Goal: Task Accomplishment & Management: Use online tool/utility

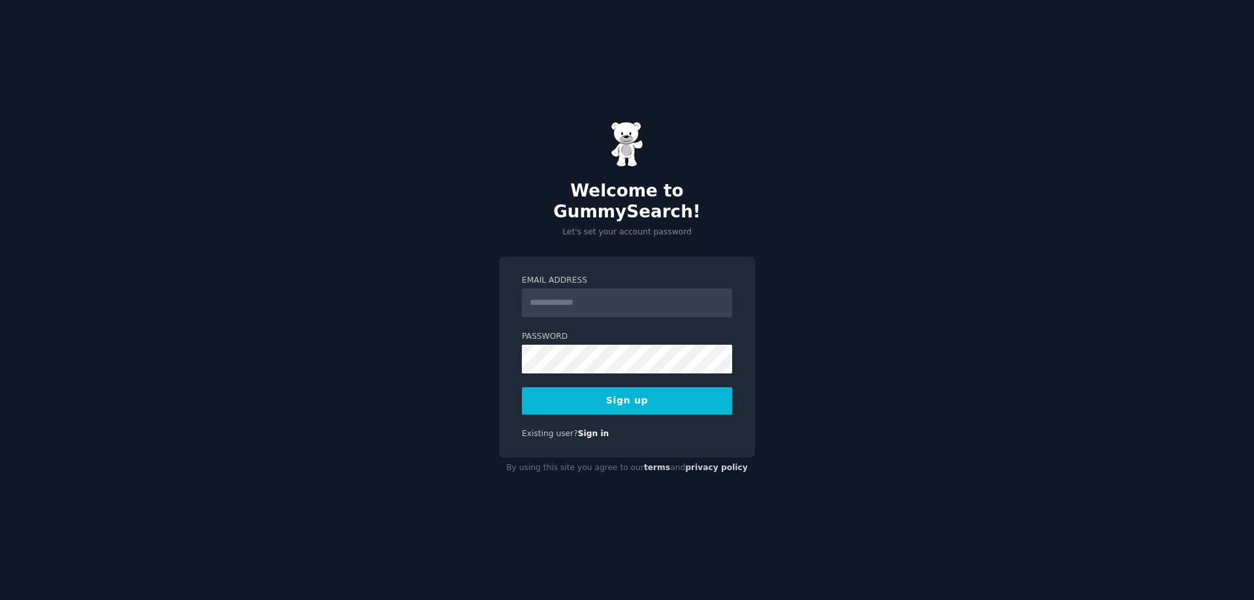
click at [586, 295] on input "Email Address" at bounding box center [627, 303] width 210 height 29
type input "**********"
click at [626, 387] on button "Sign up" at bounding box center [627, 400] width 210 height 27
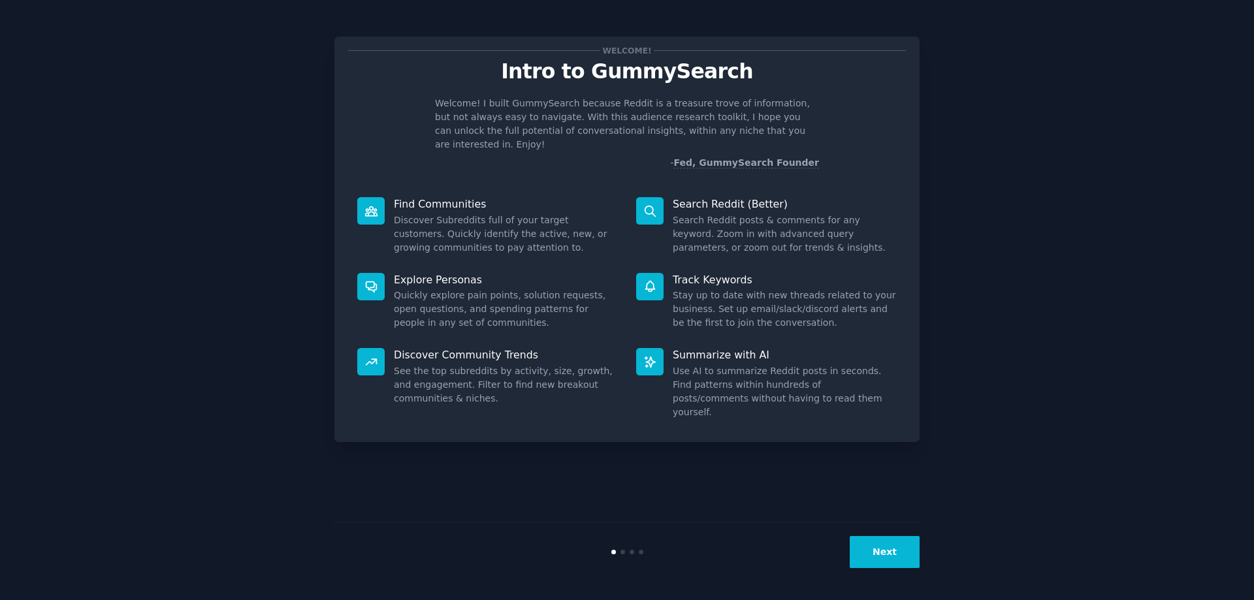
click at [885, 538] on button "Next" at bounding box center [885, 552] width 70 height 32
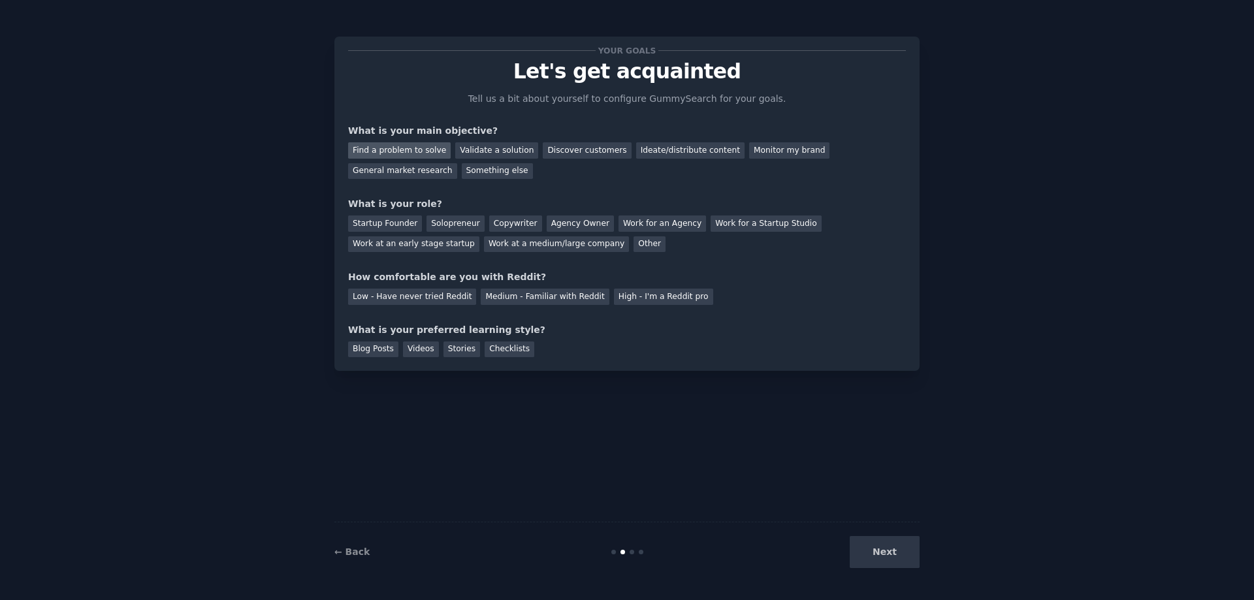
click at [372, 151] on div "Find a problem to solve" at bounding box center [399, 150] width 103 height 16
click at [493, 146] on div "Validate a solution" at bounding box center [496, 150] width 83 height 16
click at [574, 150] on div "Discover customers" at bounding box center [587, 150] width 88 height 16
click at [397, 151] on div "Find a problem to solve" at bounding box center [399, 150] width 103 height 16
click at [383, 229] on div "Startup Founder" at bounding box center [385, 224] width 74 height 16
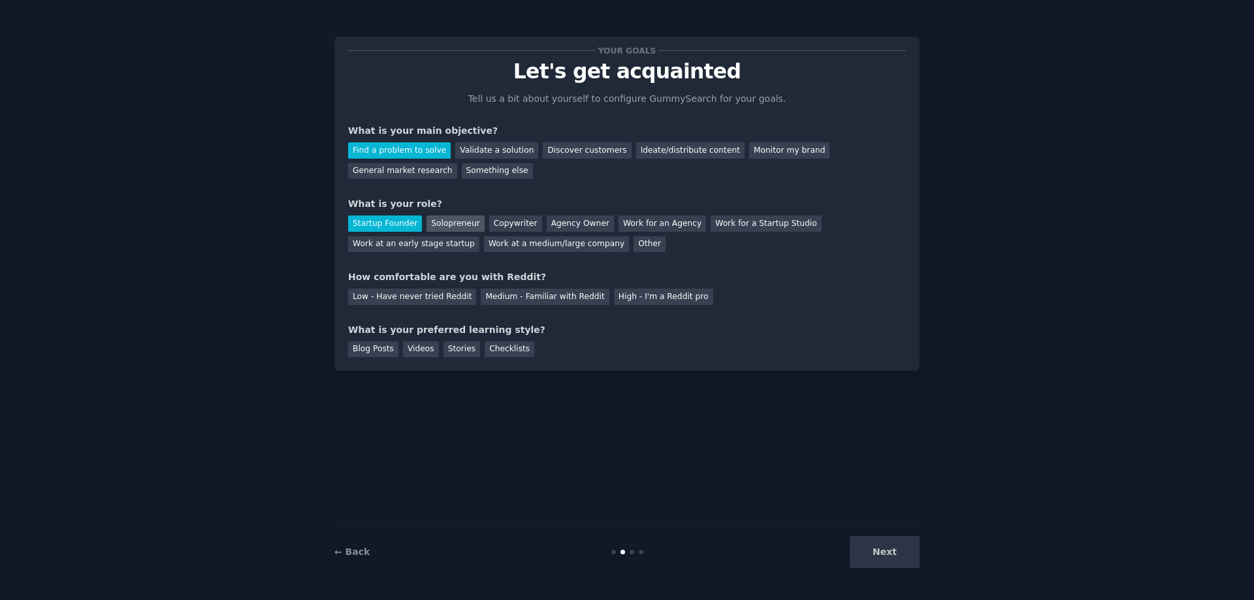
click at [457, 221] on div "Solopreneur" at bounding box center [455, 224] width 57 height 16
click at [390, 224] on div "Startup Founder" at bounding box center [385, 224] width 74 height 16
click at [636, 294] on div "High - I'm a Reddit pro" at bounding box center [663, 297] width 99 height 16
click at [358, 351] on div "Blog Posts" at bounding box center [373, 350] width 50 height 16
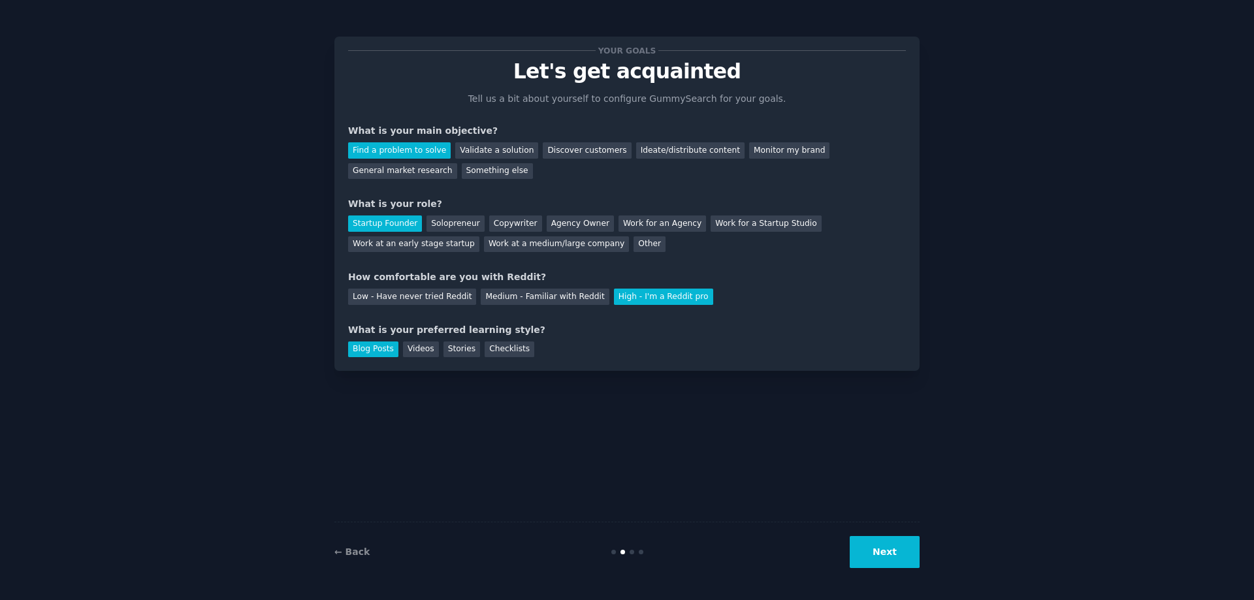
click at [896, 558] on button "Next" at bounding box center [885, 552] width 70 height 32
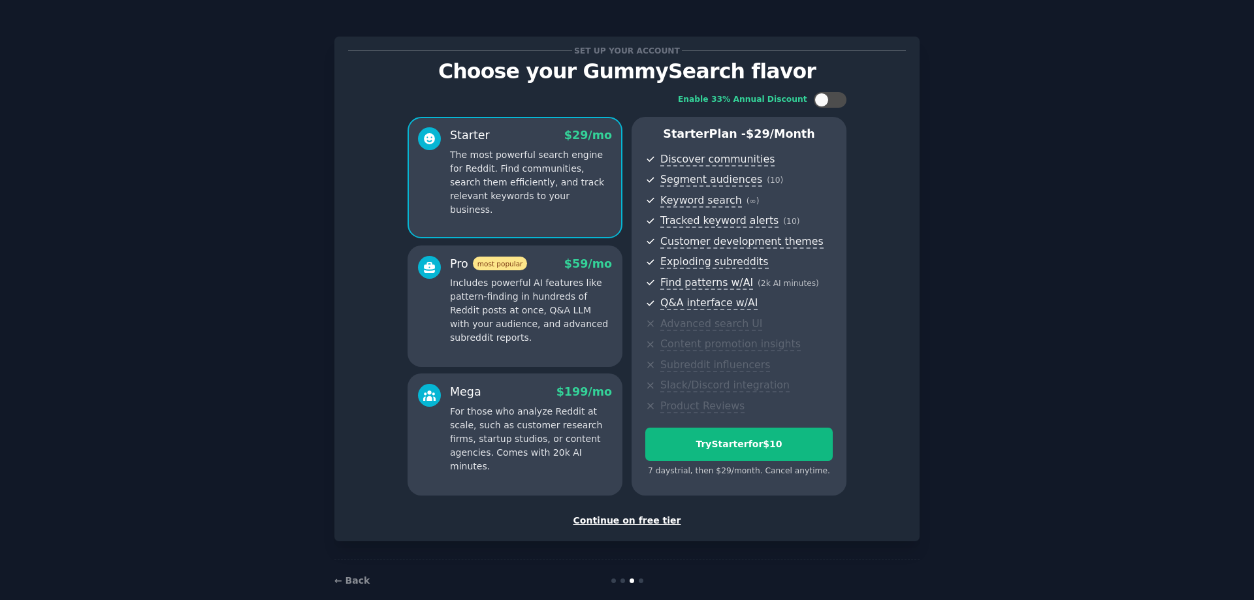
click at [660, 523] on div "Continue on free tier" at bounding box center [627, 521] width 558 height 14
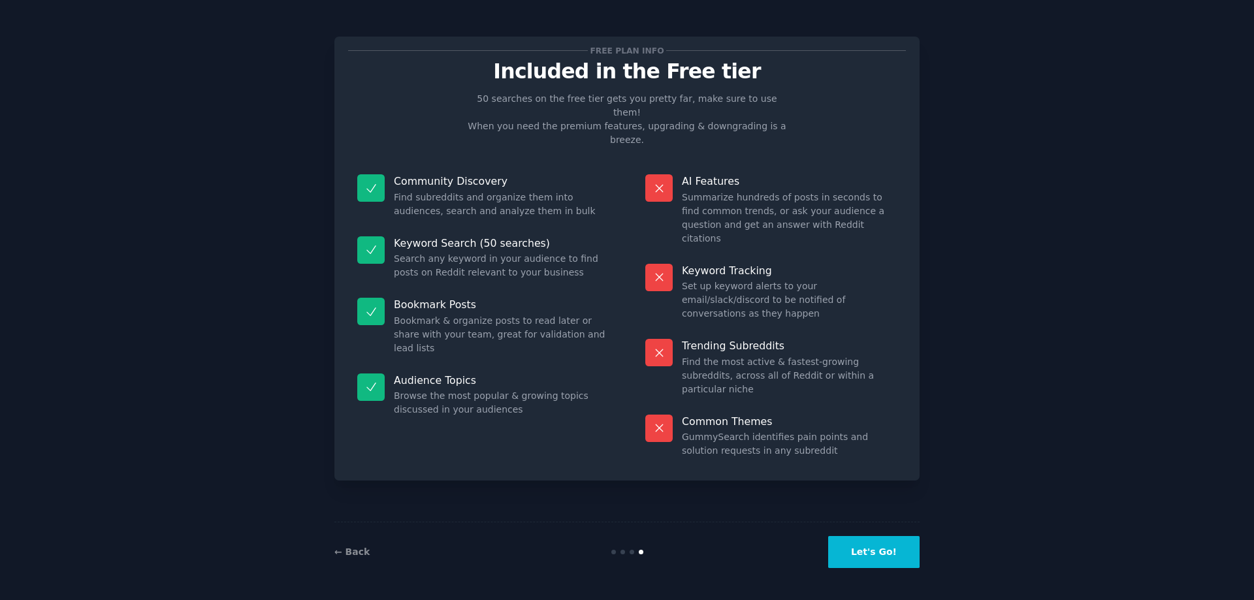
click at [874, 555] on button "Let's Go!" at bounding box center [873, 552] width 91 height 32
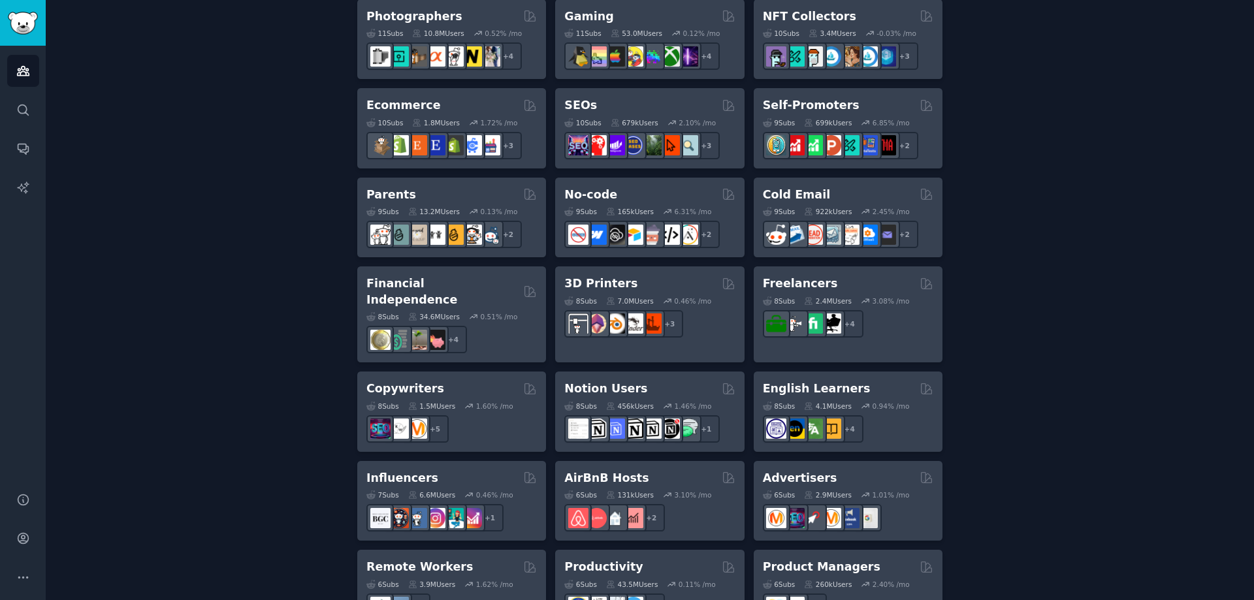
scroll to position [174, 0]
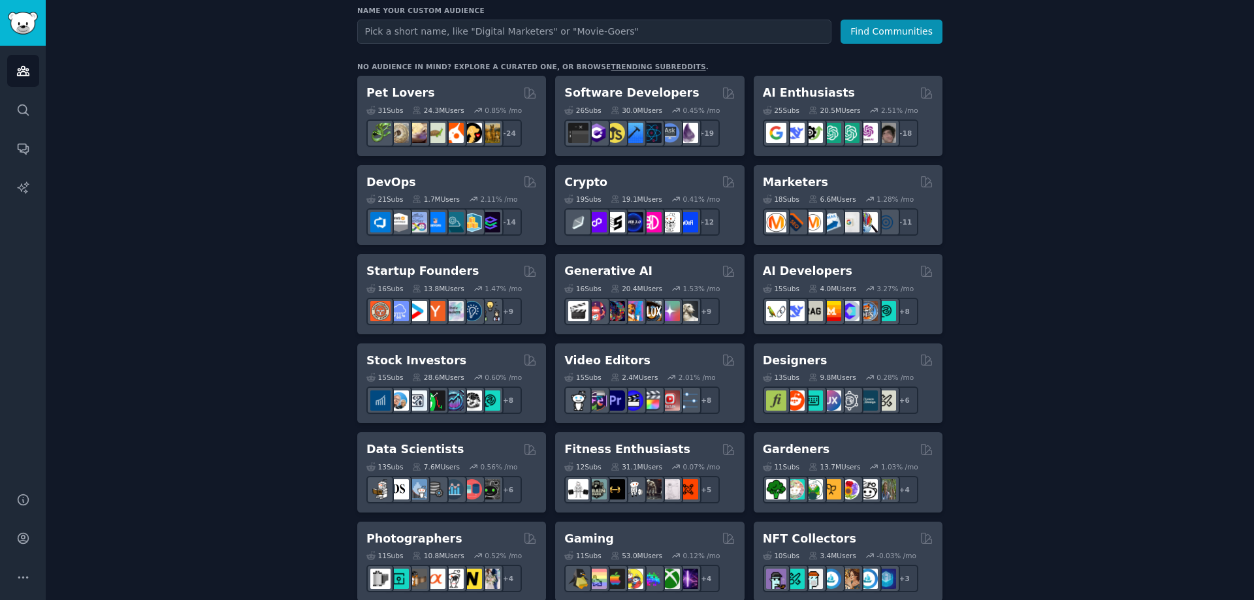
click at [611, 63] on link "trending subreddits" at bounding box center [658, 67] width 95 height 8
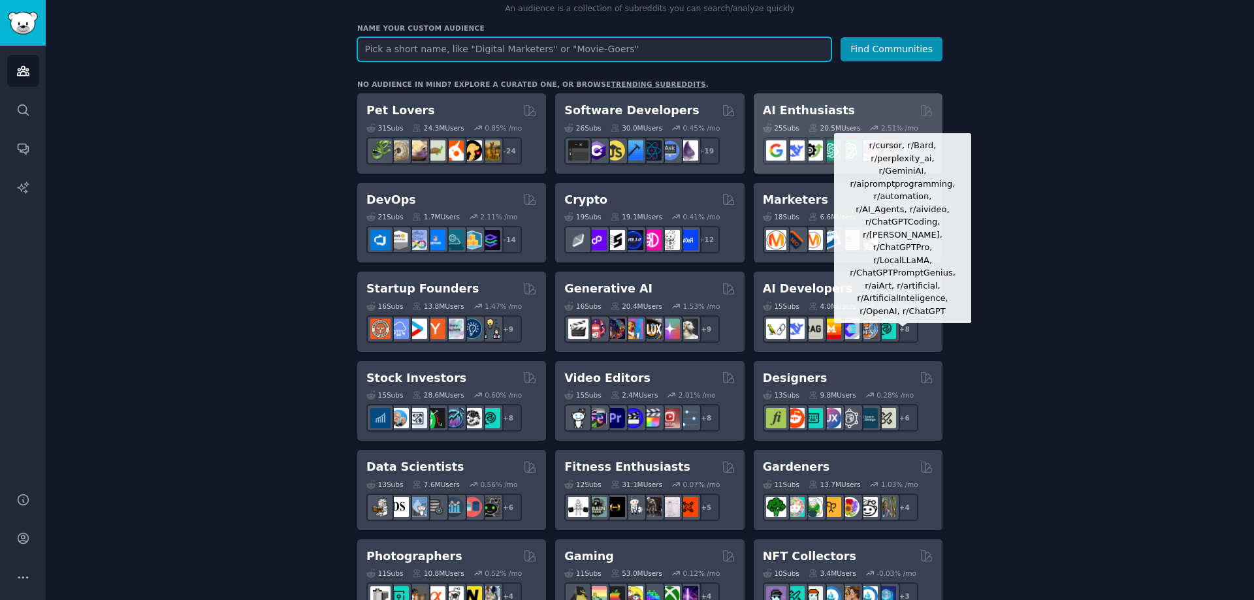
scroll to position [174, 0]
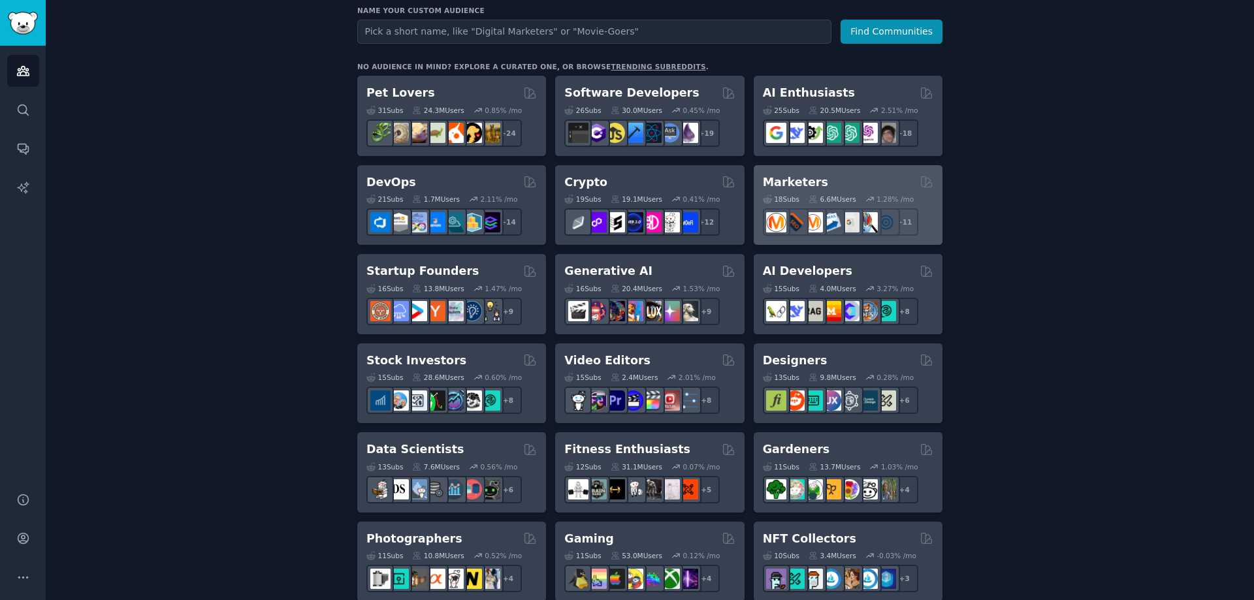
click at [826, 178] on div "Marketers Curated by GummySearch" at bounding box center [848, 182] width 171 height 16
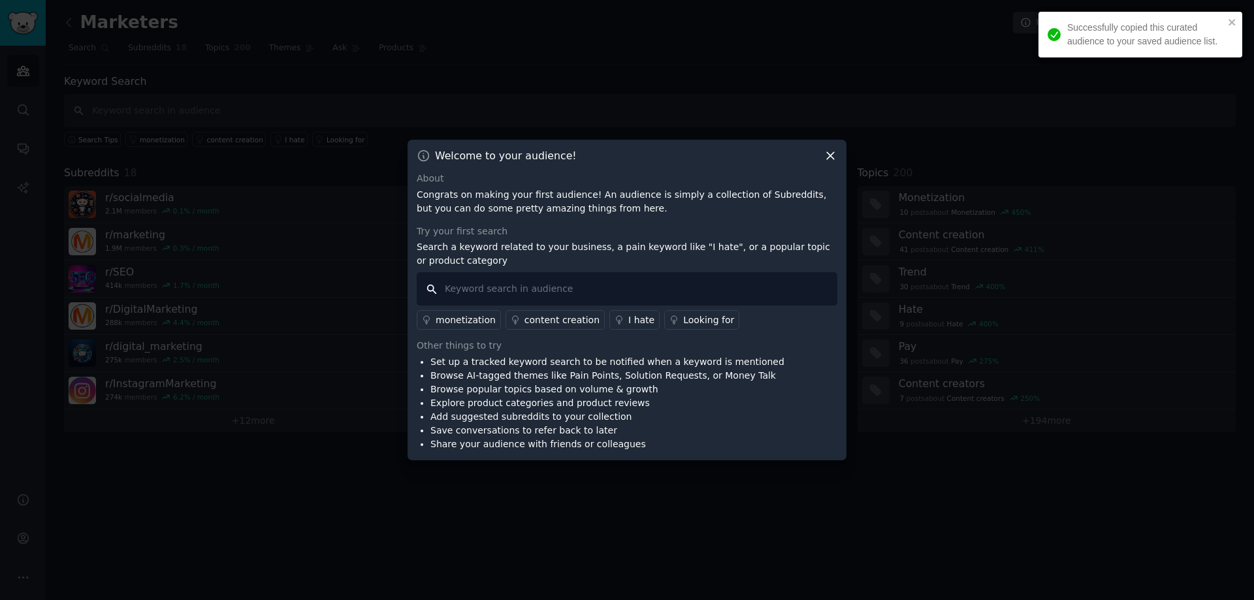
click at [520, 297] on input "text" at bounding box center [627, 288] width 421 height 33
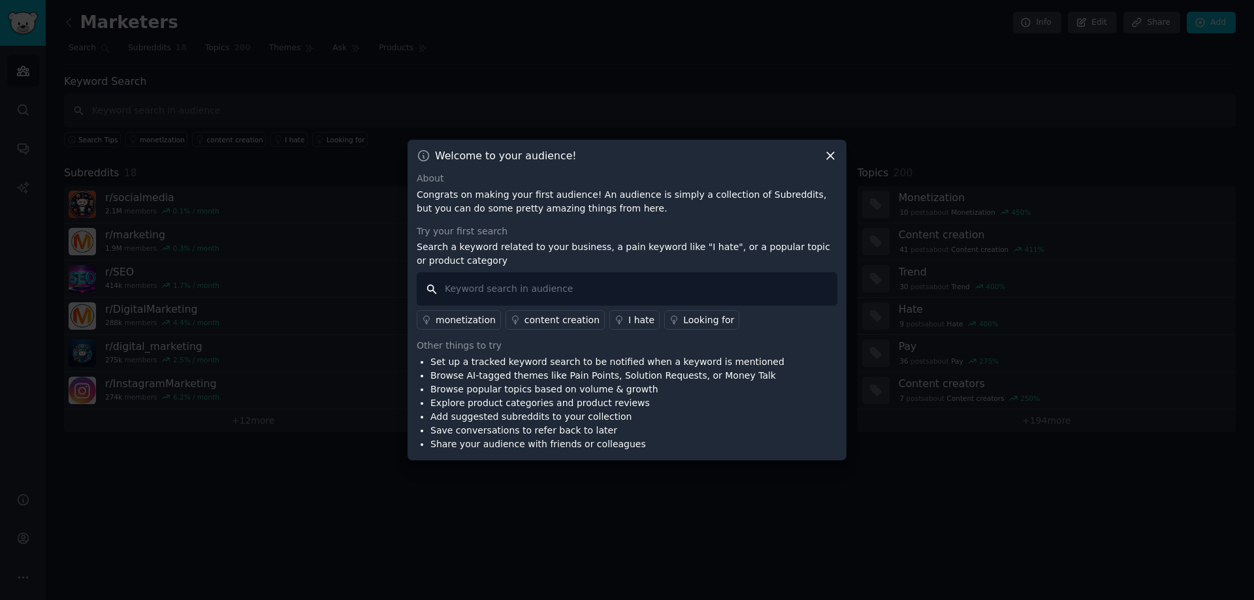
click at [658, 289] on input "text" at bounding box center [627, 288] width 421 height 33
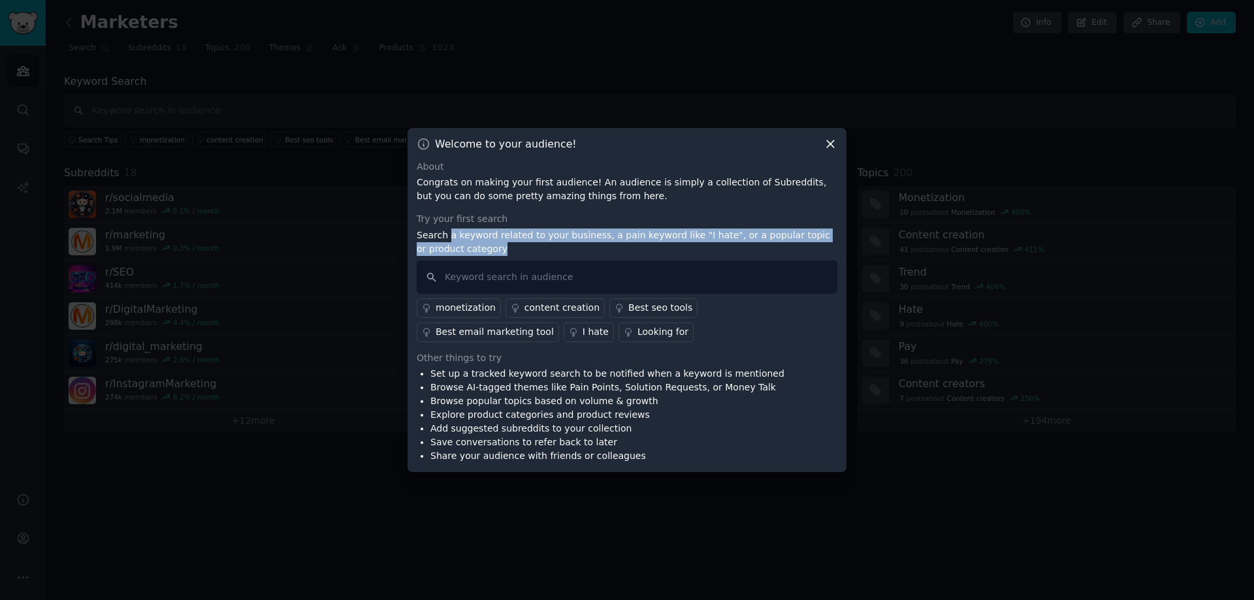
drag, startPoint x: 446, startPoint y: 238, endPoint x: 719, endPoint y: 242, distance: 273.1
click at [732, 242] on p "Search a keyword related to your business, a pain keyword like "I hate", or a p…" at bounding box center [627, 242] width 421 height 27
drag, startPoint x: 474, startPoint y: 246, endPoint x: 607, endPoint y: 235, distance: 133.1
click at [767, 234] on p "Search a keyword related to your business, a pain keyword like "I hate", or a p…" at bounding box center [627, 242] width 421 height 27
drag, startPoint x: 607, startPoint y: 235, endPoint x: 453, endPoint y: 233, distance: 154.2
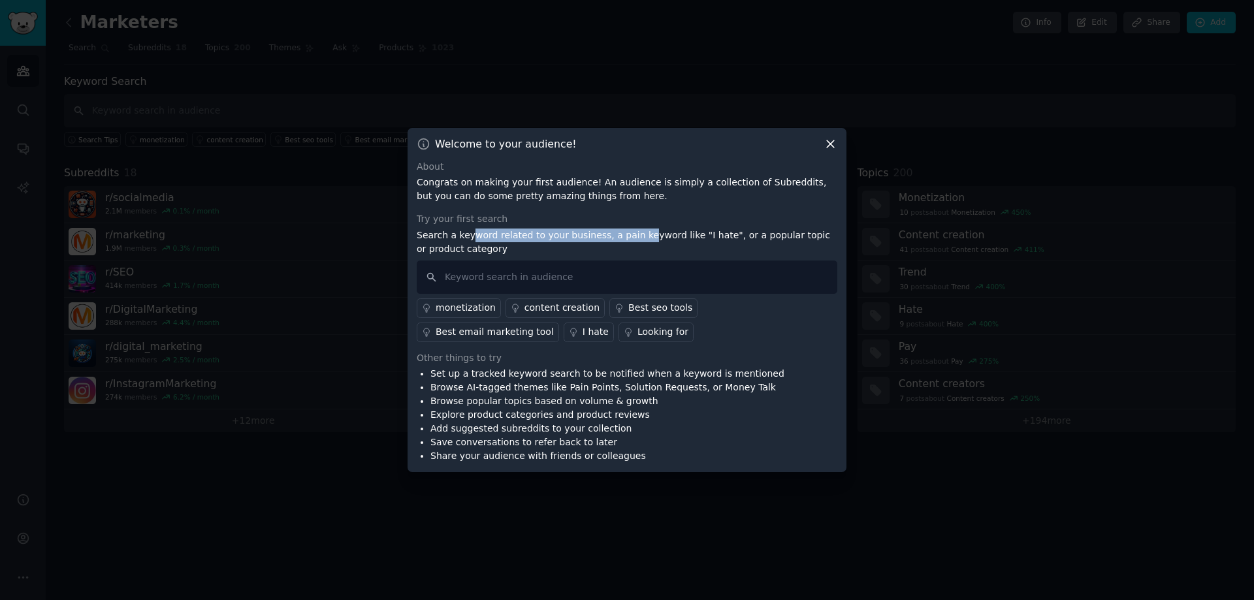
click at [456, 233] on p "Search a keyword related to your business, a pain keyword like "I hate", or a p…" at bounding box center [627, 242] width 421 height 27
click at [453, 232] on p "Search a keyword related to your business, a pain keyword like "I hate", or a p…" at bounding box center [627, 242] width 421 height 27
drag, startPoint x: 453, startPoint y: 232, endPoint x: 809, endPoint y: 229, distance: 356.0
click at [809, 229] on p "Search a keyword related to your business, a pain keyword like "I hate", or a p…" at bounding box center [627, 242] width 421 height 27
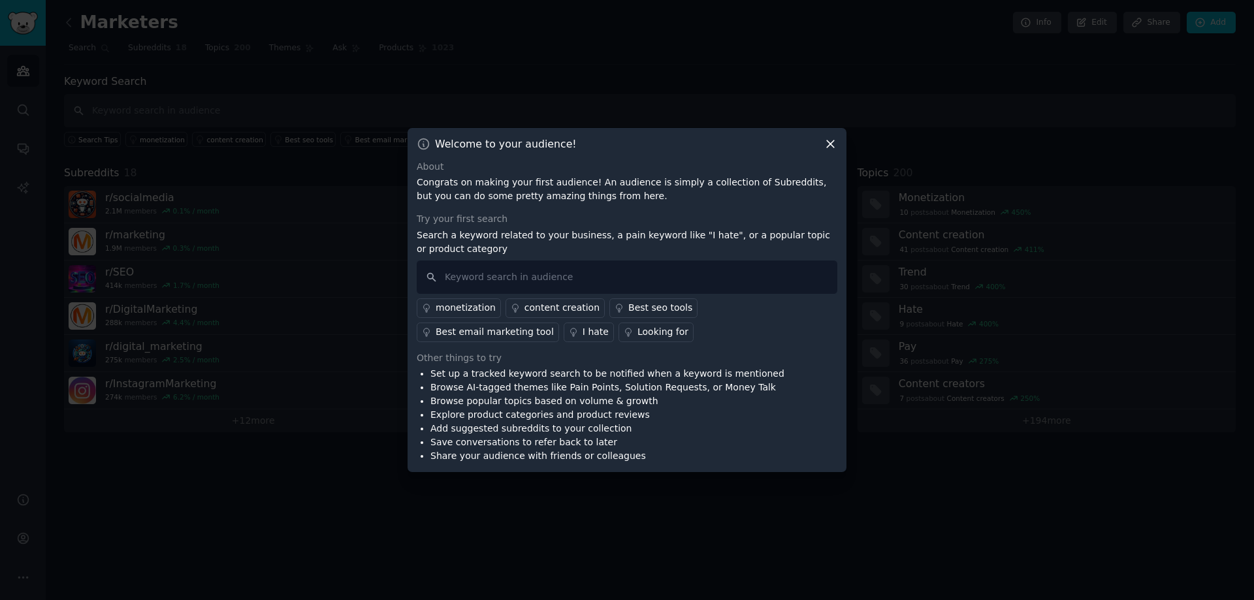
click at [564, 308] on div "content creation" at bounding box center [562, 308] width 75 height 14
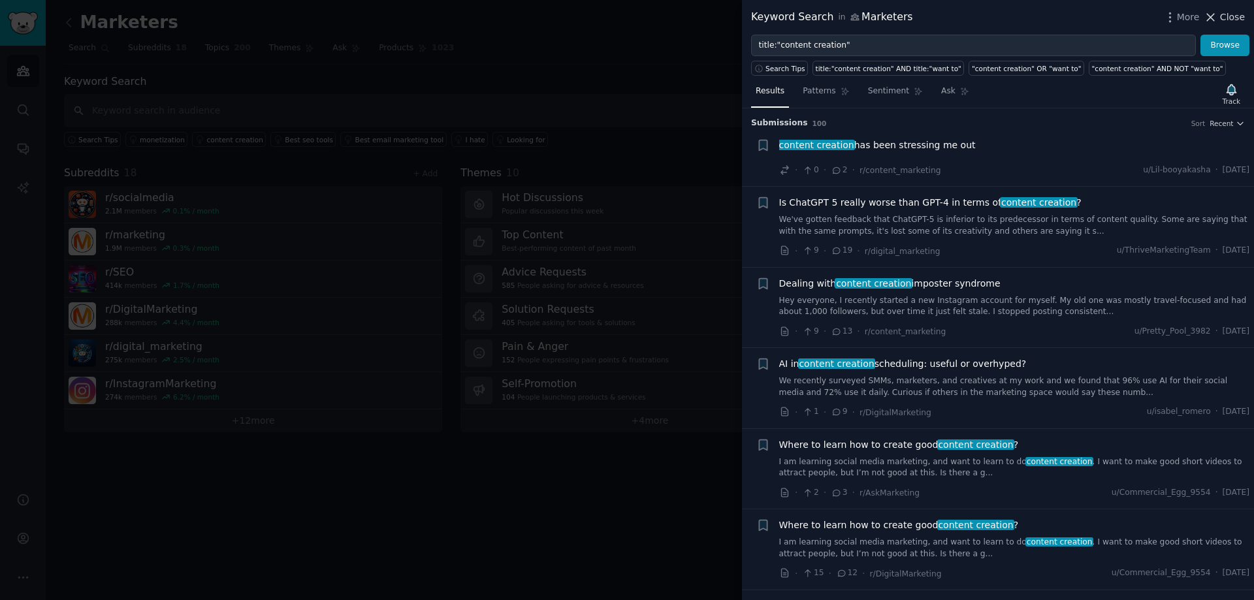
click at [1234, 18] on span "Close" at bounding box center [1232, 17] width 25 height 14
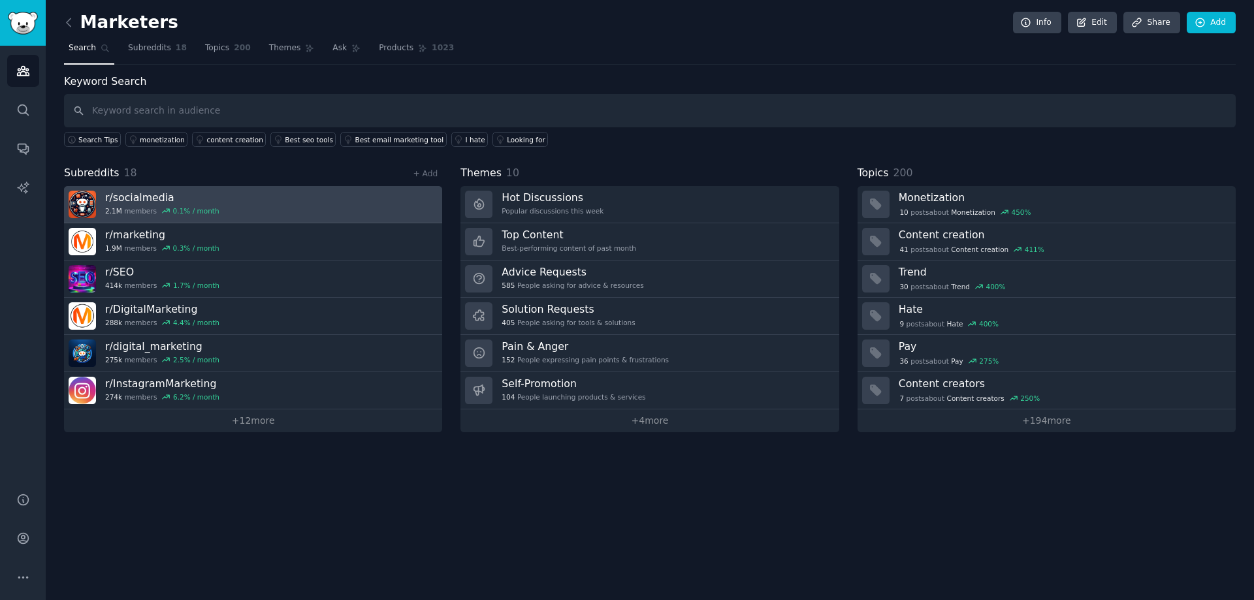
click at [164, 197] on h3 "r/ socialmedia" at bounding box center [162, 198] width 114 height 14
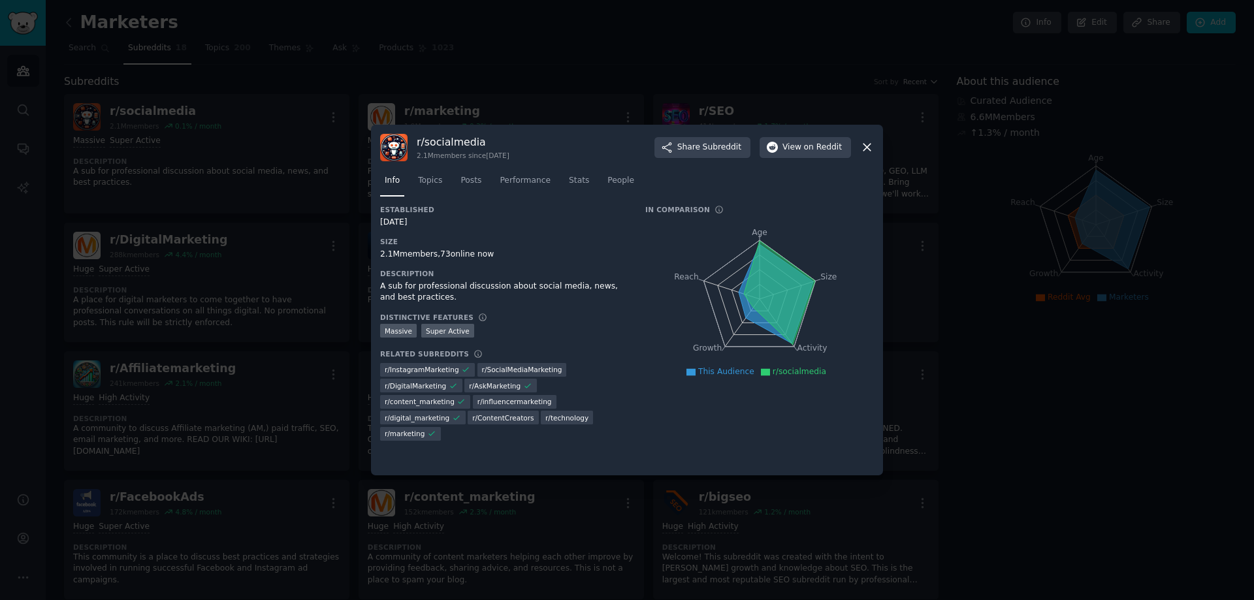
click at [865, 144] on icon at bounding box center [867, 147] width 14 height 14
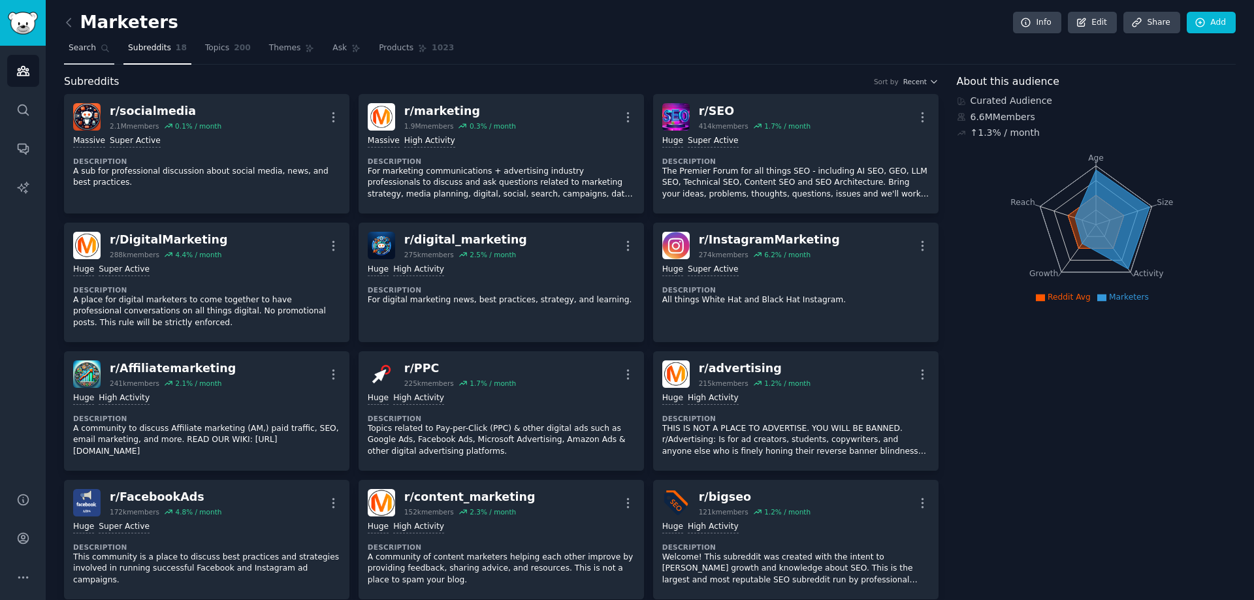
click at [81, 45] on span "Search" at bounding box center [82, 48] width 27 height 12
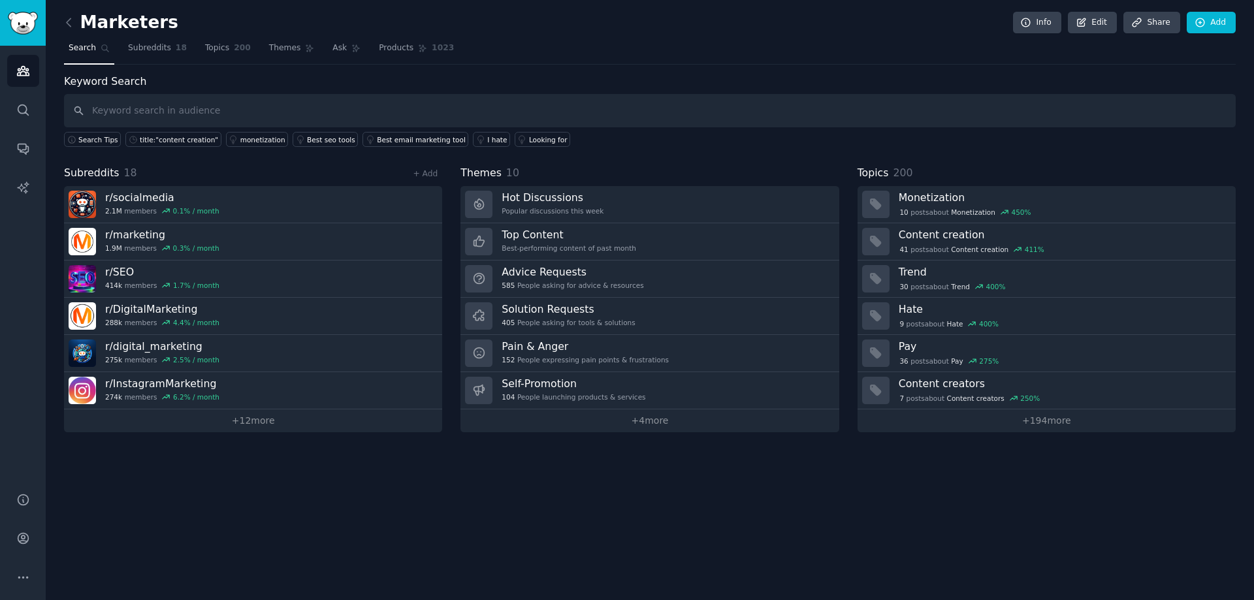
click at [329, 104] on input "text" at bounding box center [650, 110] width 1172 height 33
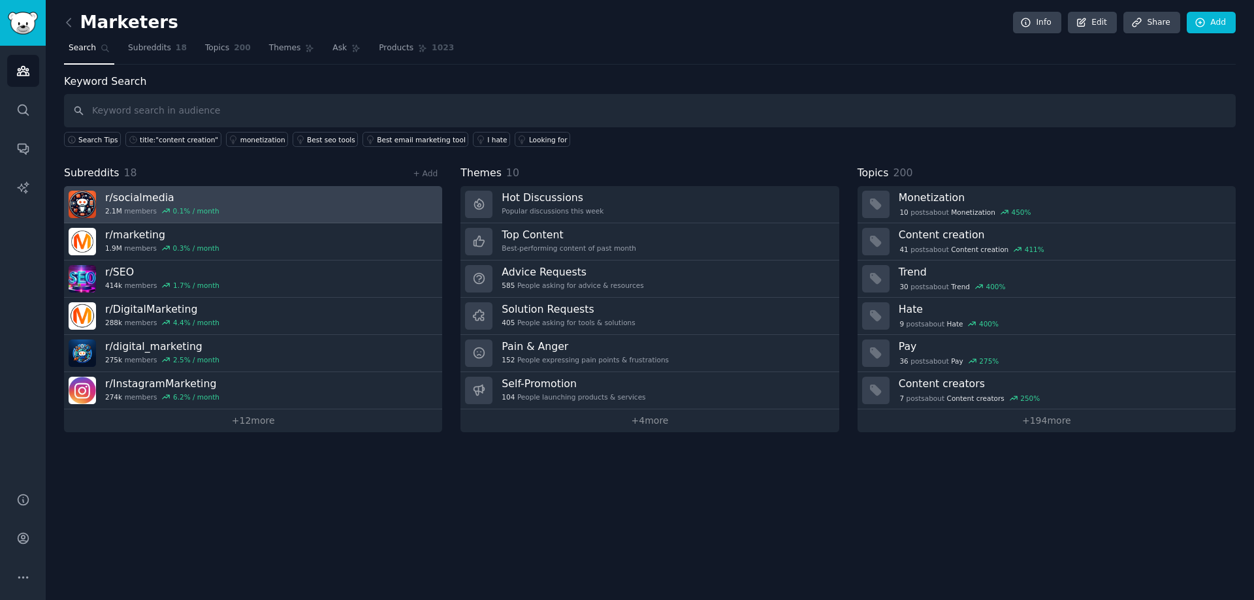
click at [95, 197] on img at bounding box center [82, 204] width 27 height 27
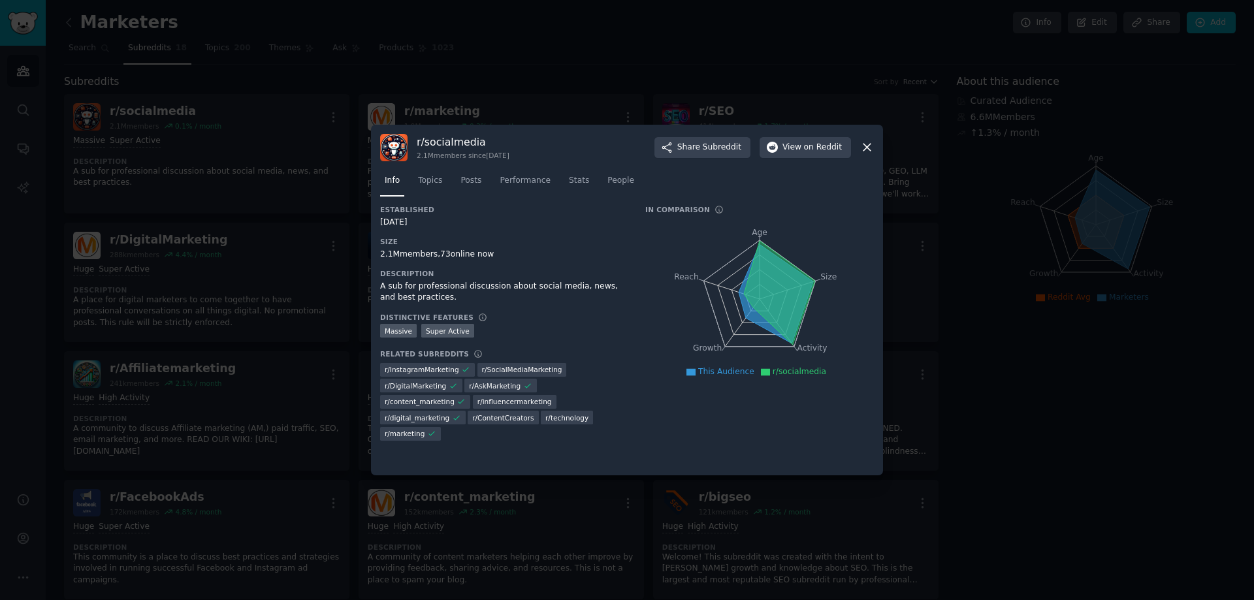
click at [530, 304] on div "Established [DATE] Size 2.1M members, 73 online now Description A sub for profe…" at bounding box center [503, 327] width 247 height 245
click at [430, 184] on span "Topics" at bounding box center [430, 181] width 24 height 12
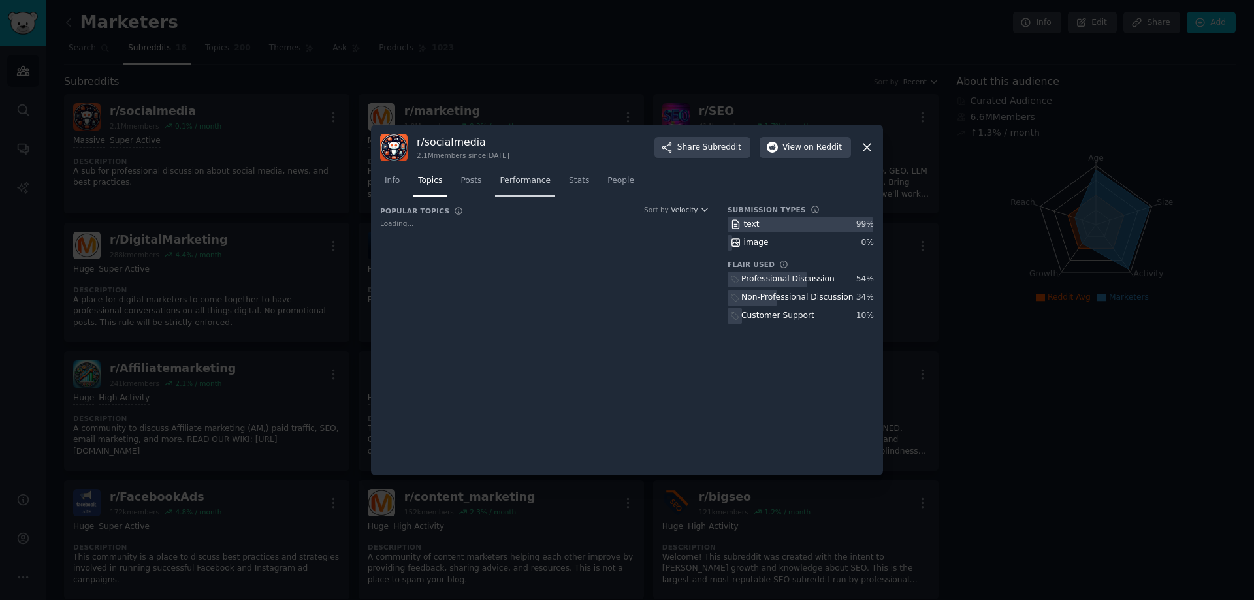
click at [520, 182] on span "Performance" at bounding box center [525, 181] width 51 height 12
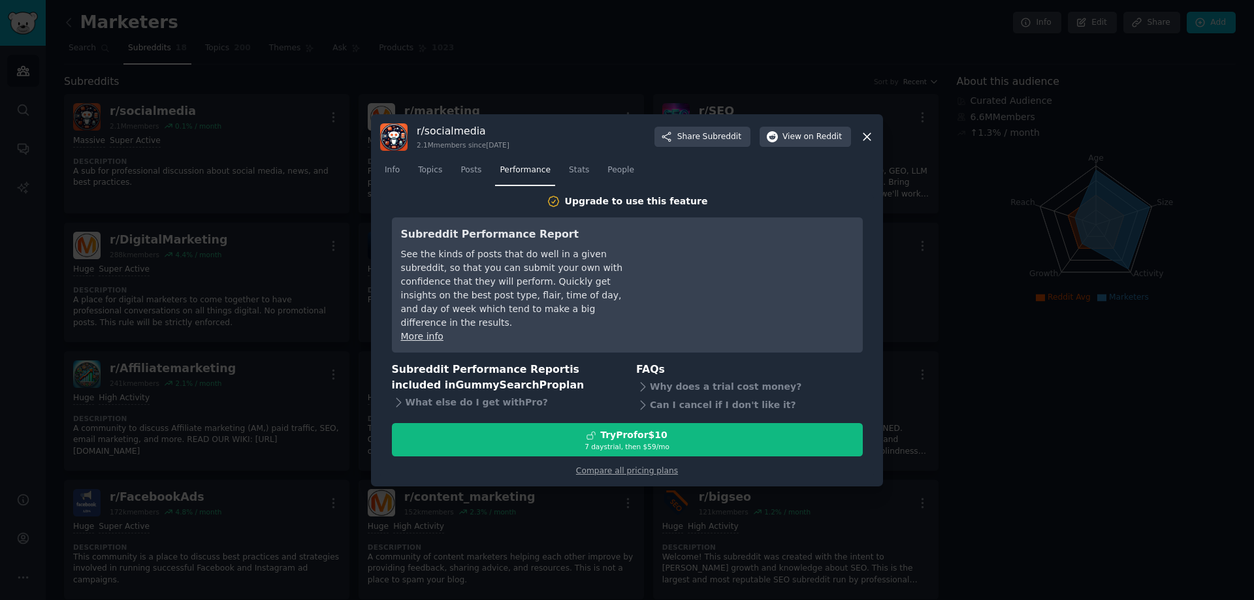
click at [866, 140] on icon at bounding box center [867, 136] width 7 height 7
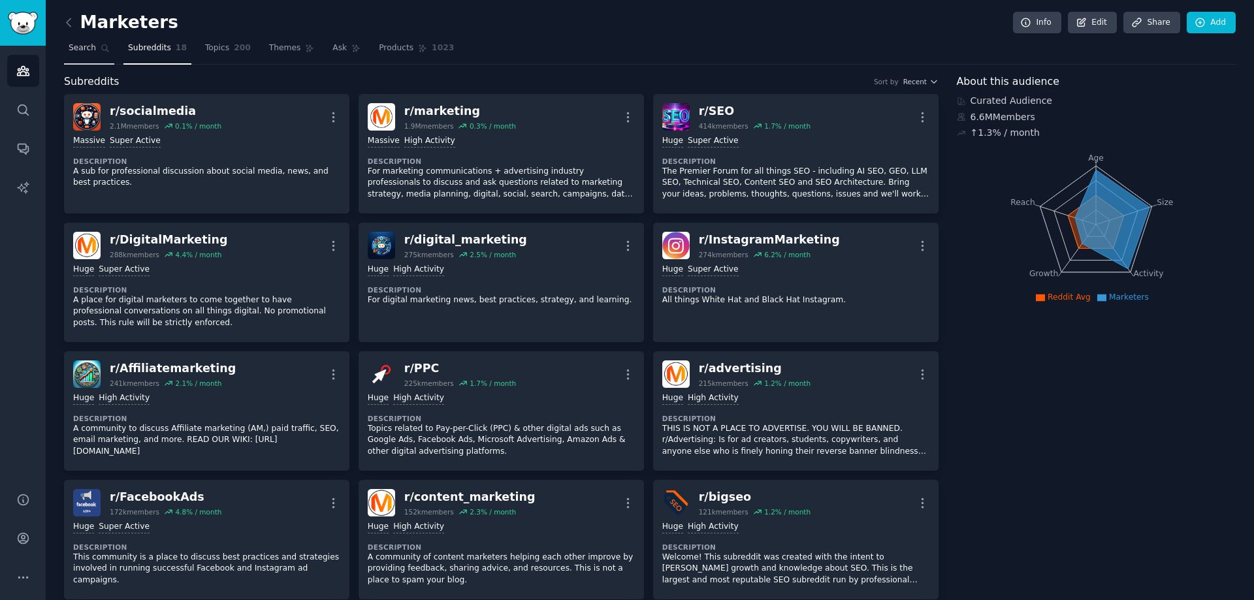
click at [101, 55] on link "Search" at bounding box center [89, 51] width 50 height 27
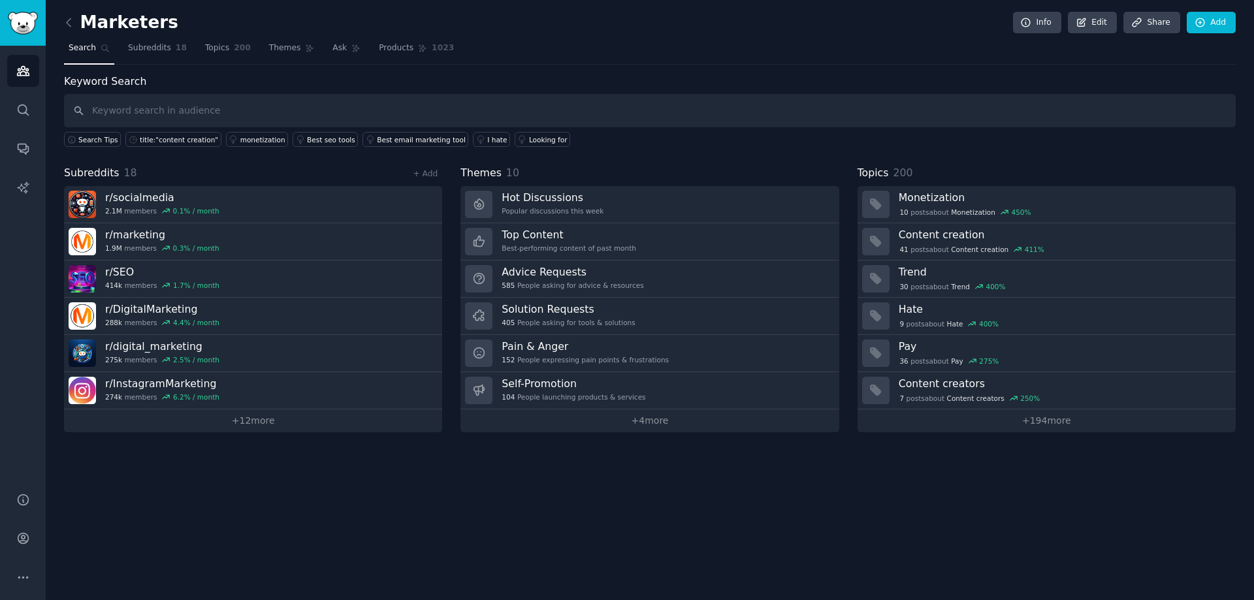
click at [225, 99] on input "text" at bounding box center [650, 110] width 1172 height 33
type input "social media"
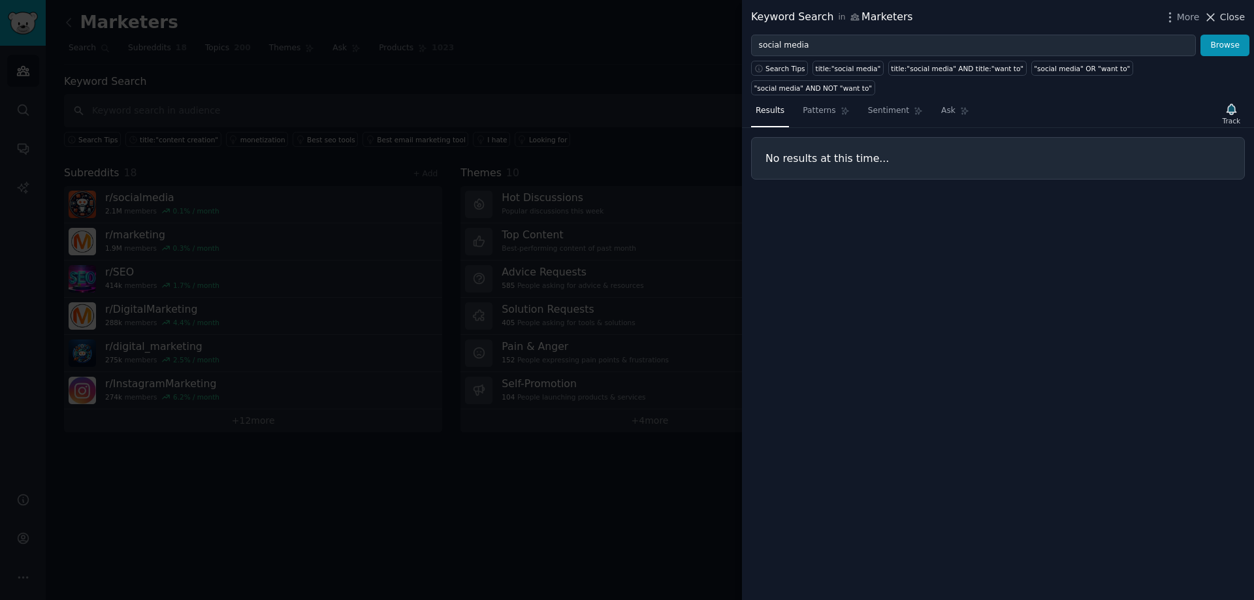
click at [1231, 18] on span "Close" at bounding box center [1232, 17] width 25 height 14
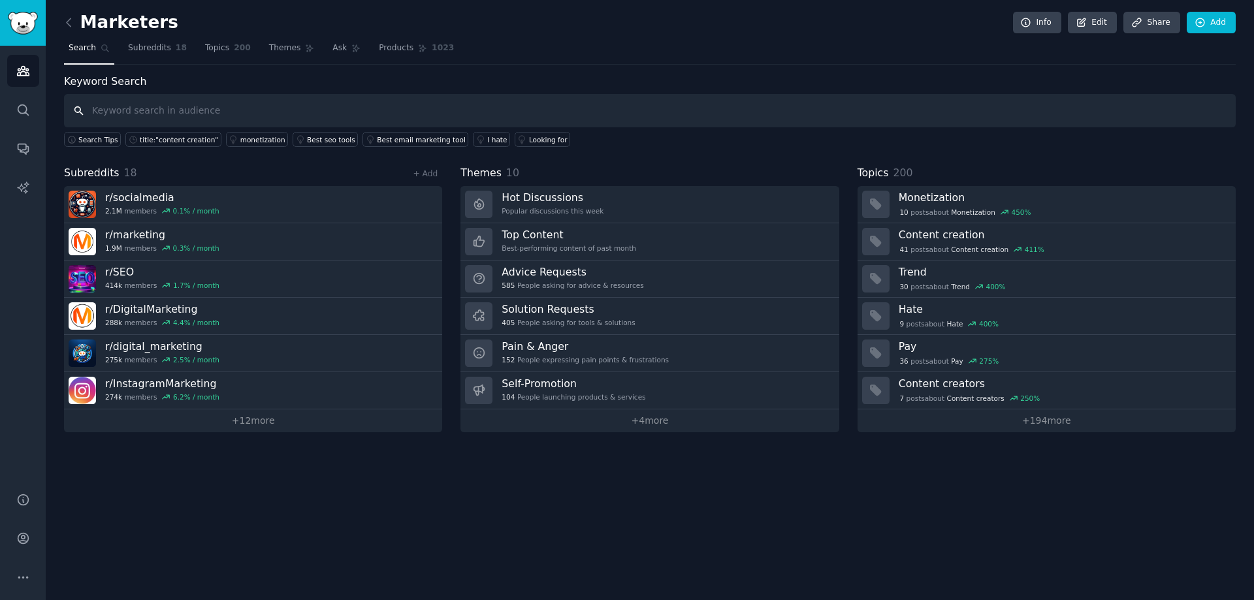
click at [193, 107] on input "text" at bounding box center [650, 110] width 1172 height 33
click at [299, 431] on link "+ 12 more" at bounding box center [253, 421] width 378 height 23
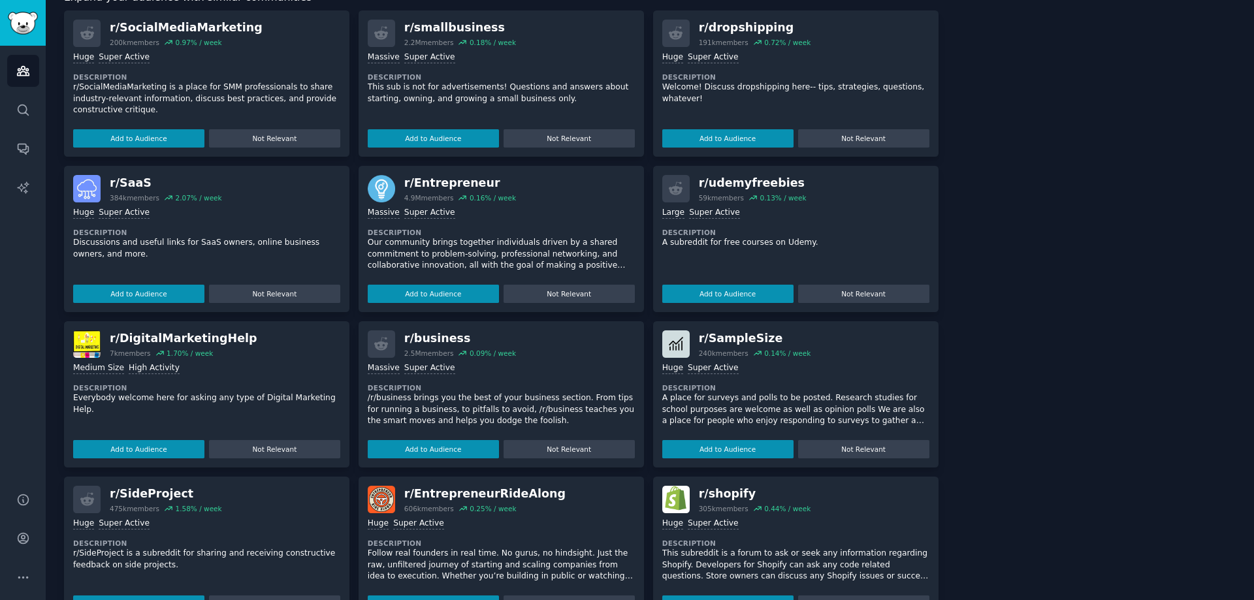
scroll to position [904, 0]
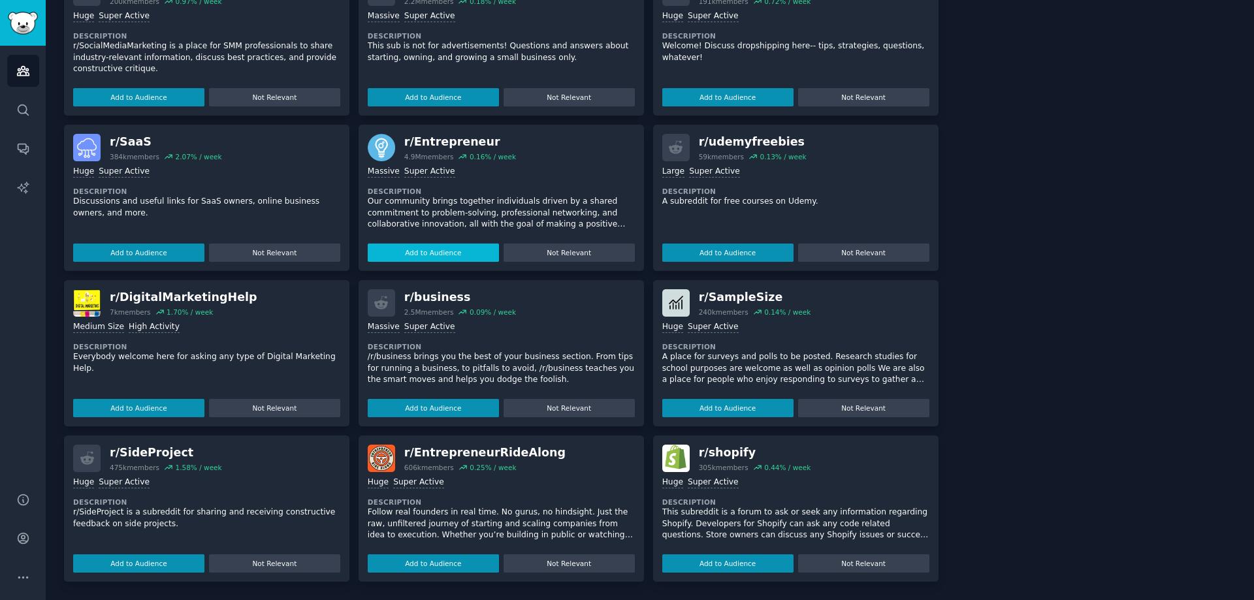
click at [447, 248] on button "Add to Audience" at bounding box center [433, 253] width 131 height 18
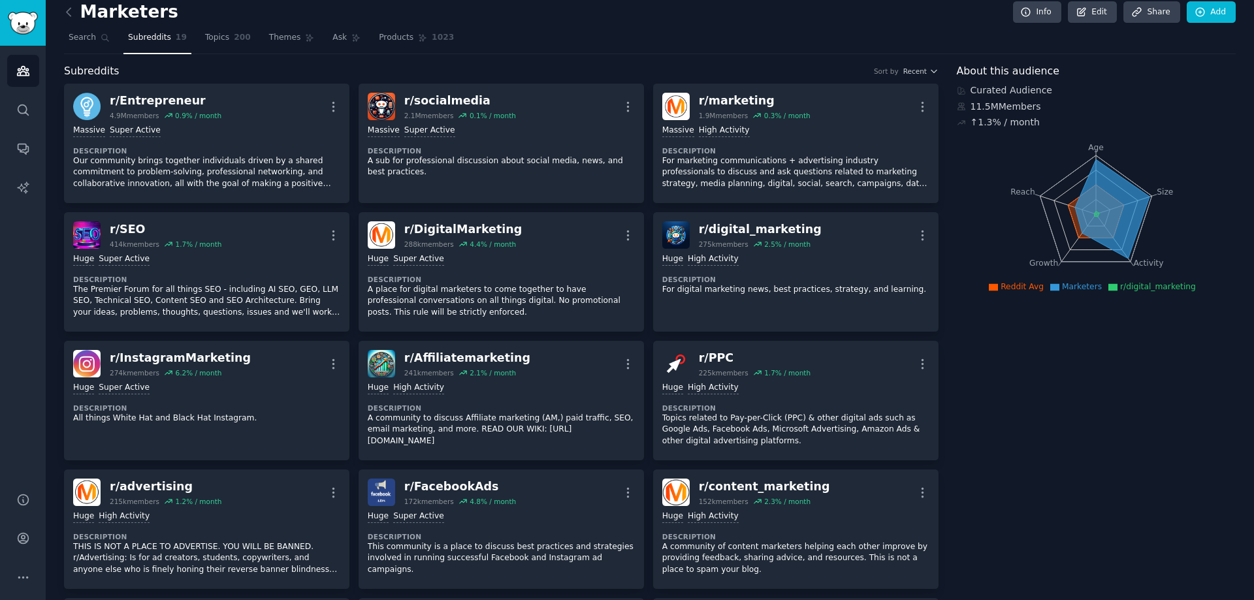
scroll to position [0, 0]
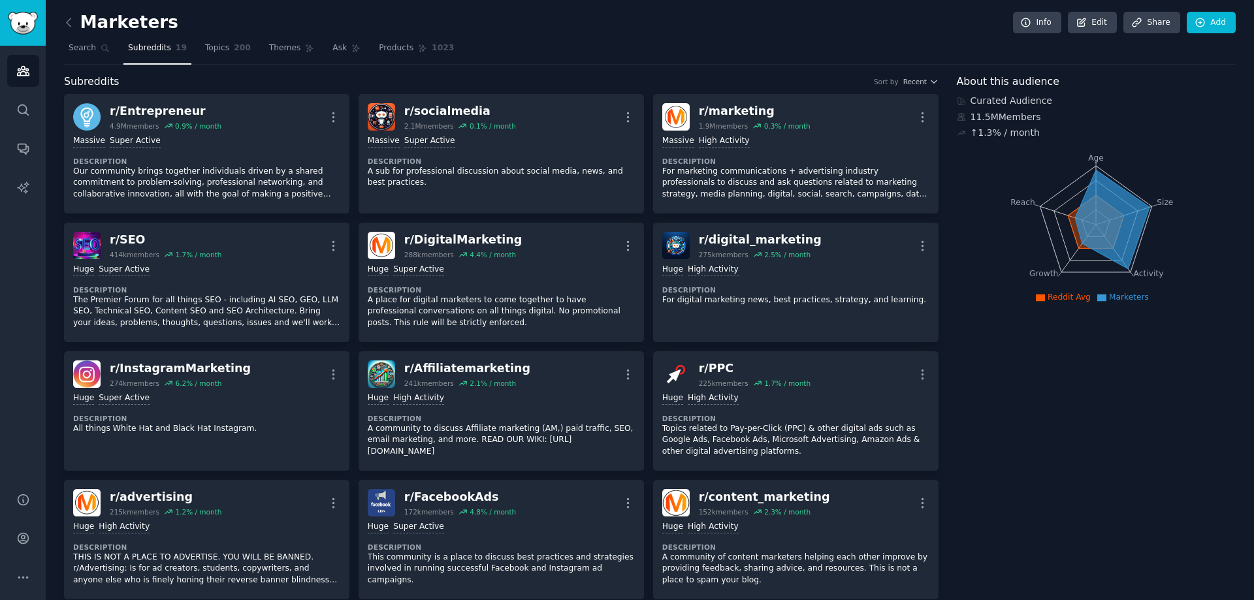
click at [147, 43] on span "Subreddits" at bounding box center [149, 48] width 43 height 12
click at [74, 17] on icon at bounding box center [69, 23] width 14 height 14
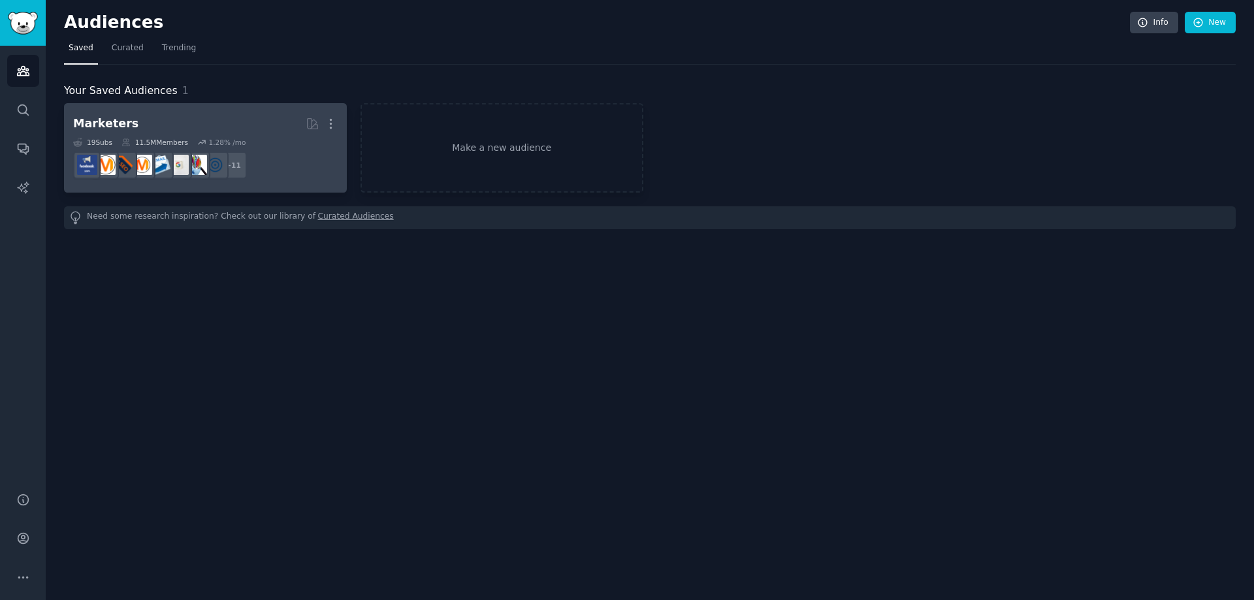
click at [157, 118] on h2 "Marketers More" at bounding box center [205, 123] width 265 height 23
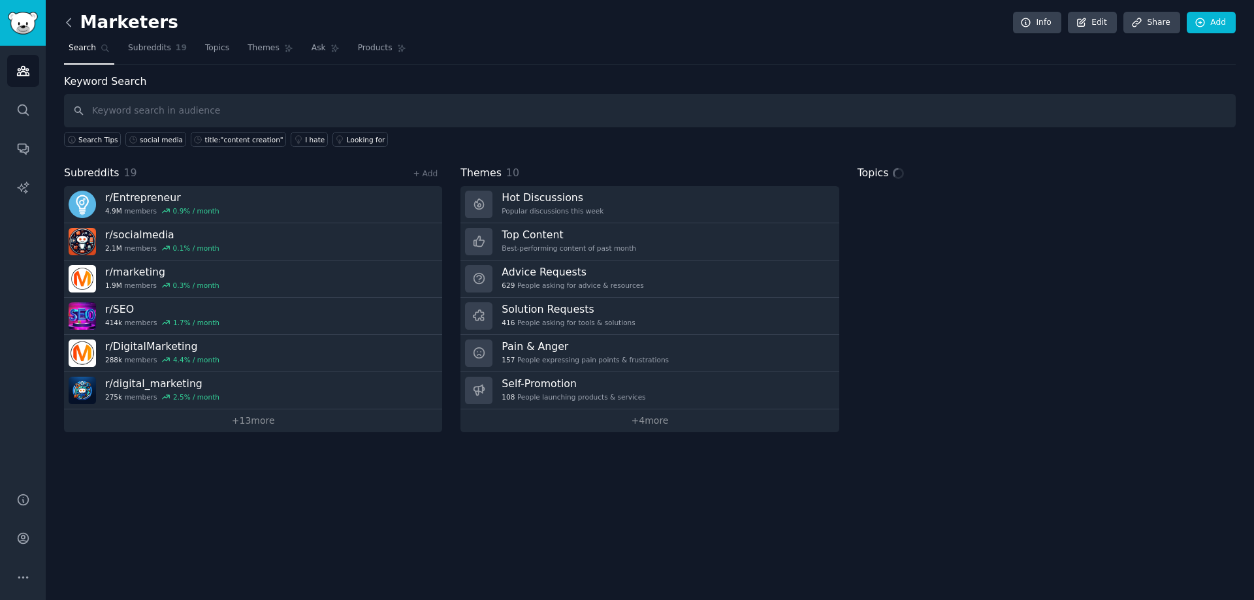
click at [67, 25] on icon at bounding box center [69, 23] width 14 height 14
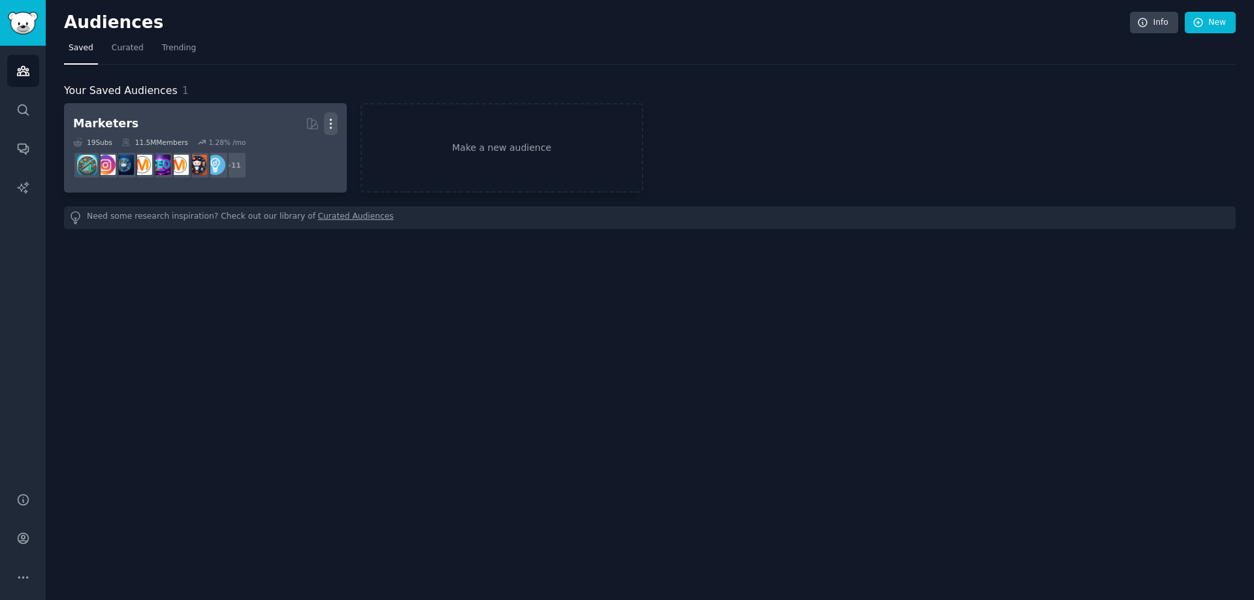
click at [331, 124] on icon "button" at bounding box center [330, 124] width 1 height 9
click at [294, 152] on p "Delete" at bounding box center [295, 151] width 30 height 14
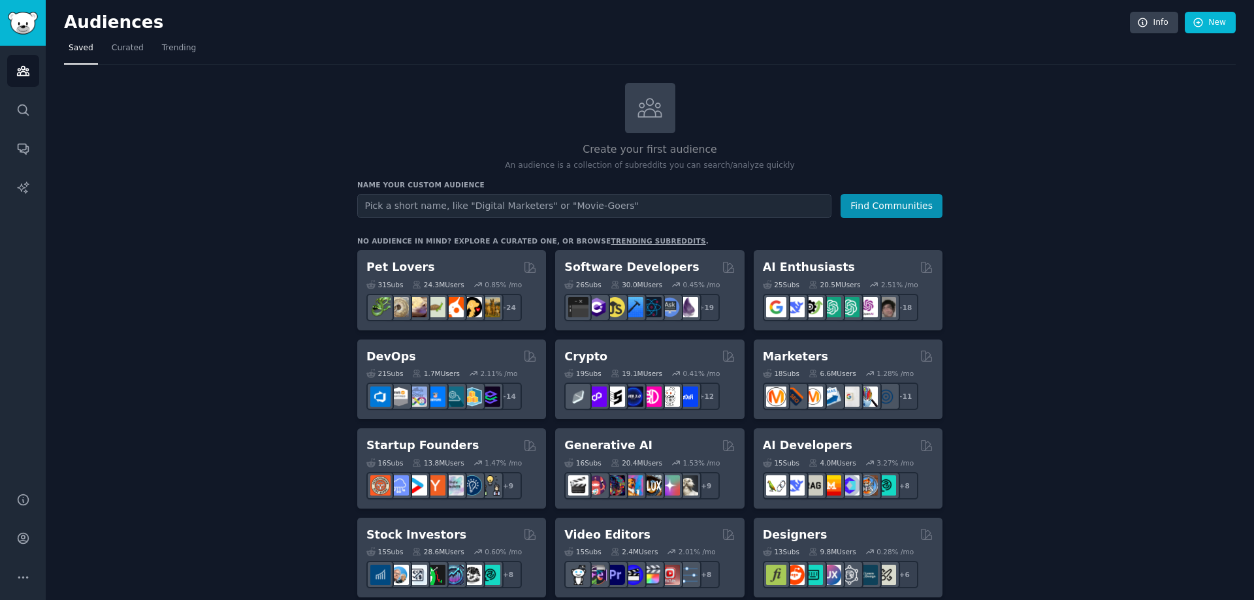
click at [610, 207] on input "text" at bounding box center [594, 206] width 474 height 24
type input "p"
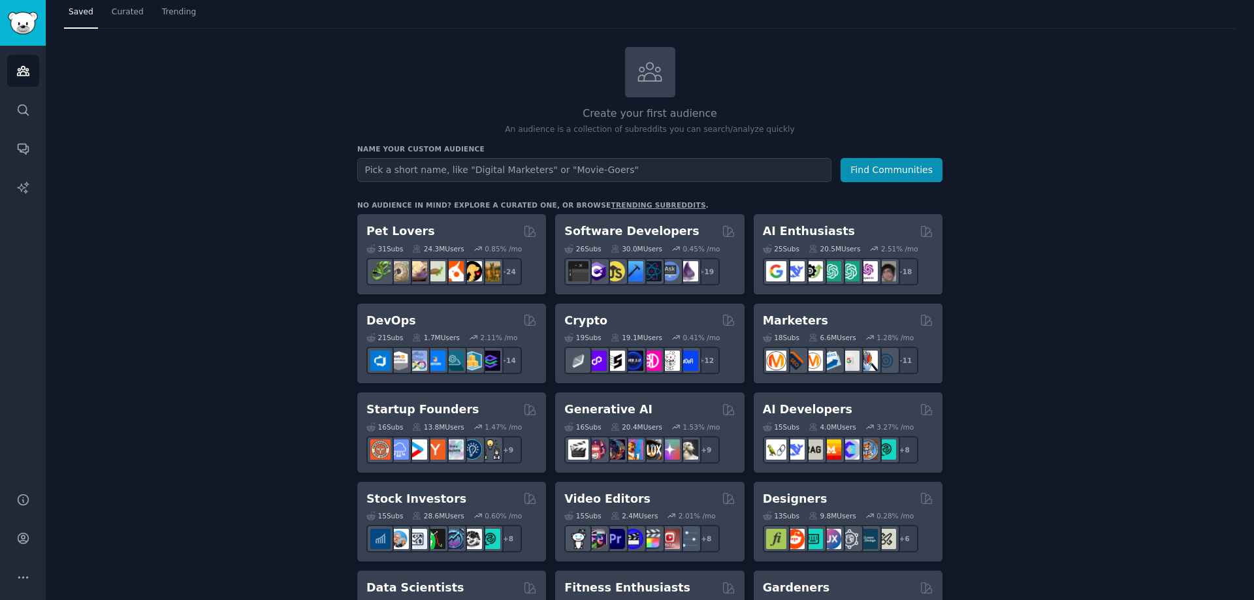
scroll to position [384, 0]
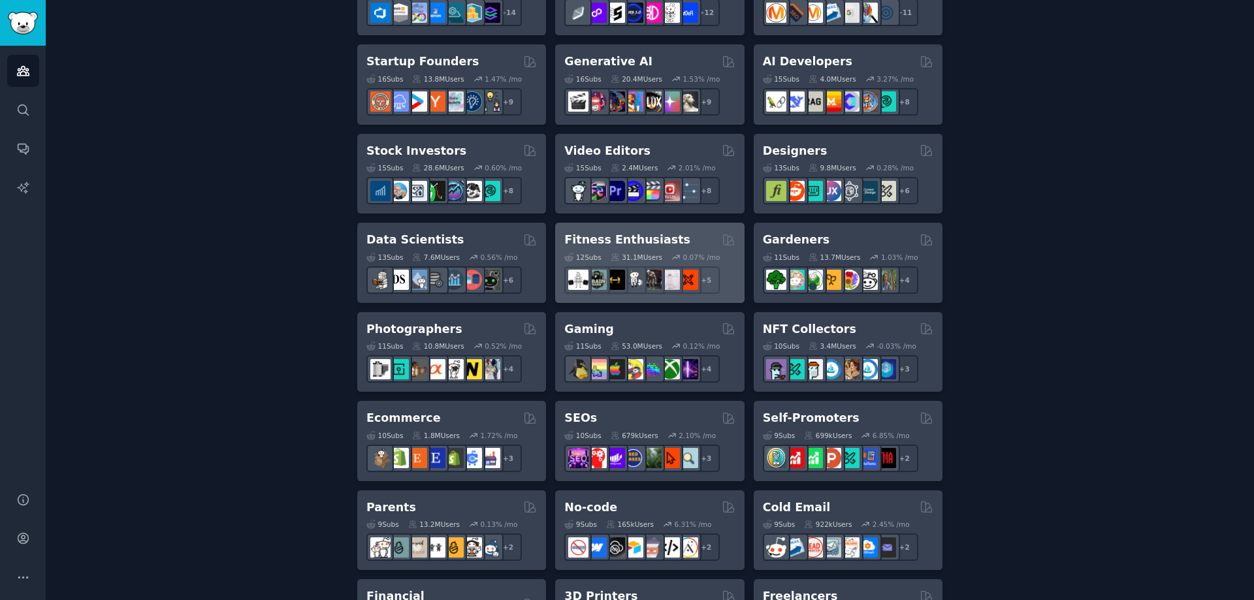
click at [630, 230] on div "Fitness Enthusiasts 12 Sub s 31.1M Users 0.07 % /mo + 5" at bounding box center [649, 263] width 189 height 80
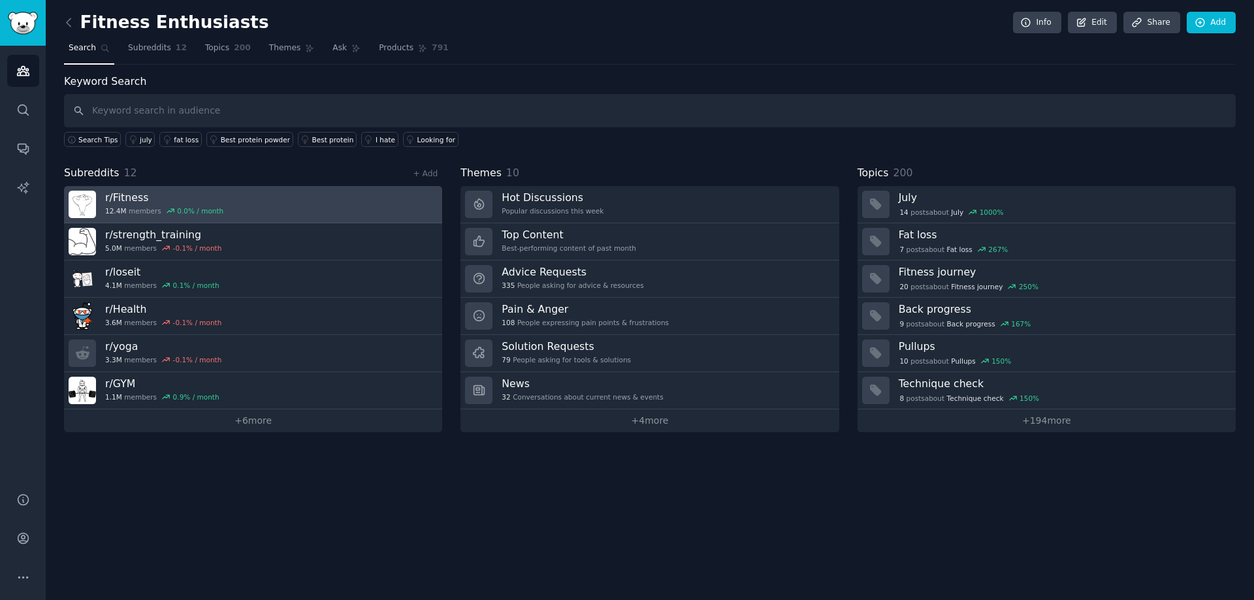
click at [281, 206] on link "r/ Fitness 12.4M members 0.0 % / month" at bounding box center [253, 204] width 378 height 37
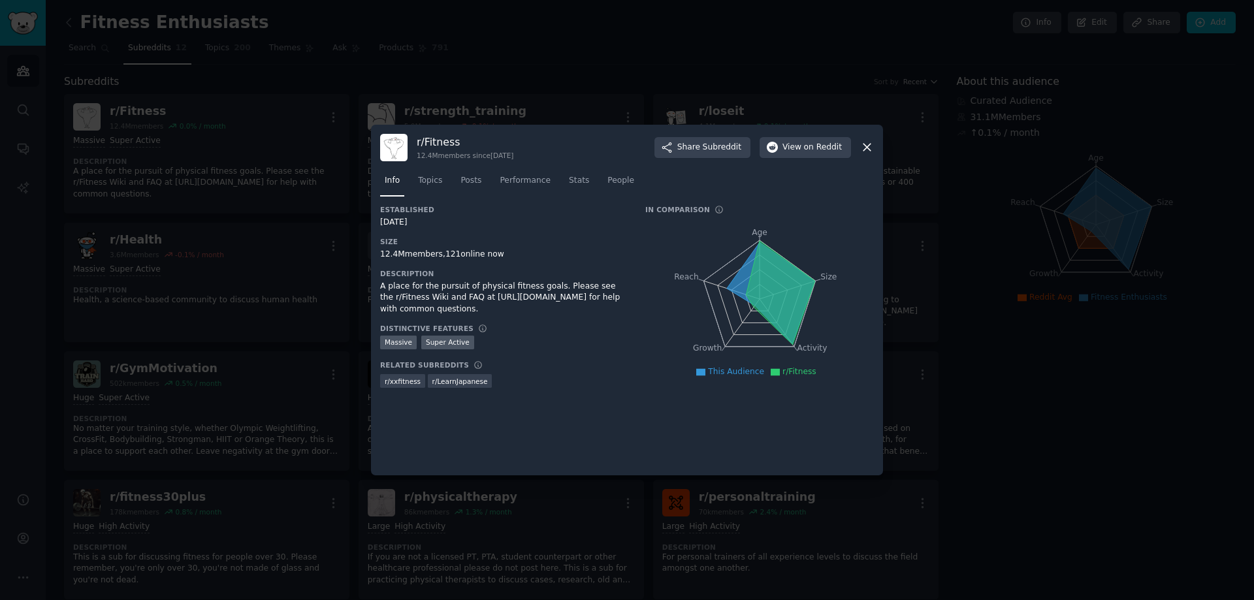
click at [868, 145] on icon at bounding box center [867, 147] width 14 height 14
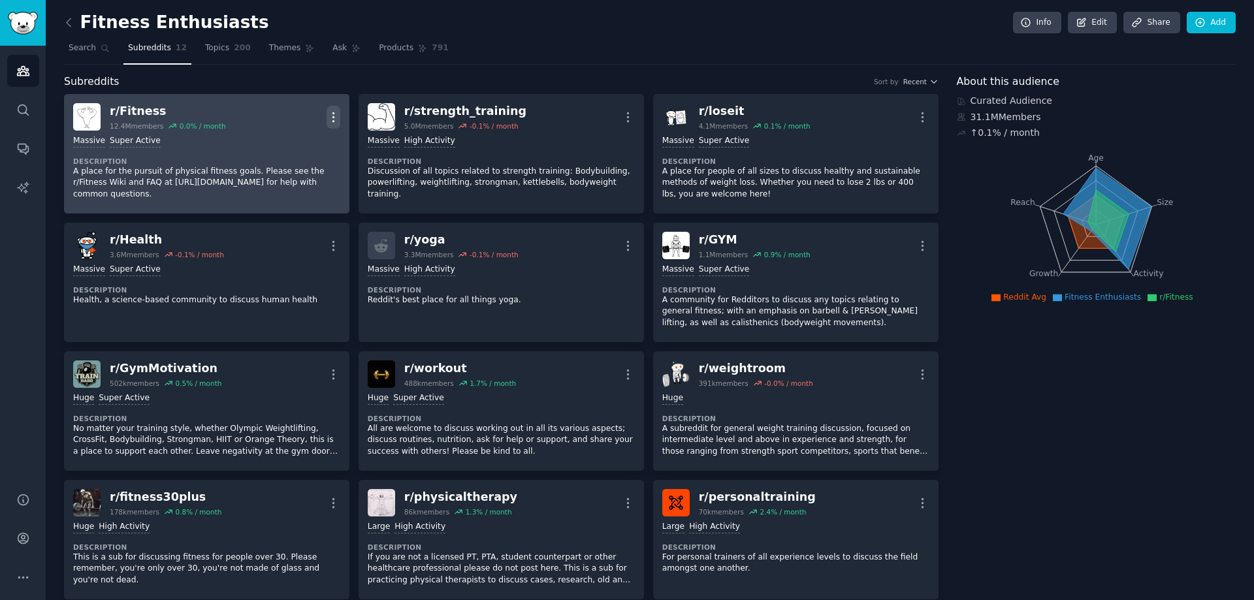
click at [334, 112] on icon "button" at bounding box center [334, 117] width 14 height 14
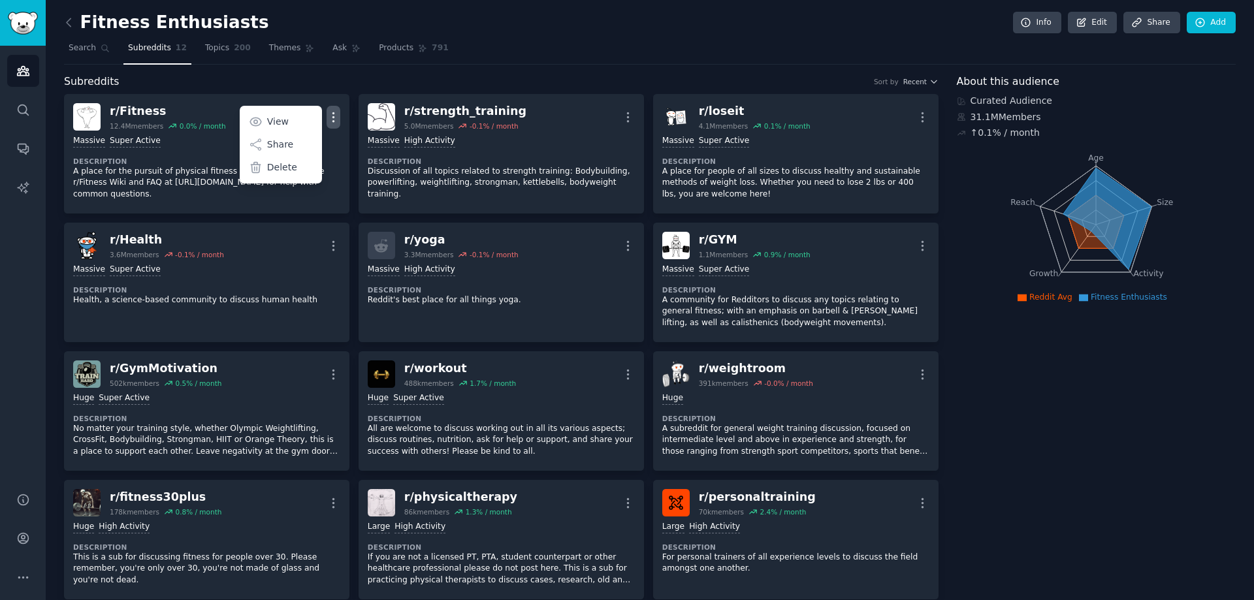
click at [312, 74] on div "Subreddits Sort by Recent" at bounding box center [501, 82] width 875 height 16
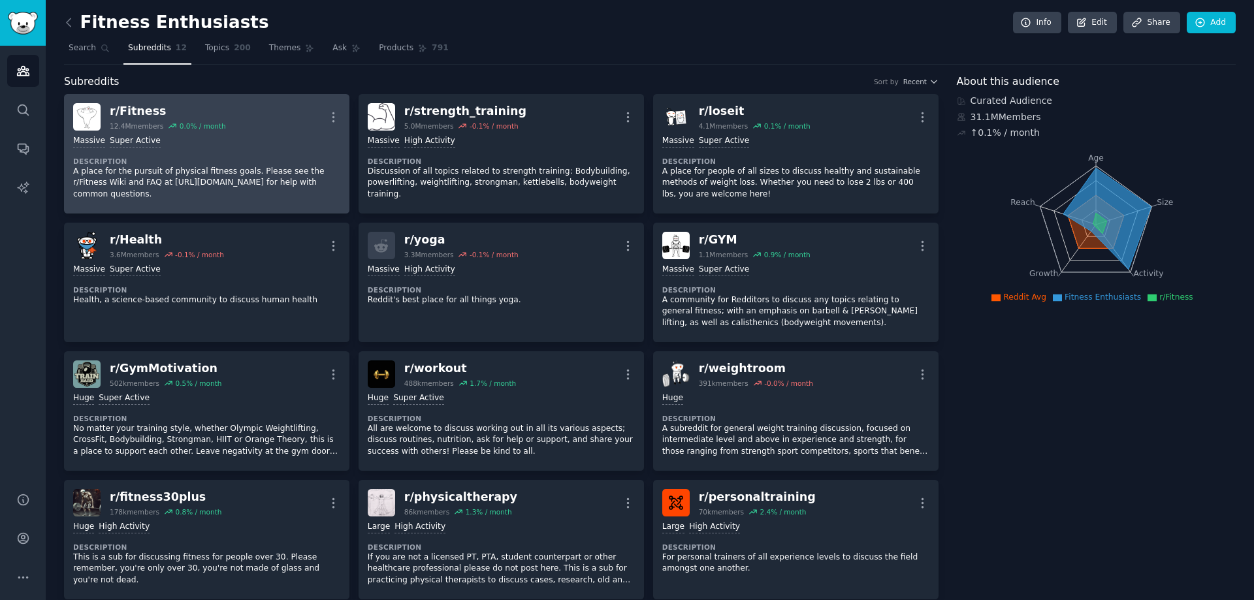
click at [157, 108] on div "r/ Fitness" at bounding box center [168, 111] width 116 height 16
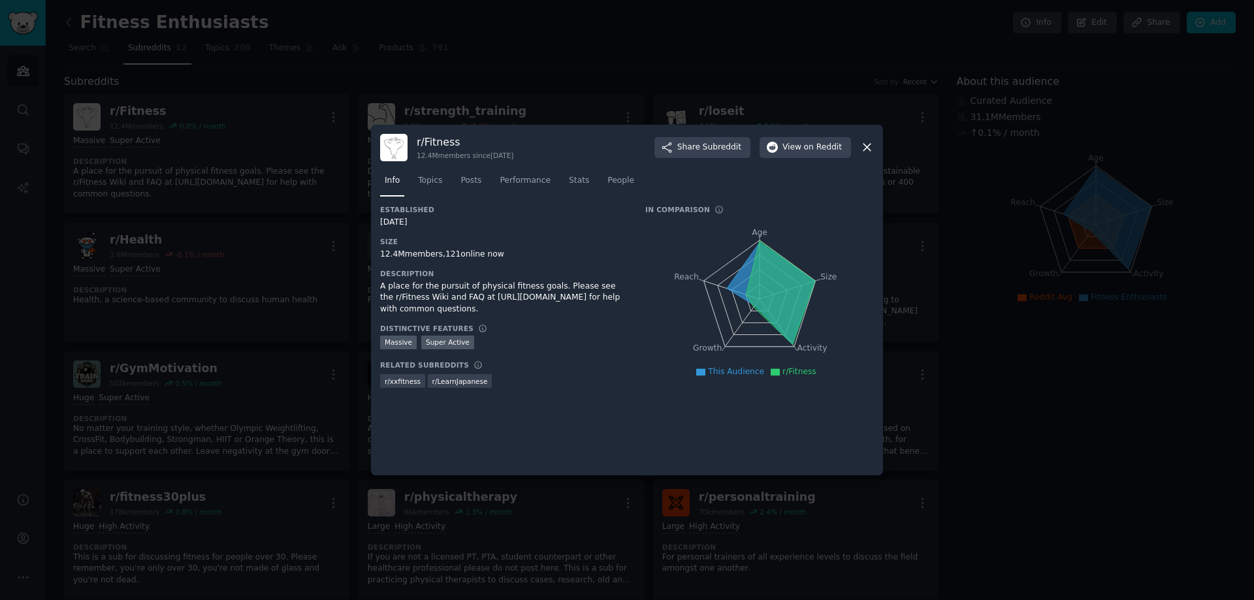
click at [221, 136] on div at bounding box center [627, 300] width 1254 height 600
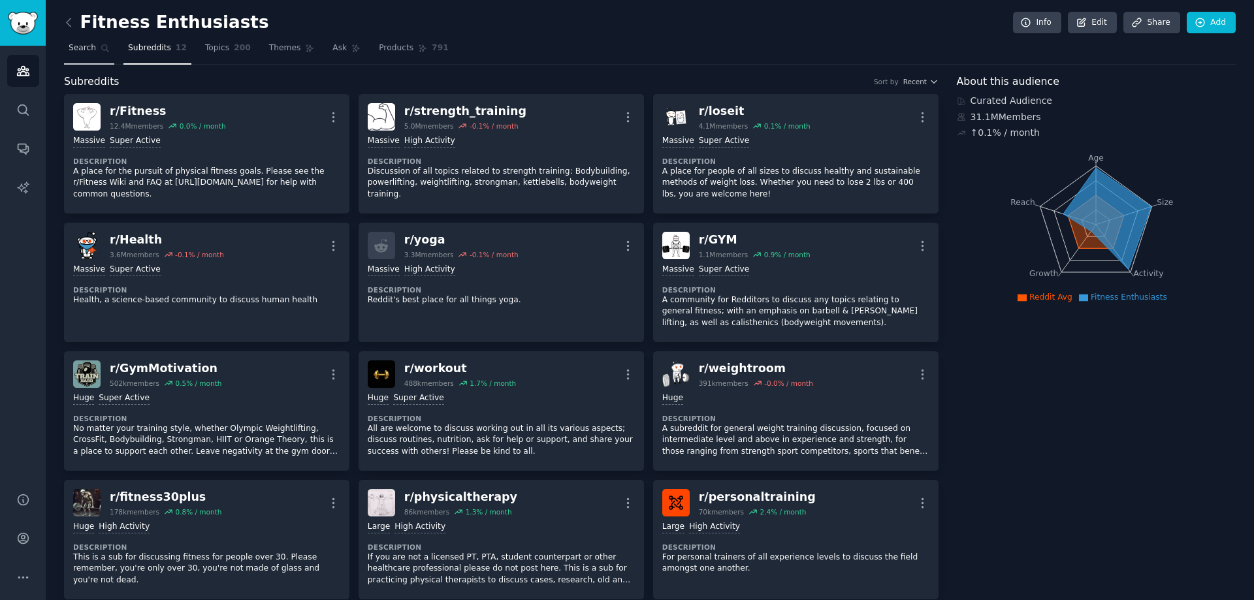
click at [76, 52] on span "Search" at bounding box center [82, 48] width 27 height 12
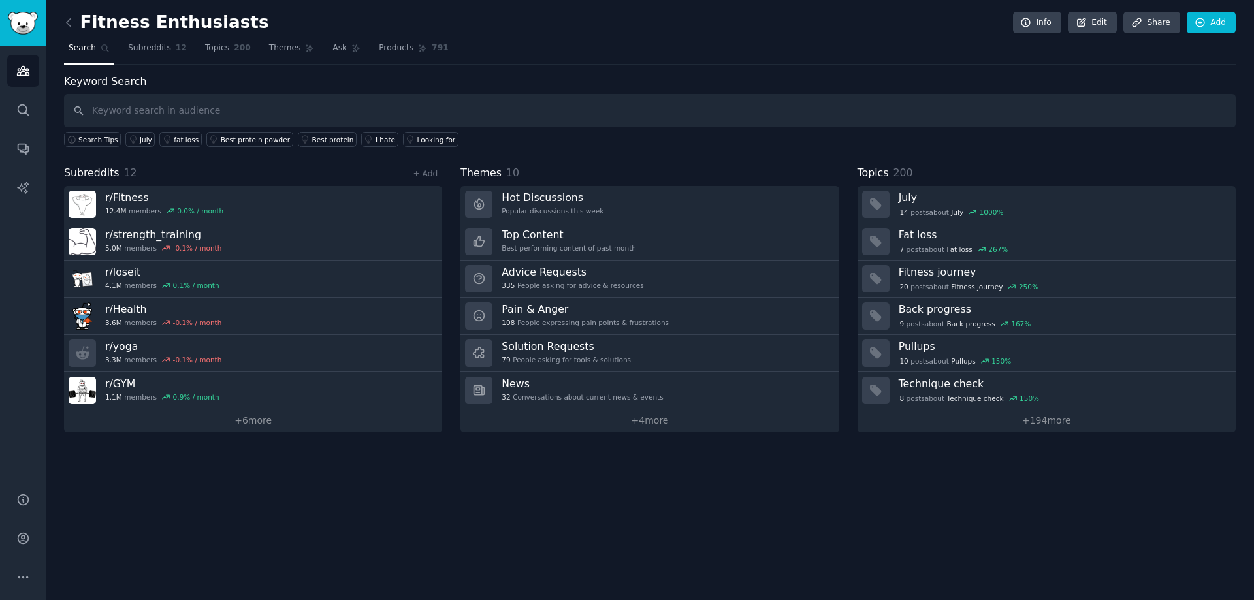
click at [269, 110] on input "text" at bounding box center [650, 110] width 1172 height 33
click at [503, 120] on input "text" at bounding box center [650, 110] width 1172 height 33
type input "struggle"
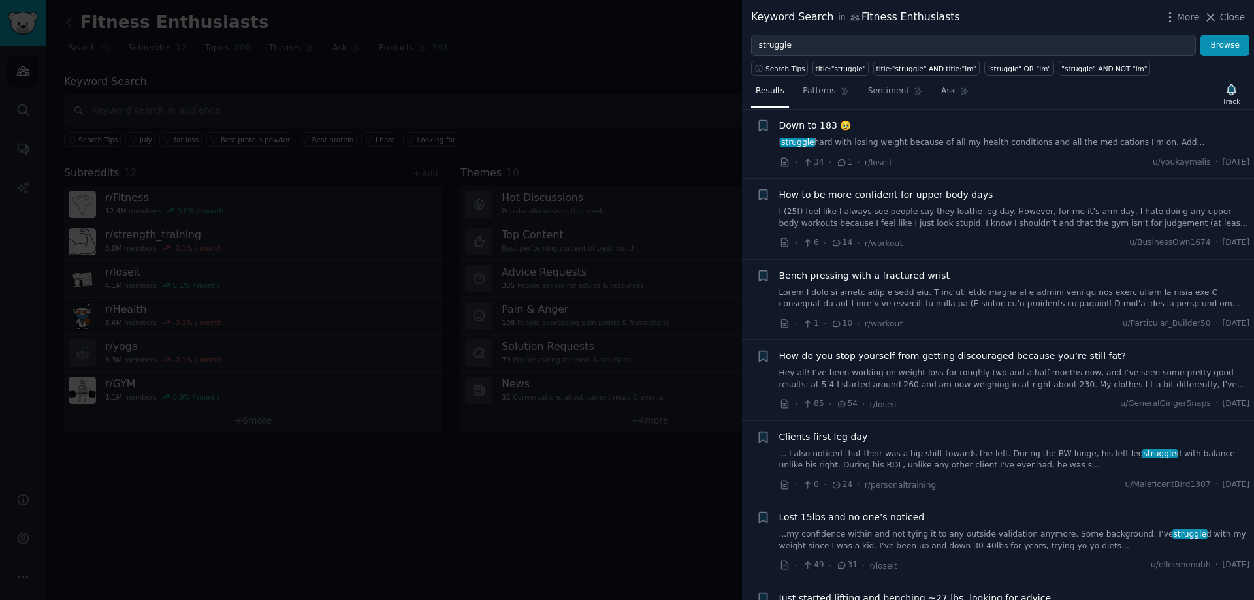
scroll to position [6097, 0]
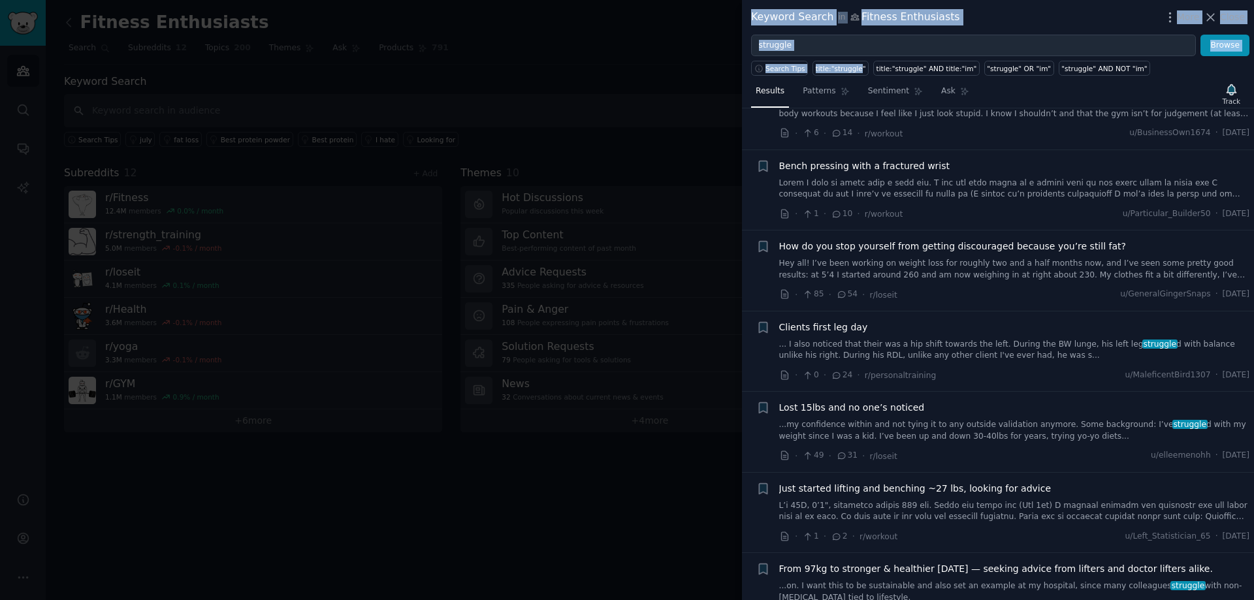
drag, startPoint x: 849, startPoint y: 58, endPoint x: 737, endPoint y: 54, distance: 111.8
click at [737, 54] on div "Keyword Search in Fitness Enthusiasts More Close struggle Browse Search Tips ti…" at bounding box center [627, 300] width 1254 height 600
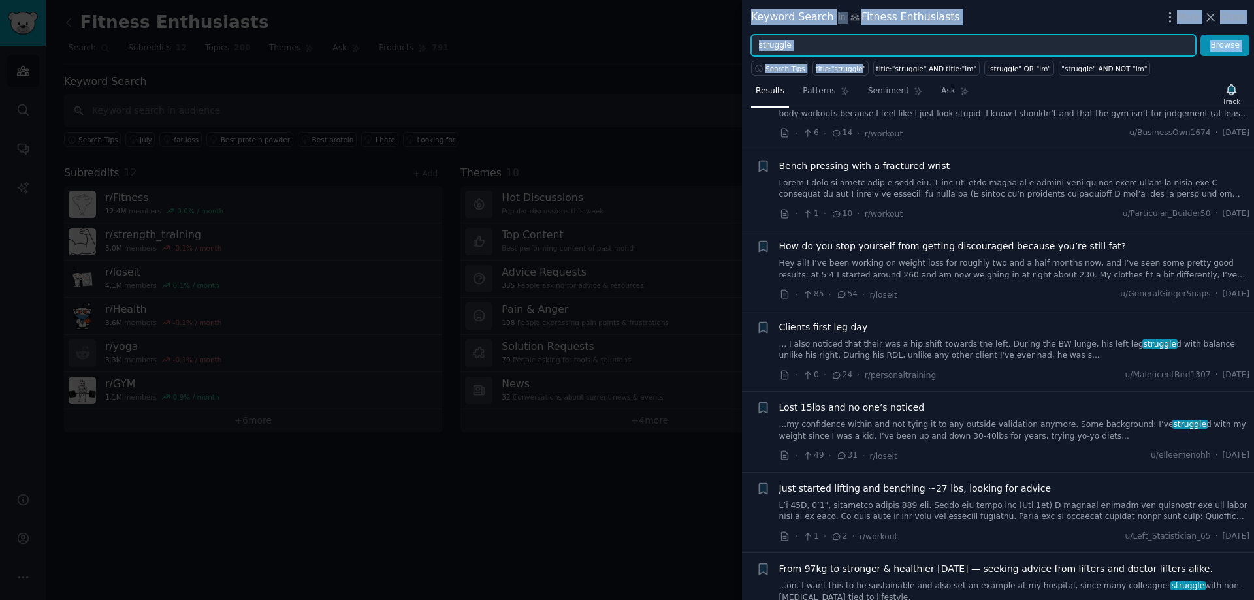
click at [811, 46] on input "struggle" at bounding box center [973, 46] width 445 height 22
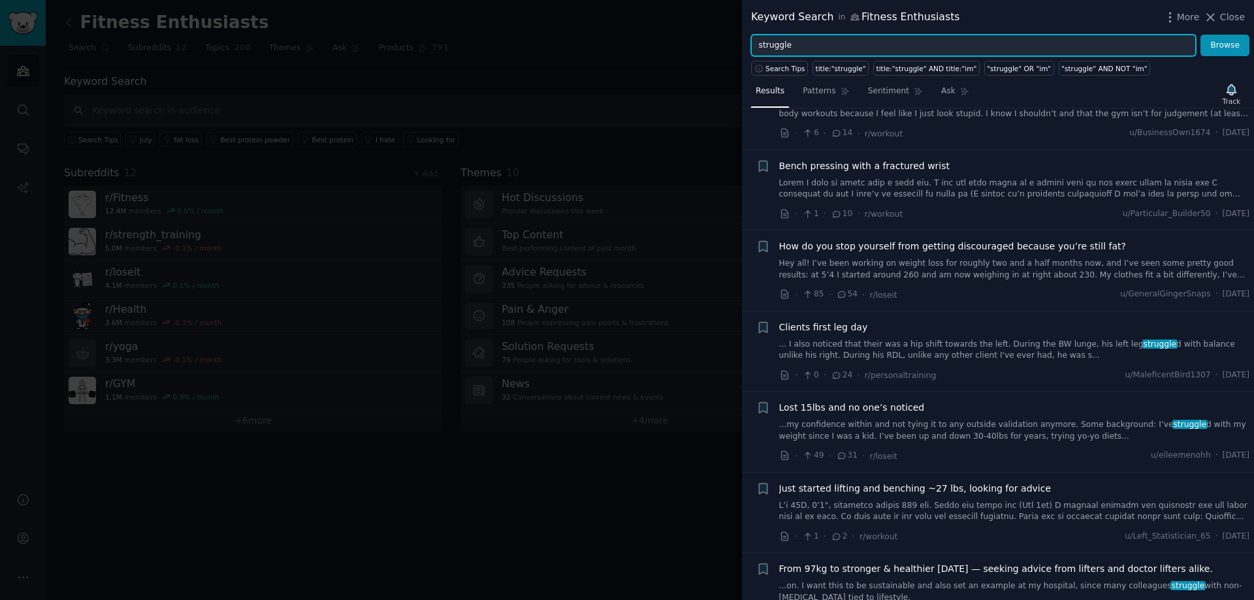
drag, startPoint x: 811, startPoint y: 46, endPoint x: 691, endPoint y: 48, distance: 120.2
click at [691, 48] on div "Keyword Search in Fitness Enthusiasts More Close struggle Browse Search Tips ti…" at bounding box center [627, 300] width 1254 height 600
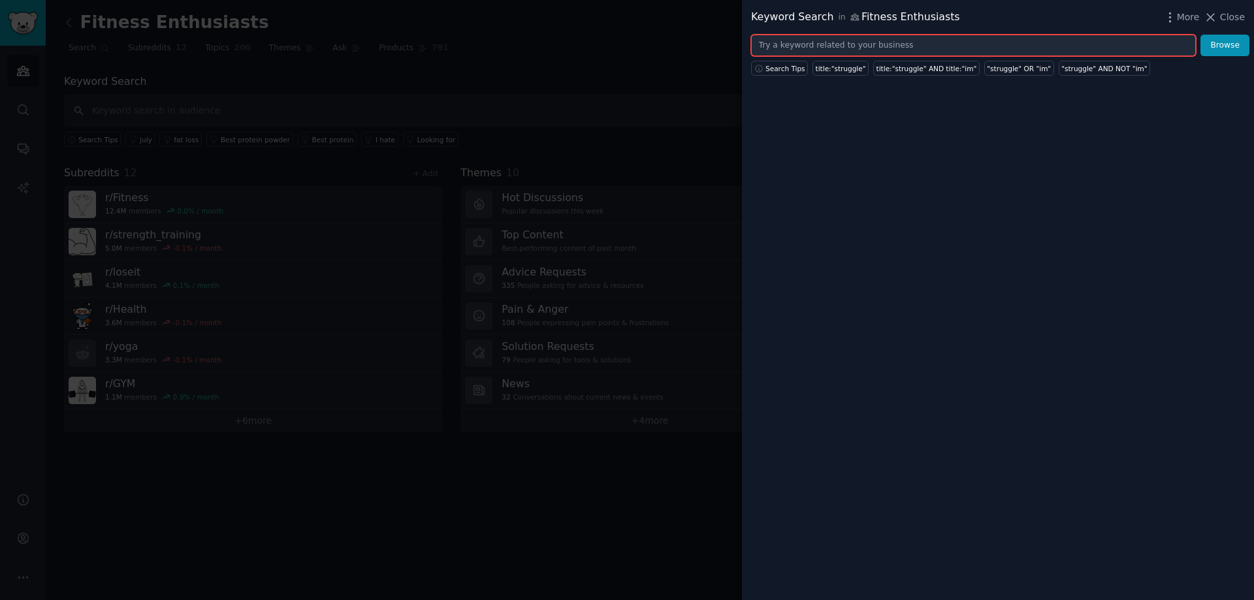
click at [899, 43] on input "text" at bounding box center [973, 46] width 445 height 22
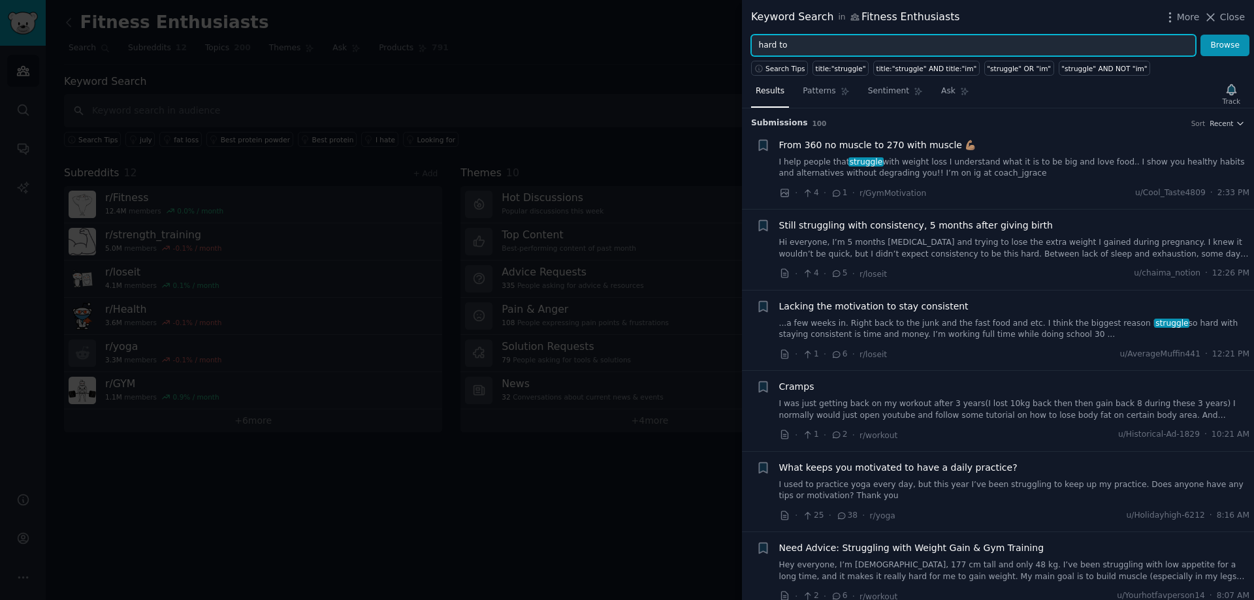
type input "hard to"
click at [1201, 35] on button "Browse" at bounding box center [1225, 46] width 49 height 22
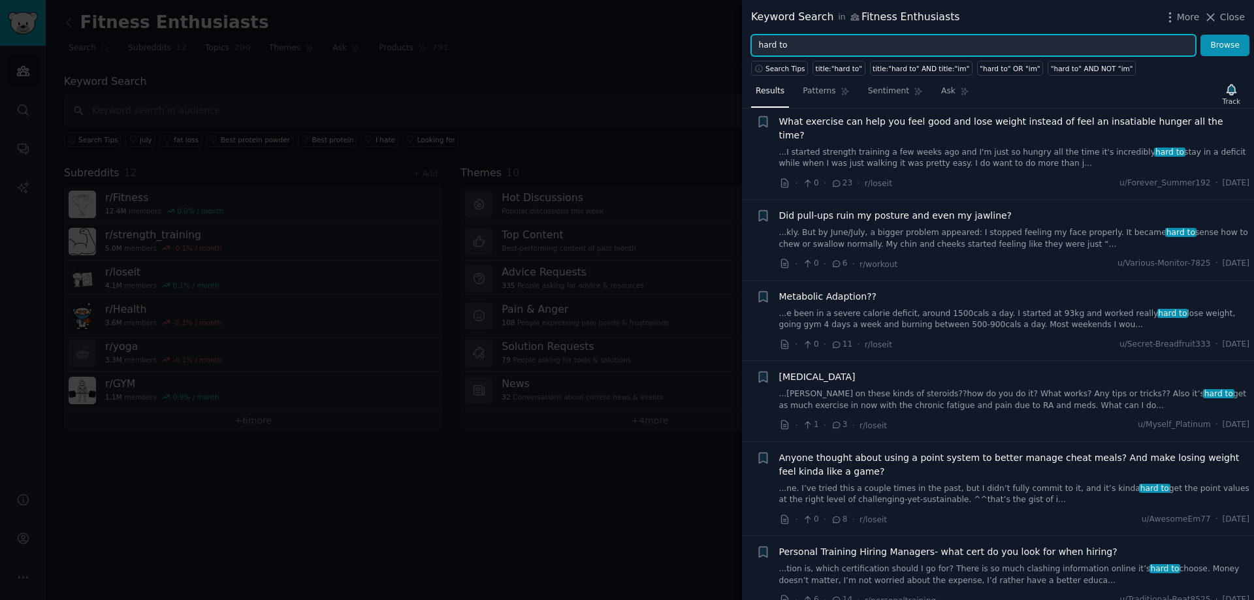
scroll to position [4878, 0]
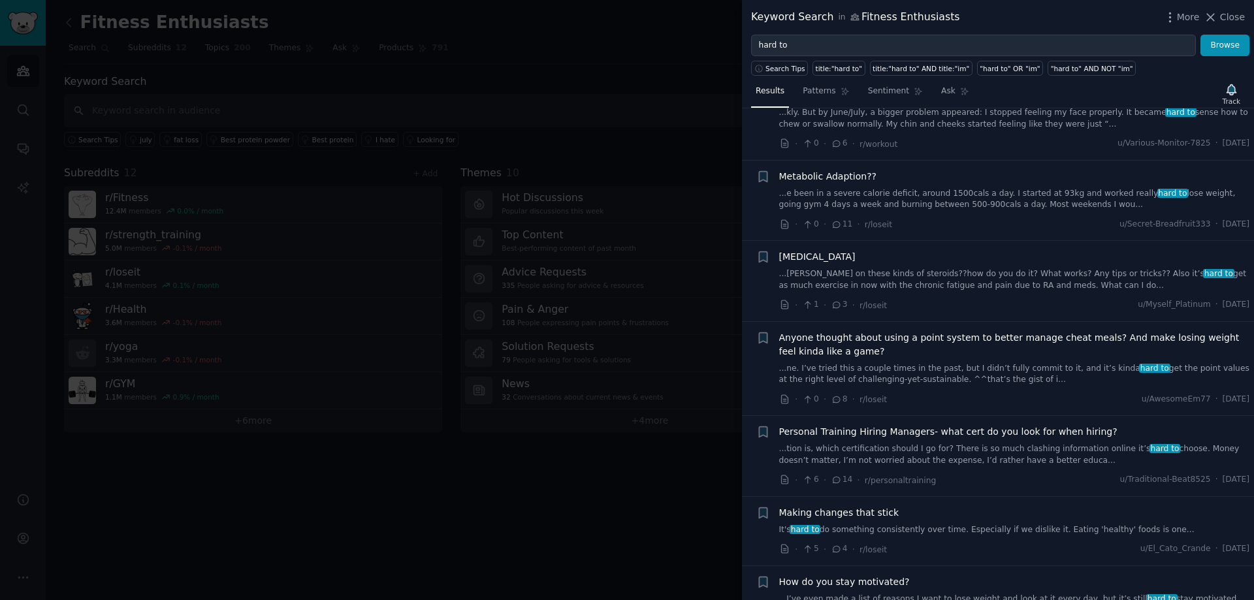
click at [587, 106] on div at bounding box center [627, 300] width 1254 height 600
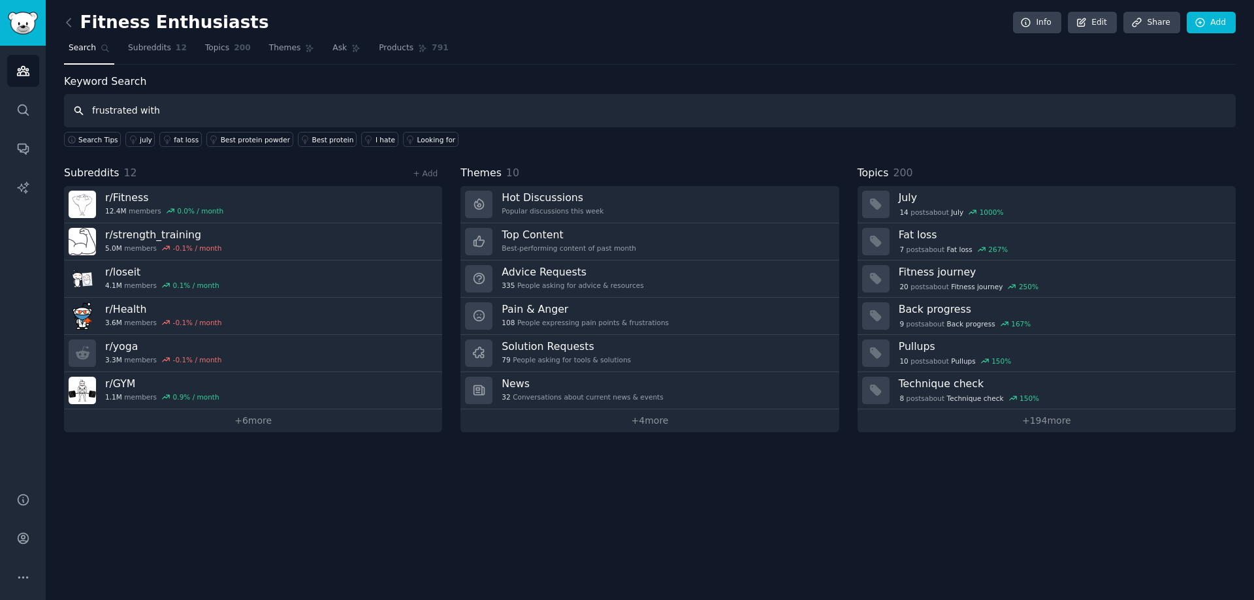
click at [287, 110] on input "frustrated with" at bounding box center [650, 110] width 1172 height 33
click at [284, 101] on input "frustrated with" at bounding box center [650, 110] width 1172 height 33
type input "frustrated with"
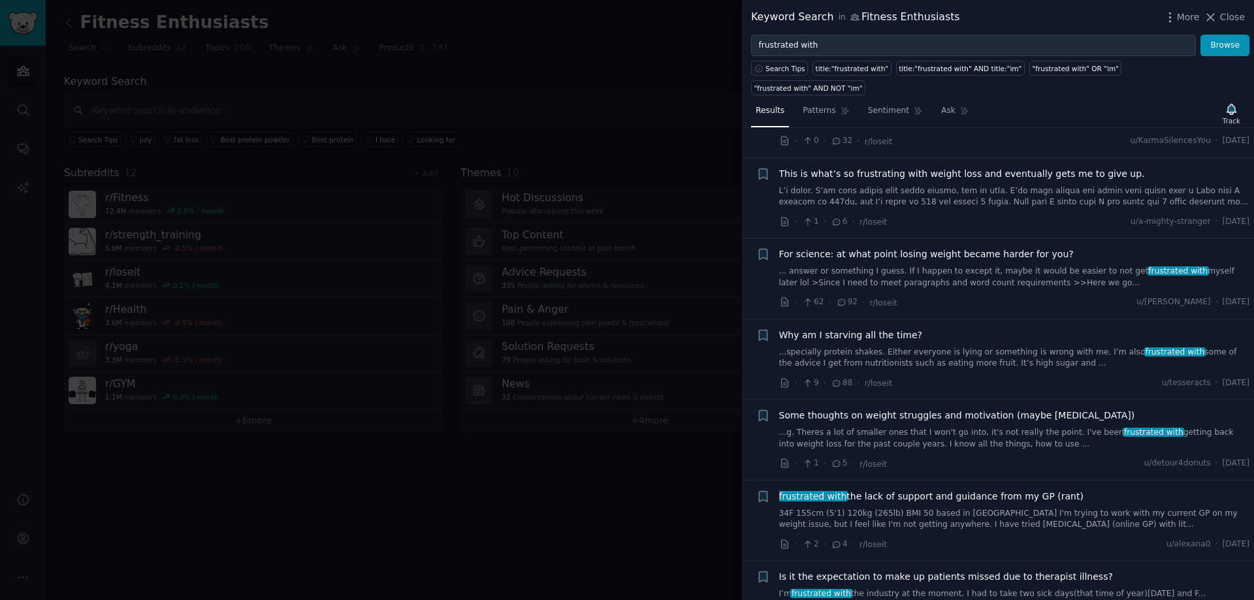
scroll to position [6969, 0]
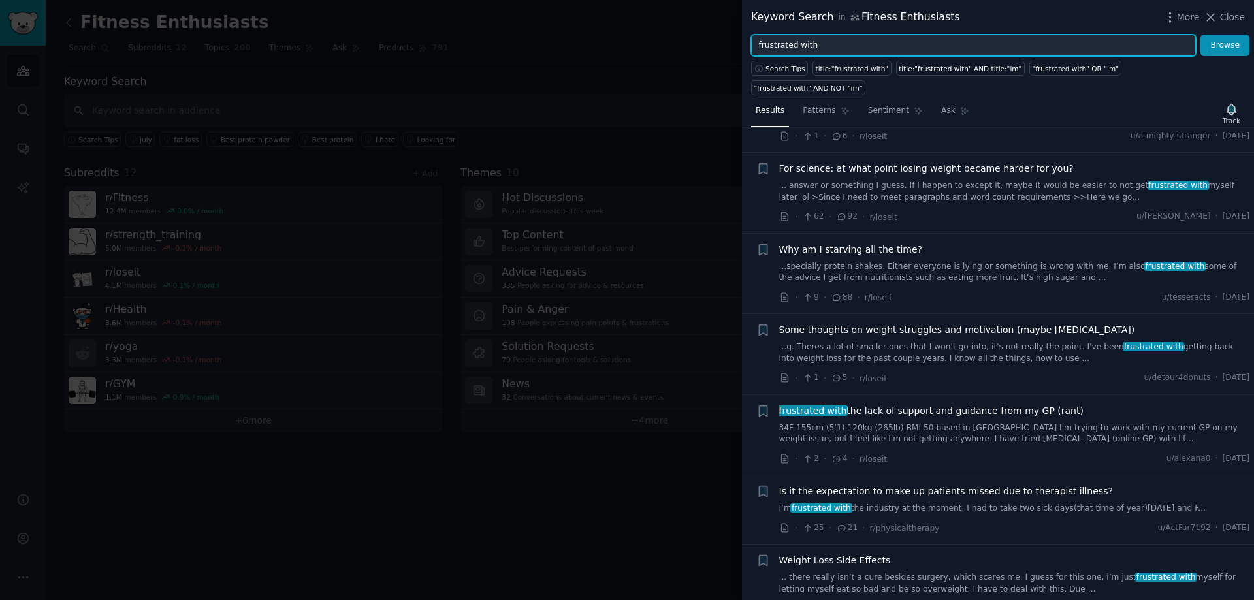
drag, startPoint x: 817, startPoint y: 42, endPoint x: 719, endPoint y: 39, distance: 97.4
click at [719, 39] on div "Keyword Search in Fitness Enthusiasts More Close frustrated with Browse Search …" at bounding box center [627, 300] width 1254 height 600
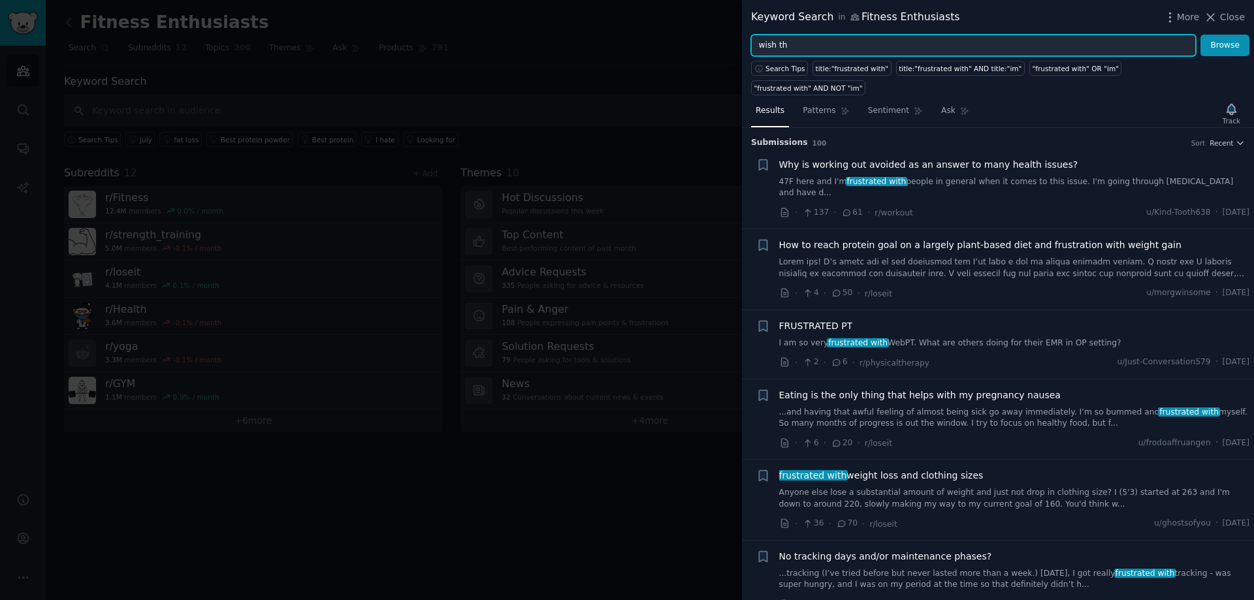
click at [855, 46] on input "wish th" at bounding box center [973, 46] width 445 height 22
click at [819, 48] on input "wish th" at bounding box center [973, 46] width 445 height 22
type input "wish there was"
click at [1201, 35] on button "Browse" at bounding box center [1225, 46] width 49 height 22
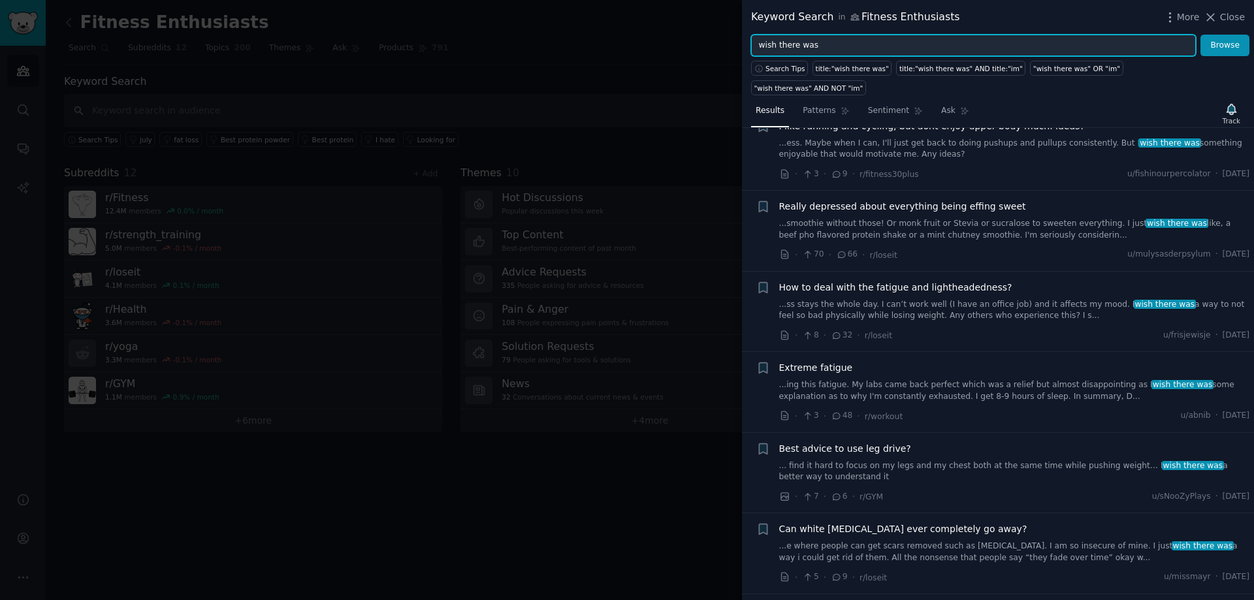
scroll to position [0, 0]
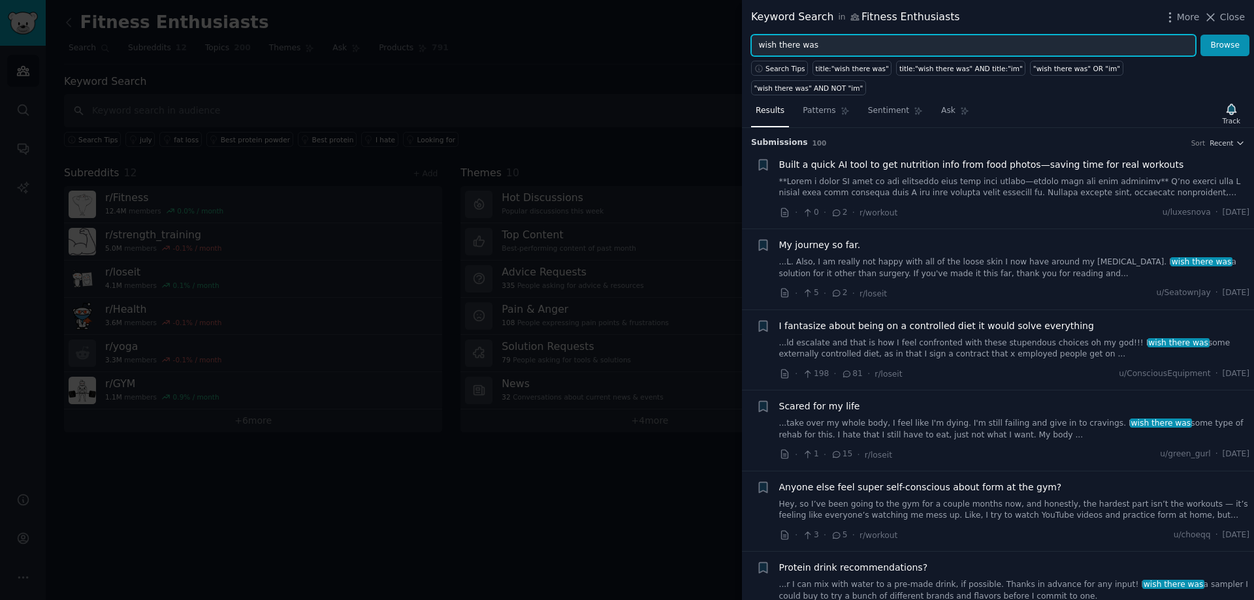
drag, startPoint x: 819, startPoint y: 46, endPoint x: 715, endPoint y: 56, distance: 104.4
click at [715, 56] on div "Keyword Search in Fitness Enthusiasts More Close wish there was Browse Search T…" at bounding box center [627, 300] width 1254 height 600
type input "burnout"
click at [1201, 35] on button "Browse" at bounding box center [1225, 46] width 49 height 22
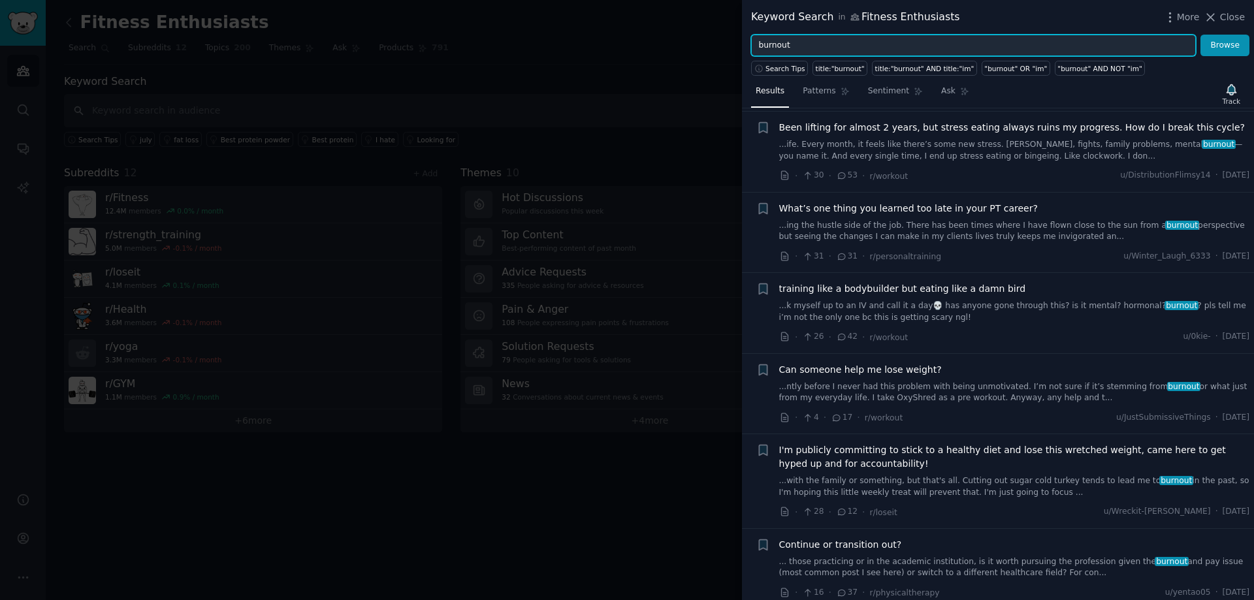
scroll to position [1220, 0]
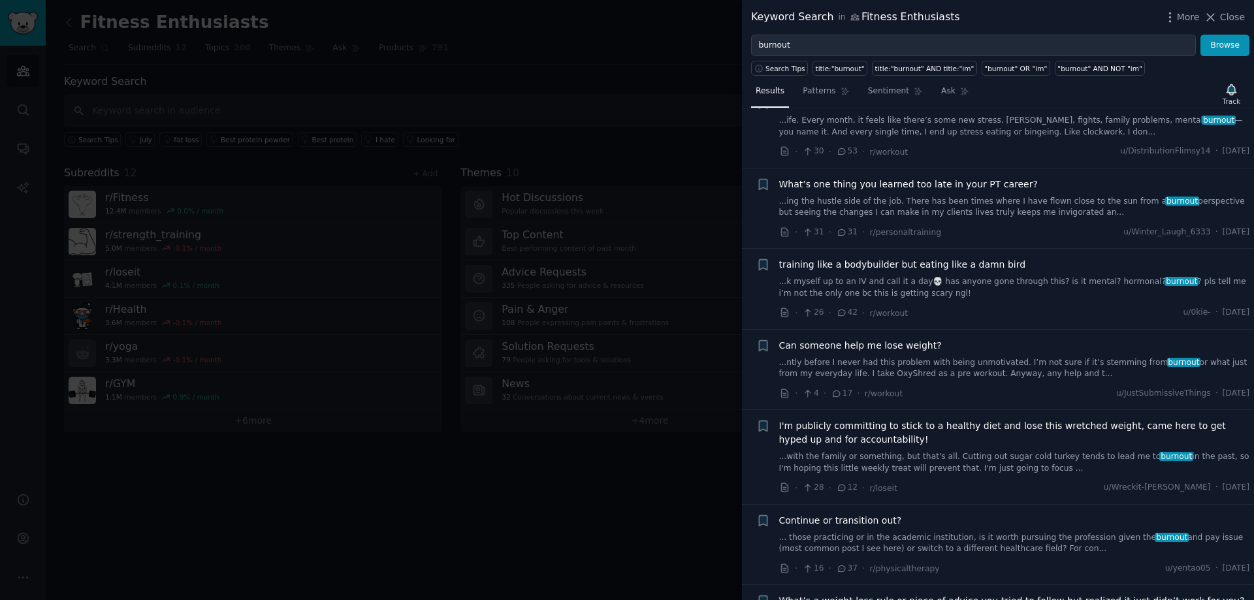
click at [945, 295] on link "...k myself up to an IV and call it a day💀 has anyone gone through this? is it …" at bounding box center [1014, 287] width 471 height 23
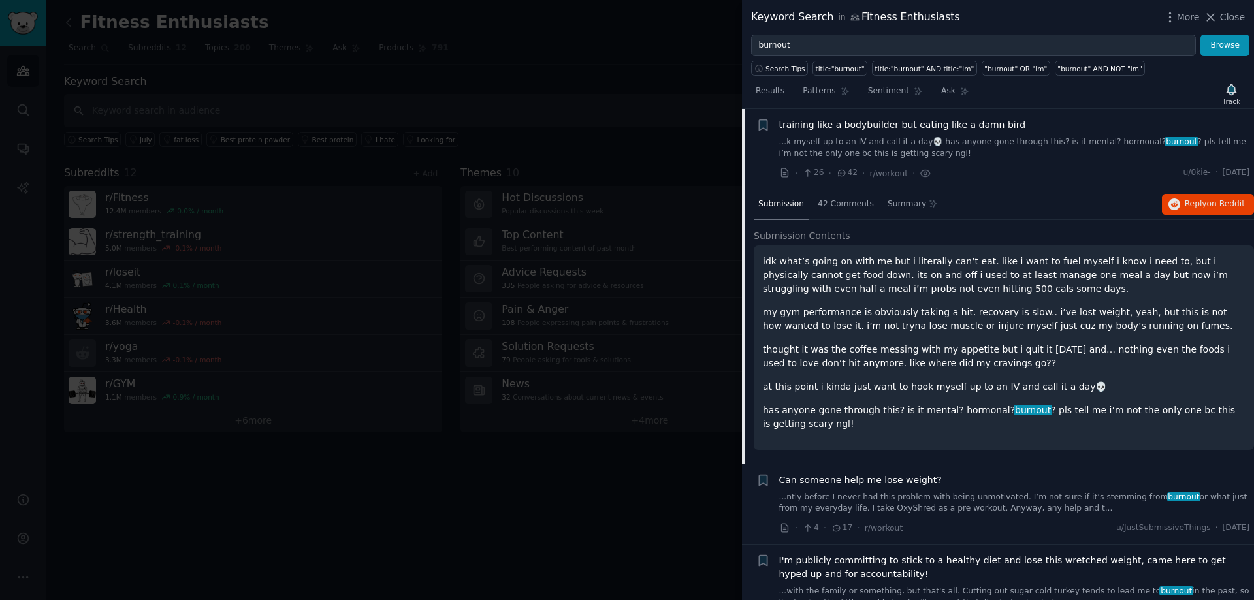
scroll to position [1360, 0]
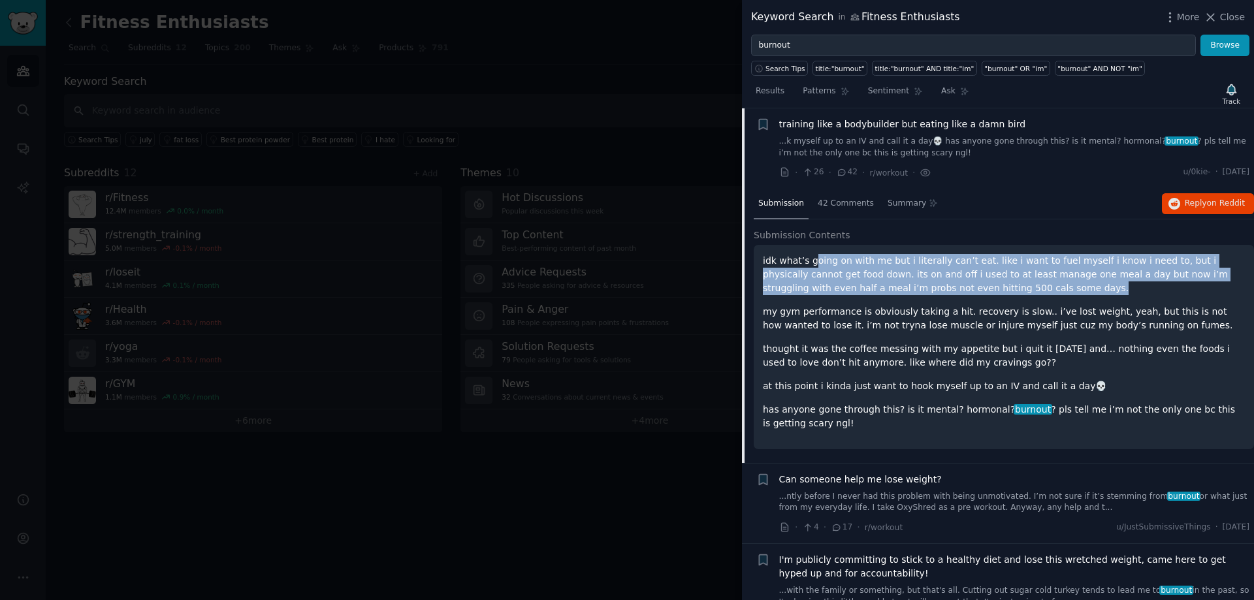
drag, startPoint x: 809, startPoint y: 258, endPoint x: 978, endPoint y: 282, distance: 170.2
click at [978, 282] on p "idk what’s going on with me but i literally can’t eat. like i want to fuel myse…" at bounding box center [1004, 274] width 482 height 41
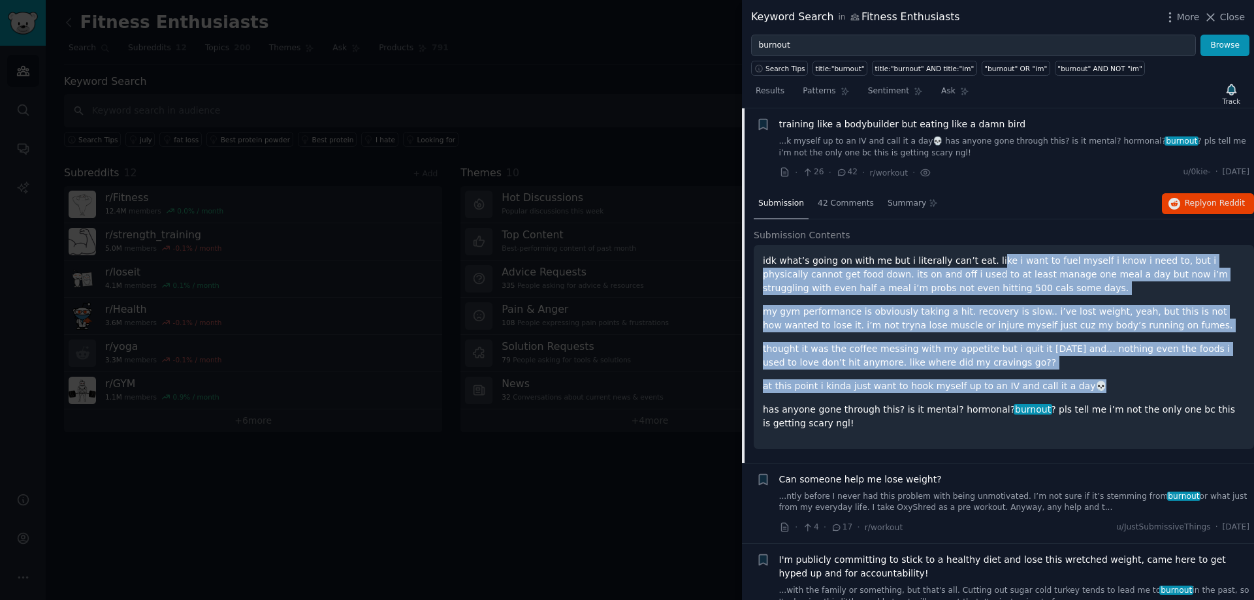
drag, startPoint x: 977, startPoint y: 265, endPoint x: 1127, endPoint y: 388, distance: 194.5
click at [1127, 388] on div "idk what’s going on with me but i literally can’t eat. like i want to fuel myse…" at bounding box center [1004, 342] width 482 height 176
click at [1127, 388] on p "at this point i kinda just want to hook myself up to an IV and call it a day💀" at bounding box center [1004, 387] width 482 height 14
drag, startPoint x: 1127, startPoint y: 388, endPoint x: 785, endPoint y: 264, distance: 364.1
click at [785, 264] on div "idk what’s going on with me but i literally can’t eat. like i want to fuel myse…" at bounding box center [1004, 342] width 482 height 176
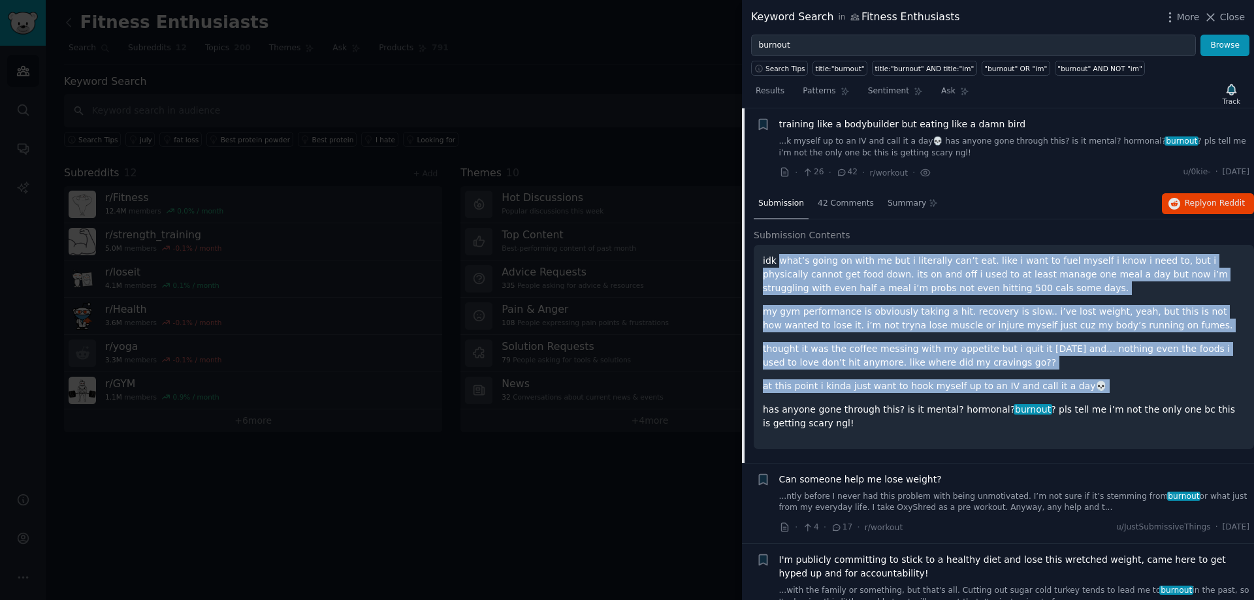
click at [785, 264] on p "idk what’s going on with me but i literally can’t eat. like i want to fuel myse…" at bounding box center [1004, 274] width 482 height 41
drag, startPoint x: 785, startPoint y: 264, endPoint x: 1084, endPoint y: 372, distance: 318.2
click at [1082, 372] on div "idk what’s going on with me but i literally can’t eat. like i want to fuel myse…" at bounding box center [1004, 342] width 482 height 176
click at [1089, 372] on div "idk what’s going on with me but i literally can’t eat. like i want to fuel myse…" at bounding box center [1004, 342] width 482 height 176
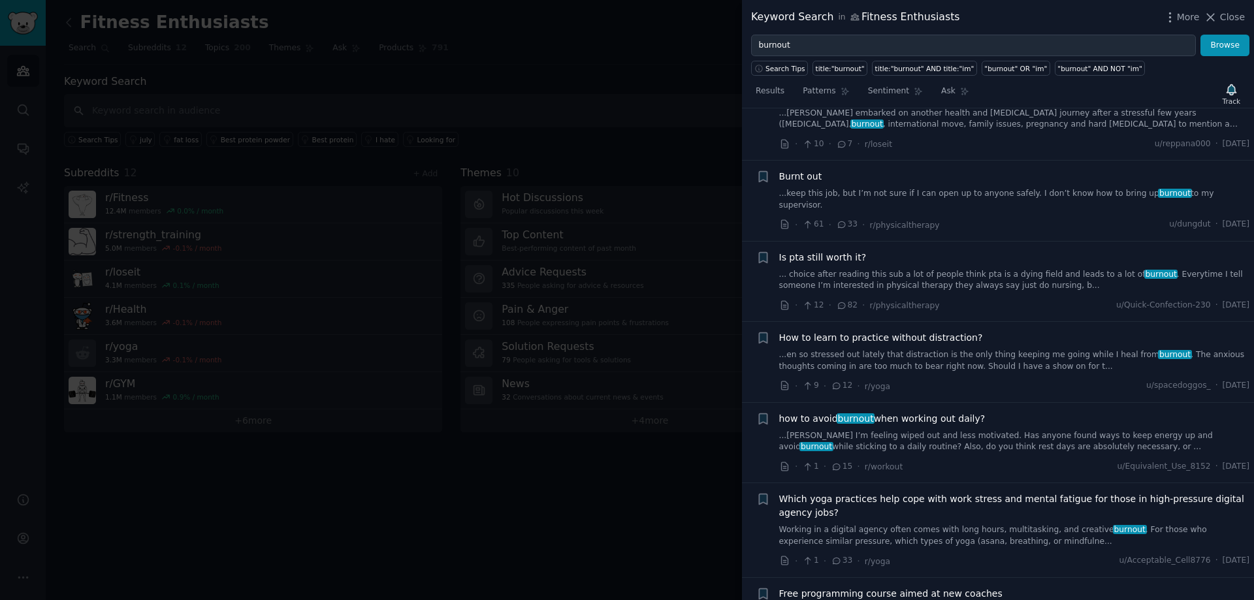
scroll to position [3451, 0]
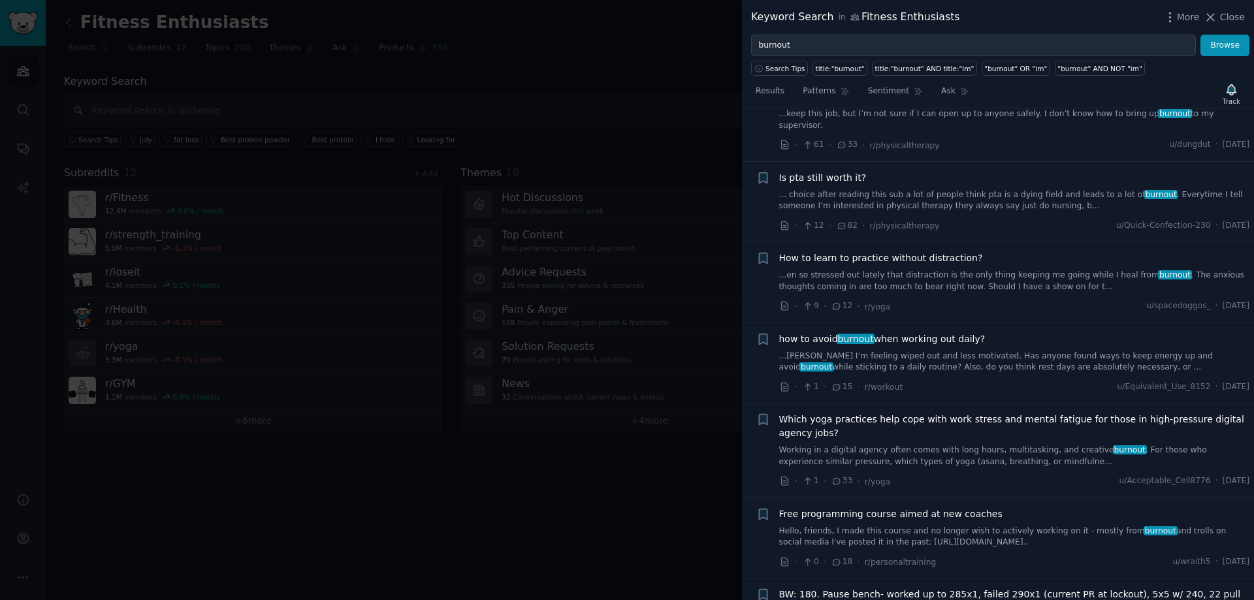
click at [596, 114] on div at bounding box center [627, 300] width 1254 height 600
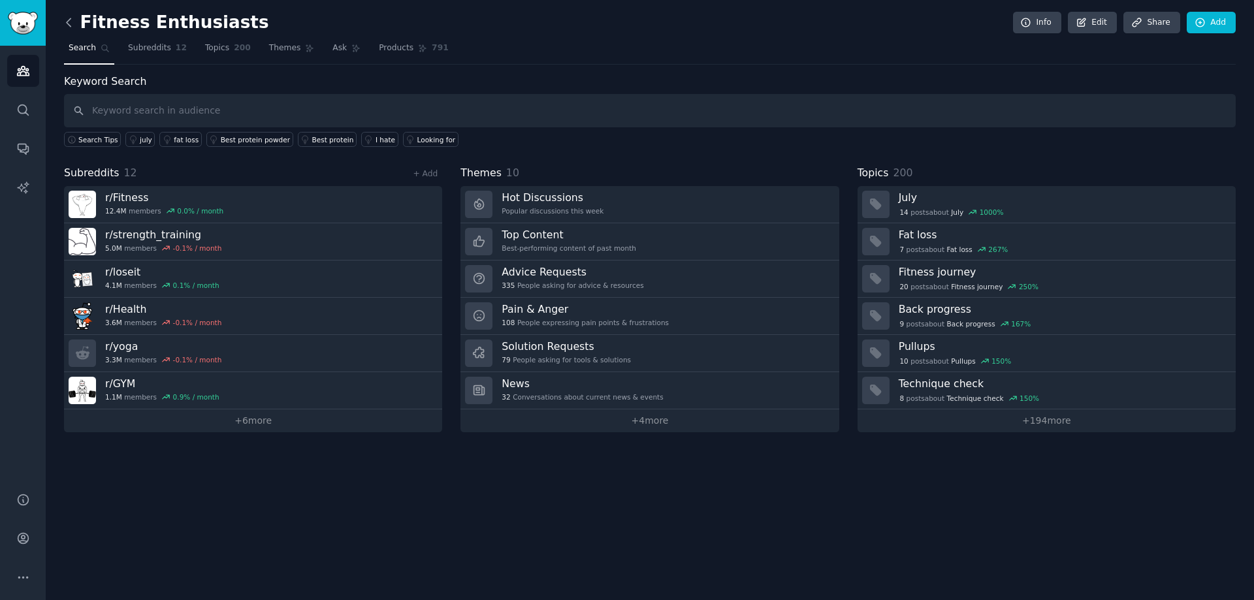
click at [70, 27] on icon at bounding box center [69, 23] width 14 height 14
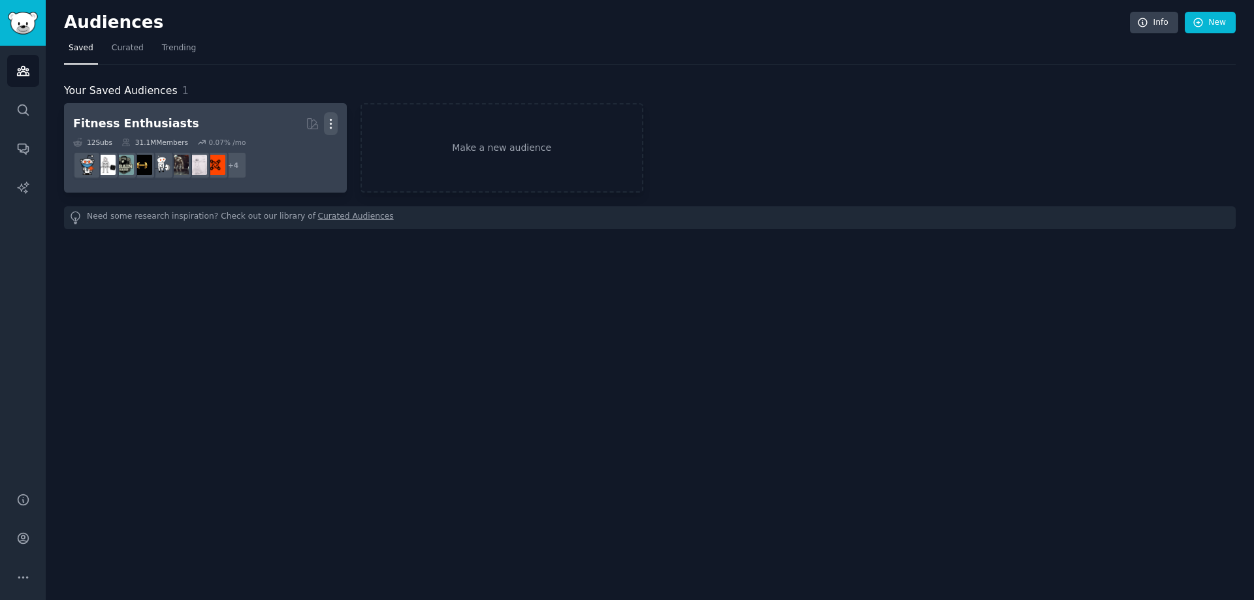
click at [333, 117] on icon "button" at bounding box center [331, 124] width 14 height 14
click at [295, 152] on p "Delete" at bounding box center [295, 151] width 30 height 14
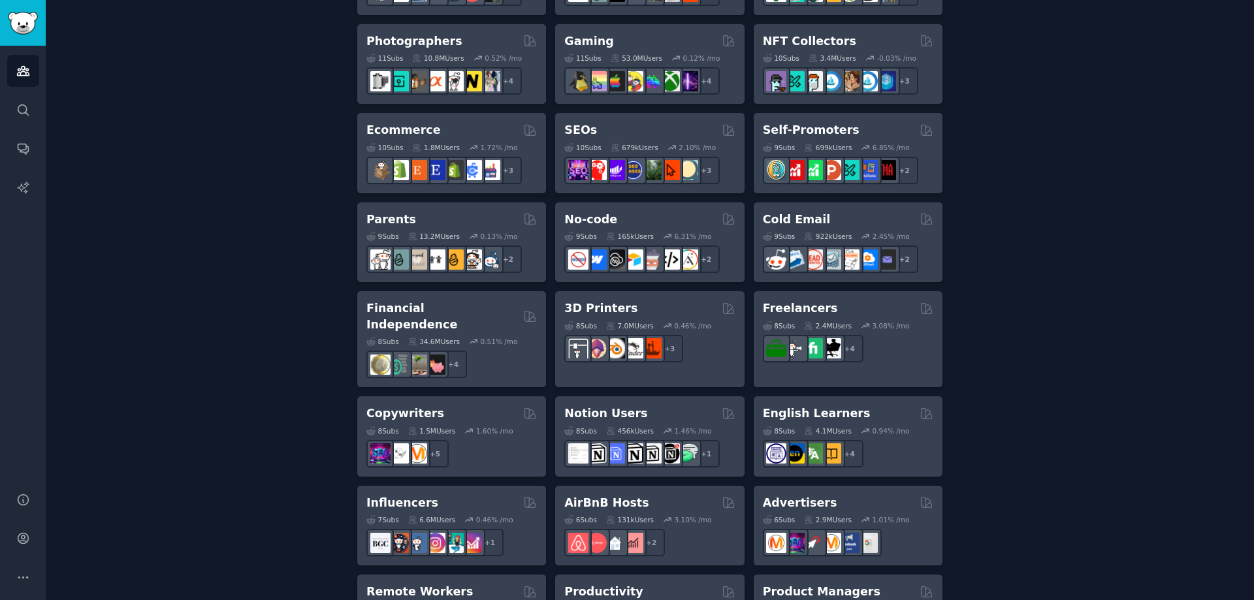
scroll to position [697, 0]
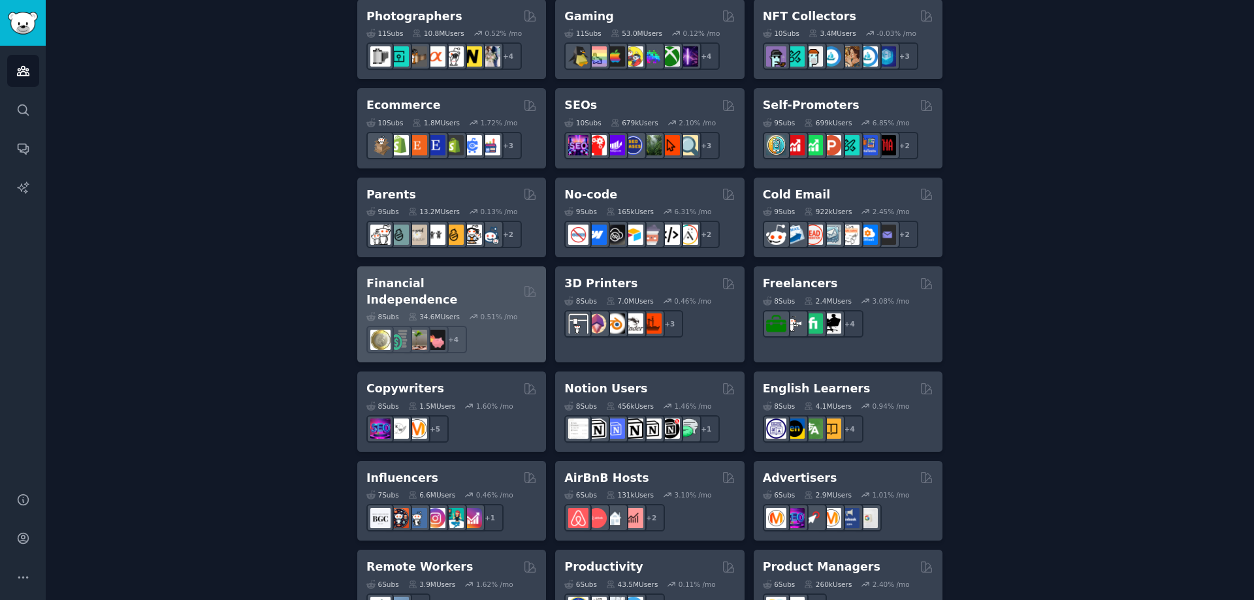
click at [457, 285] on h2 "Financial Independence" at bounding box center [442, 292] width 152 height 32
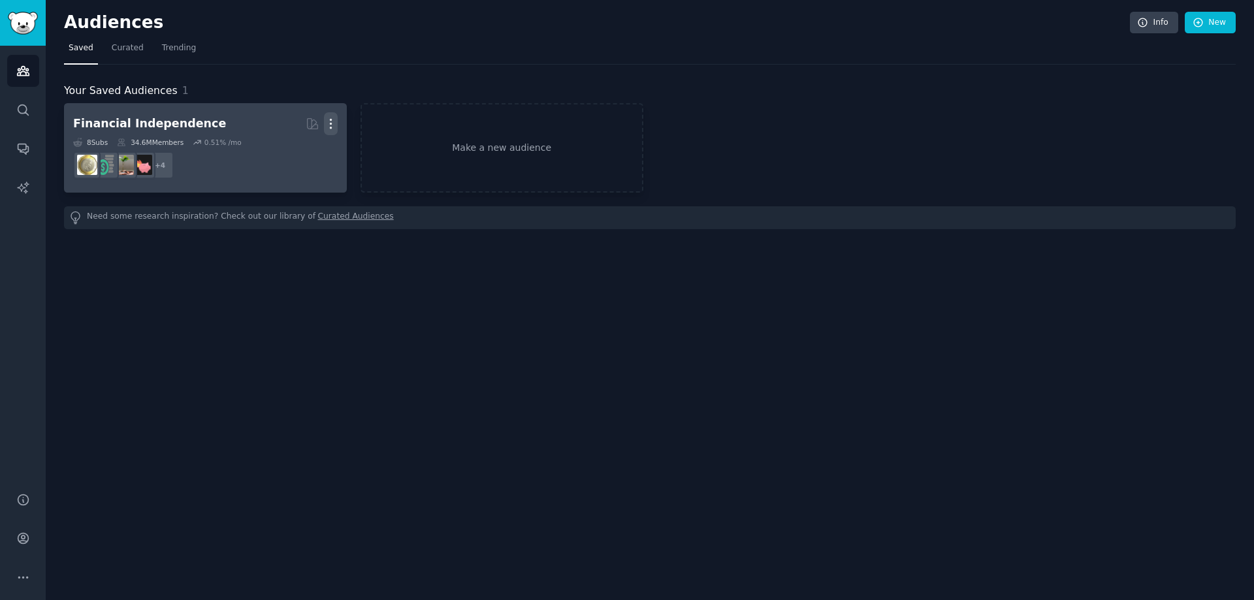
click at [331, 120] on icon "button" at bounding box center [330, 124] width 1 height 9
click at [295, 155] on p "Delete" at bounding box center [295, 151] width 30 height 14
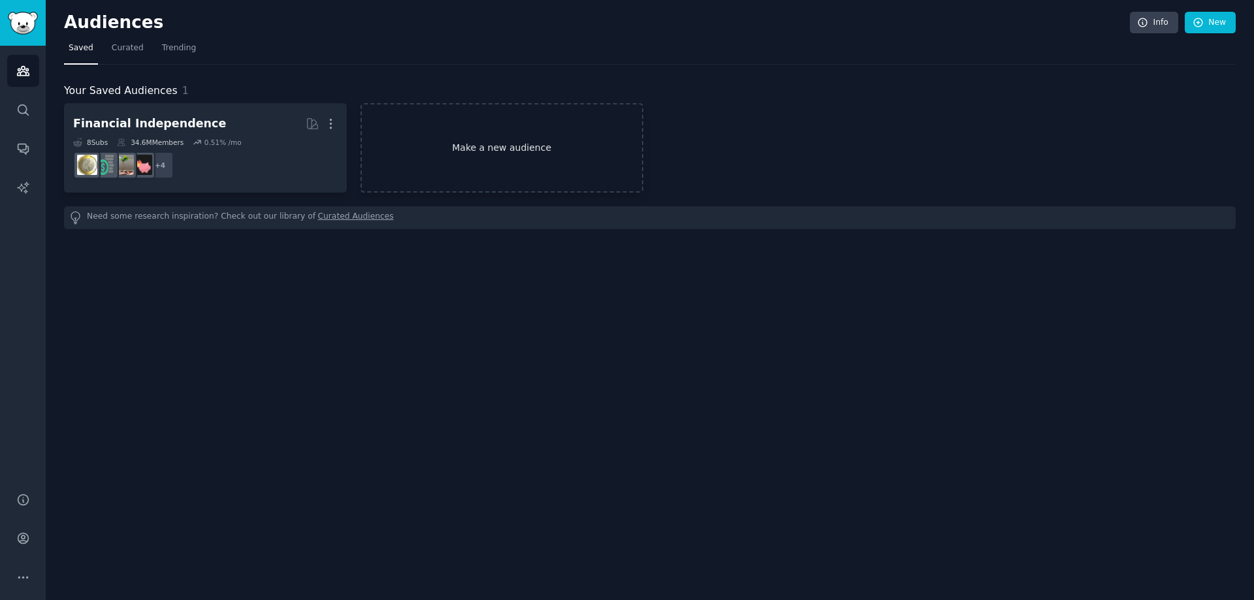
click at [505, 153] on link "Make a new audience" at bounding box center [502, 147] width 283 height 89
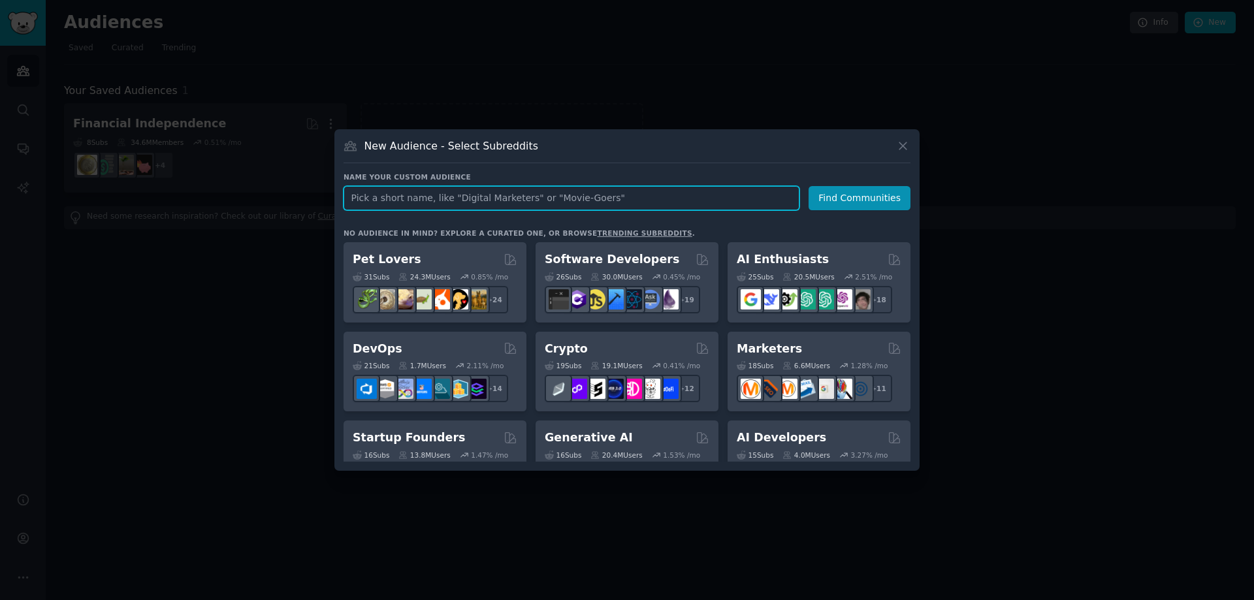
click at [571, 201] on input "text" at bounding box center [572, 198] width 456 height 24
type input "Finance"
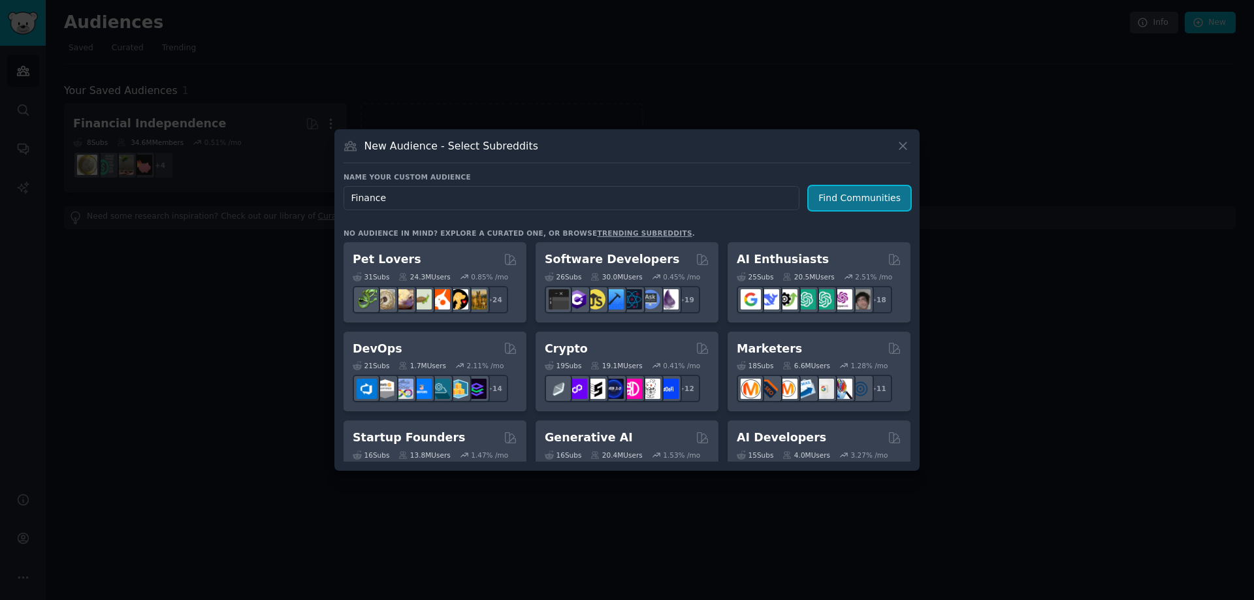
click at [851, 193] on button "Find Communities" at bounding box center [860, 198] width 102 height 24
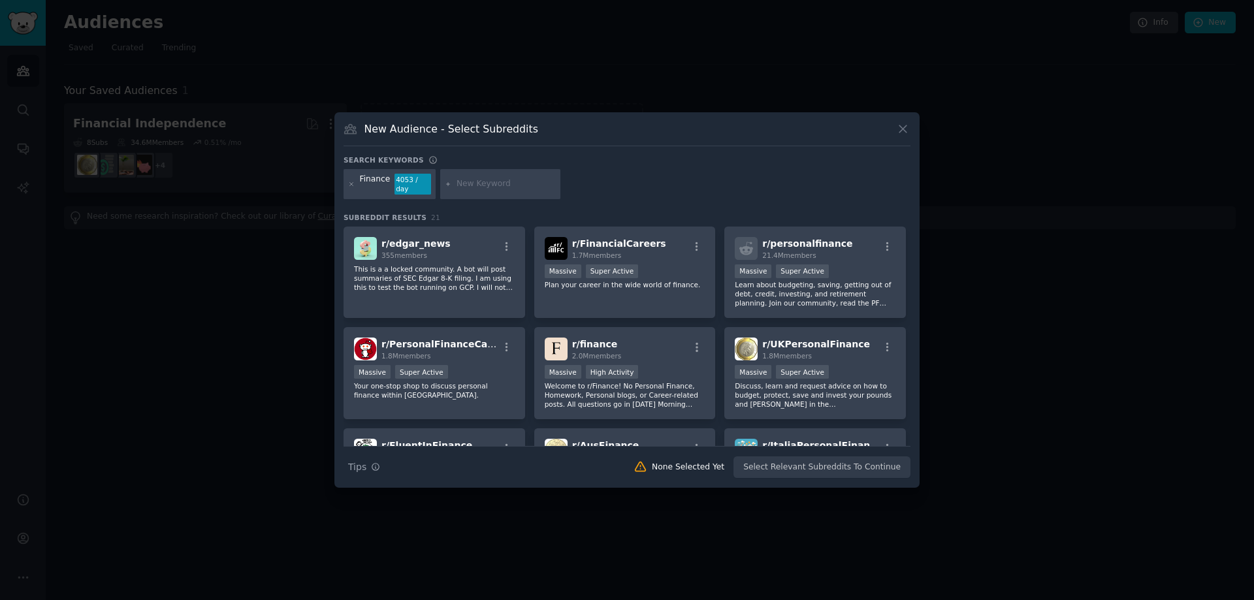
click at [495, 182] on input "text" at bounding box center [506, 184] width 99 height 12
type input "entrepreneurs"
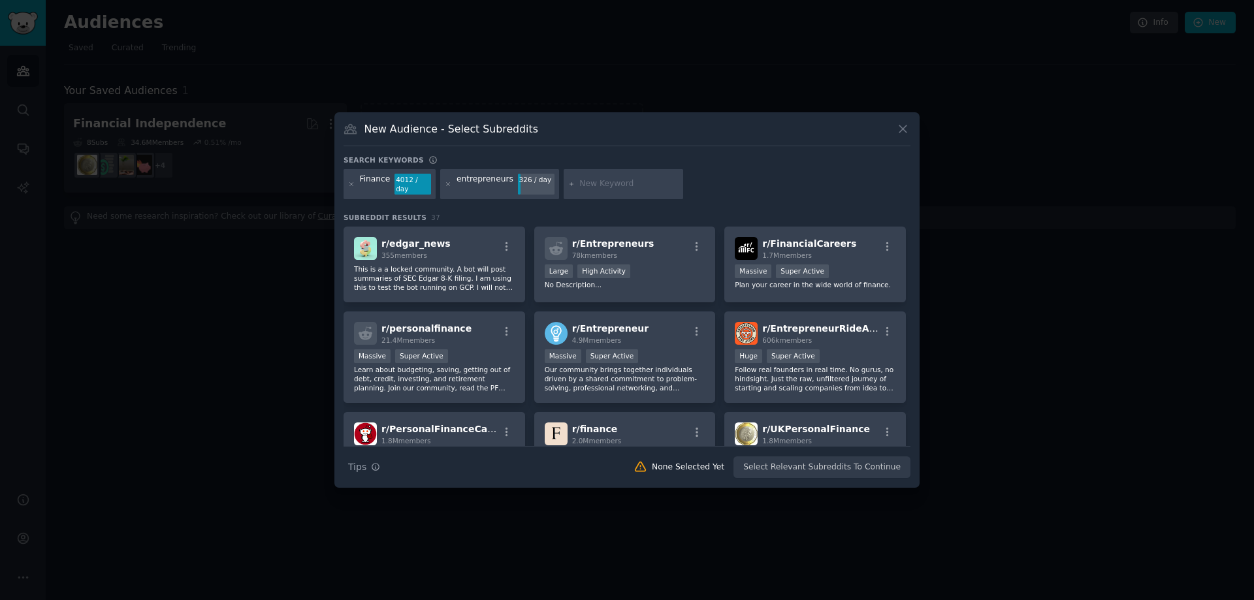
click at [539, 194] on div "entrepreneurs 326 / day" at bounding box center [499, 184] width 118 height 30
click at [751, 166] on div "Search keywords" at bounding box center [627, 162] width 567 height 14
click at [484, 181] on div "entrepreneurs" at bounding box center [485, 184] width 57 height 21
click at [445, 184] on icon at bounding box center [448, 184] width 7 height 7
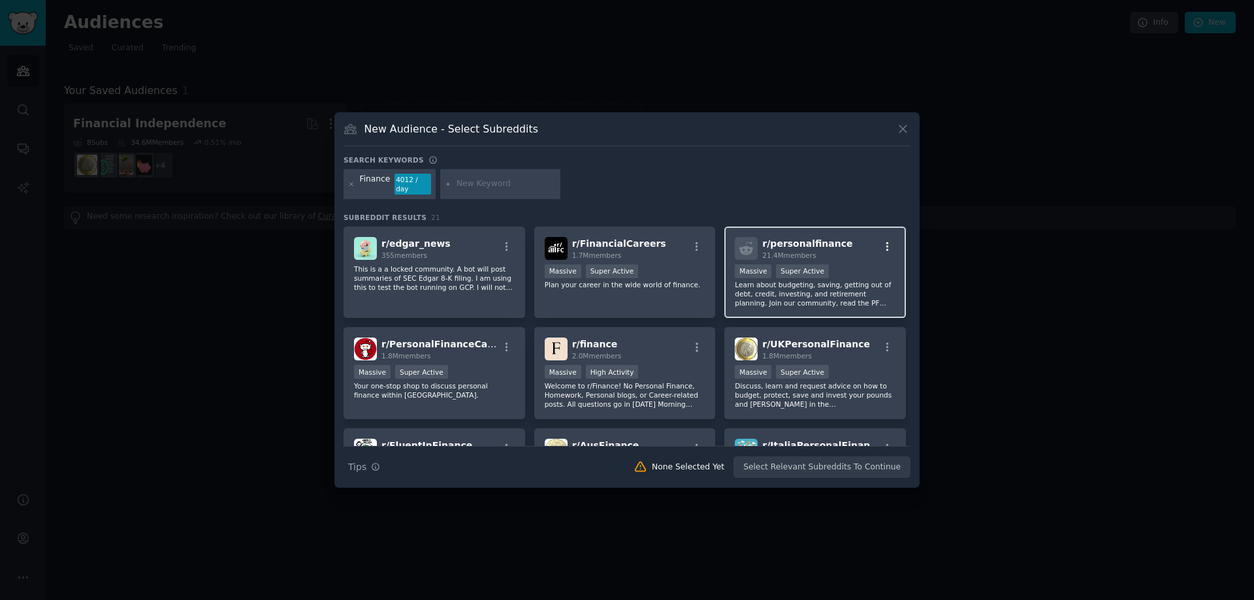
click at [887, 242] on icon "button" at bounding box center [888, 247] width 12 height 12
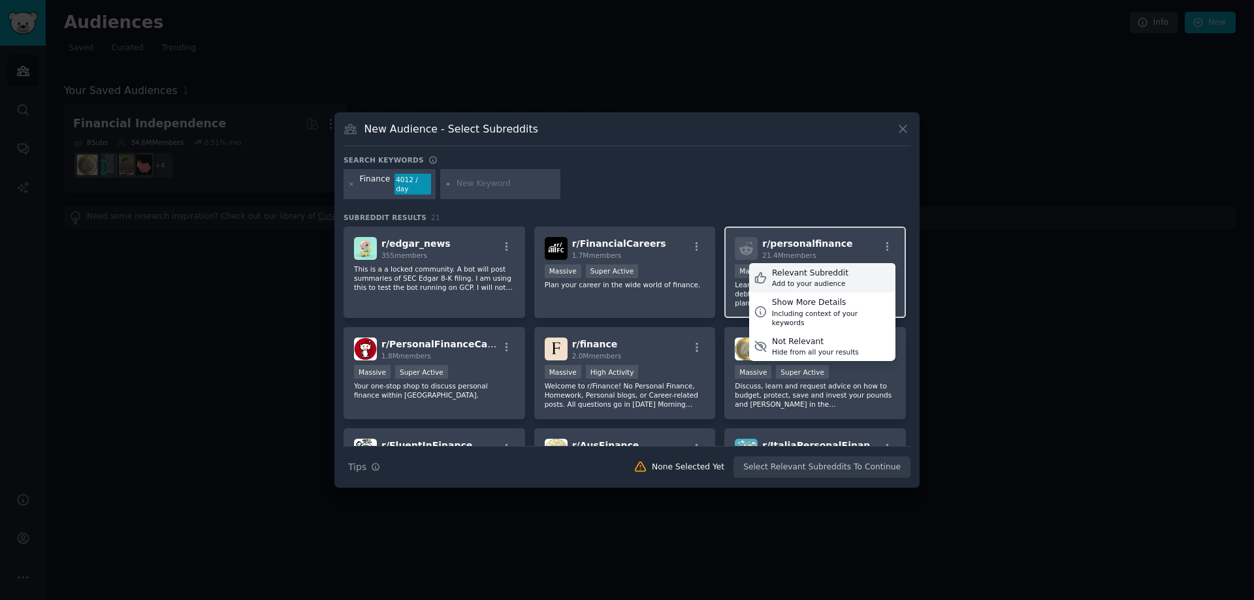
click at [841, 272] on div "Relevant Subreddit Add to your audience" at bounding box center [822, 278] width 146 height 30
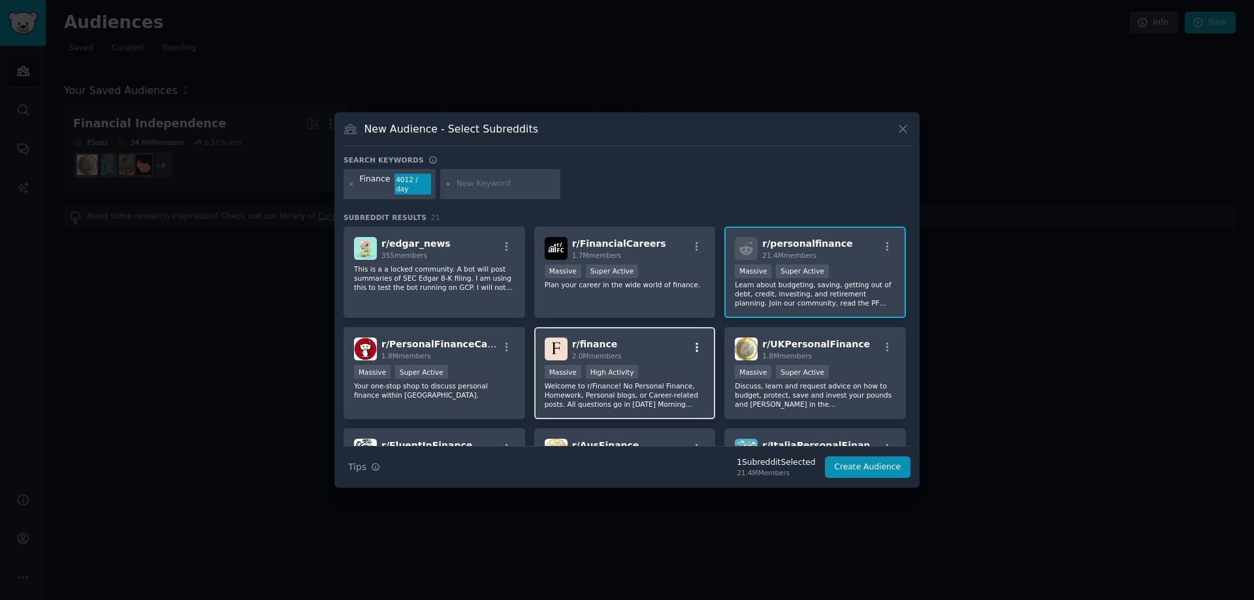
click at [692, 342] on icon "button" at bounding box center [697, 348] width 12 height 12
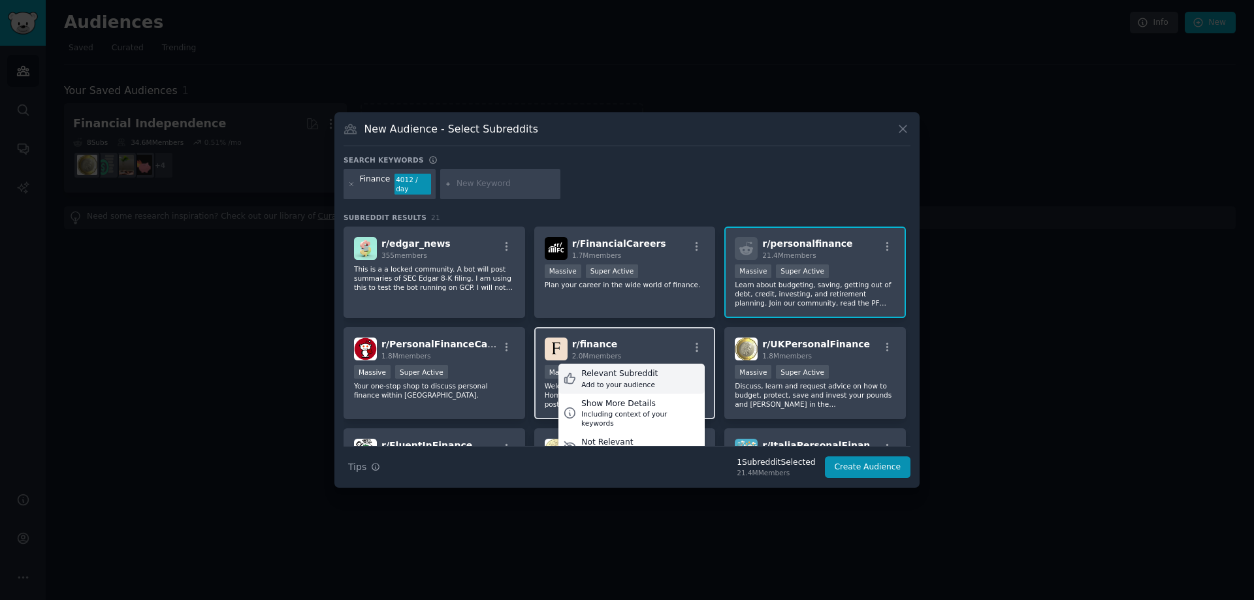
click at [648, 373] on div "Relevant Subreddit Add to your audience" at bounding box center [632, 379] width 146 height 30
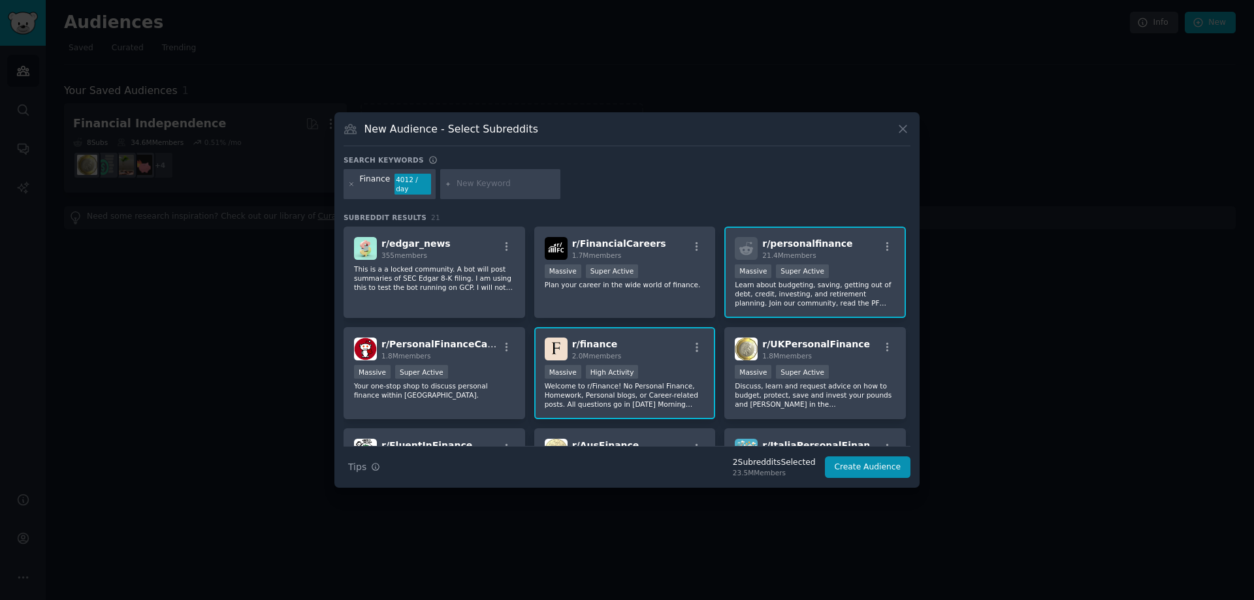
click at [500, 190] on div at bounding box center [500, 184] width 120 height 30
click at [500, 187] on input "text" at bounding box center [506, 184] width 99 height 12
type input "side hustle"
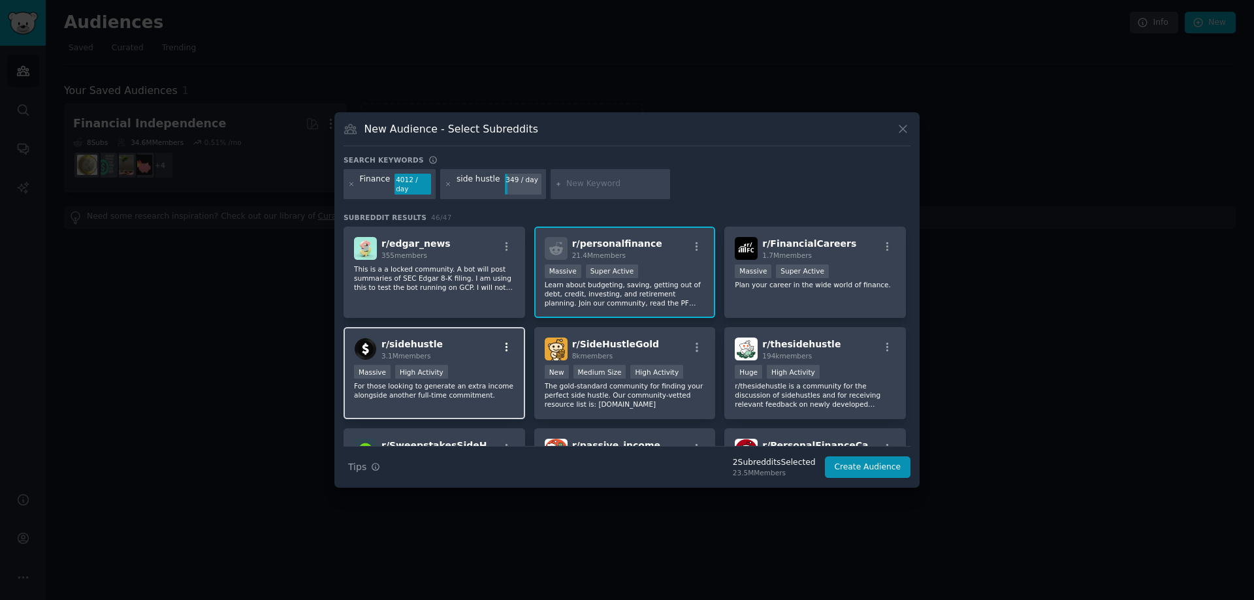
click at [506, 343] on icon "button" at bounding box center [507, 347] width 3 height 9
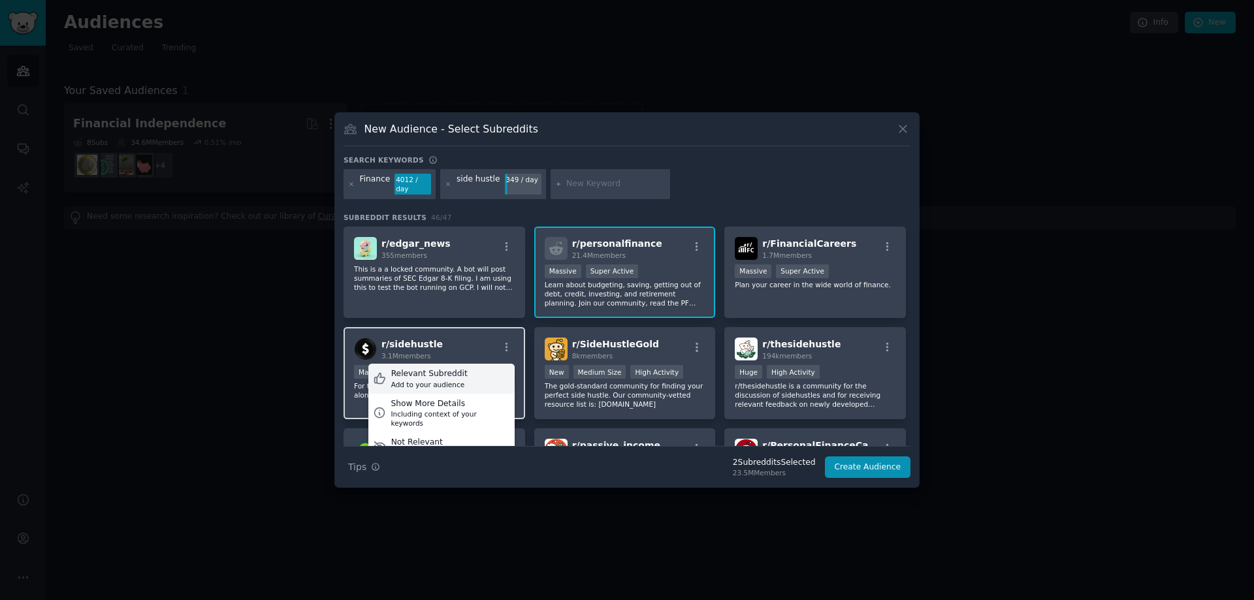
click at [454, 372] on div "Relevant Subreddit" at bounding box center [429, 374] width 76 height 12
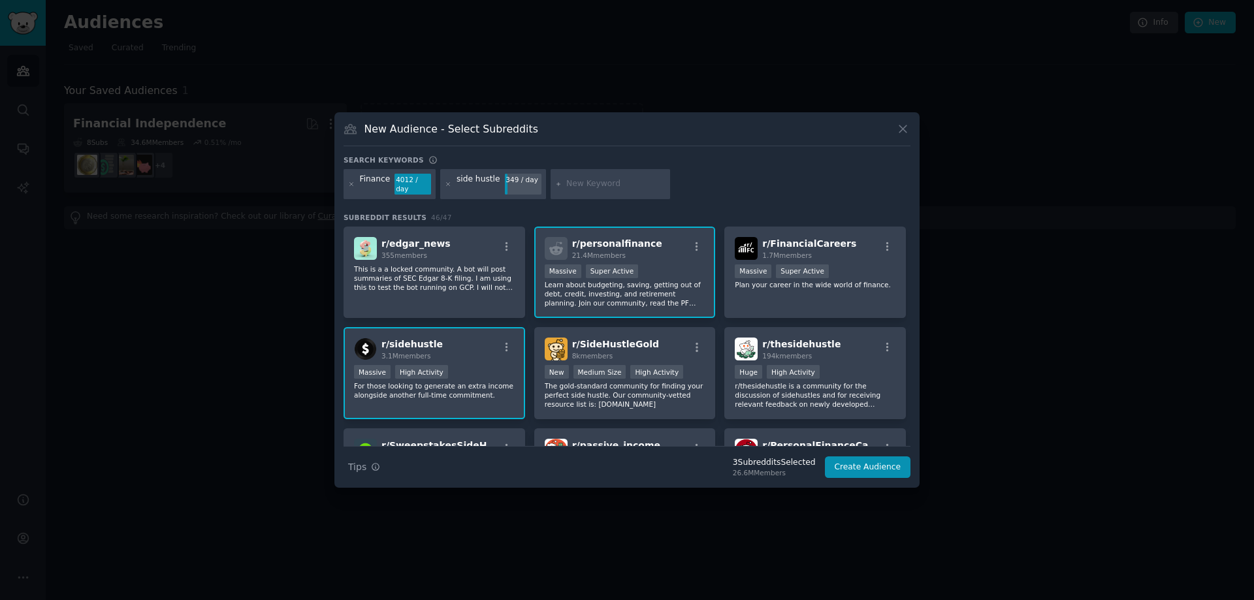
click at [566, 186] on input "text" at bounding box center [615, 184] width 99 height 12
type input "entrepreneur"
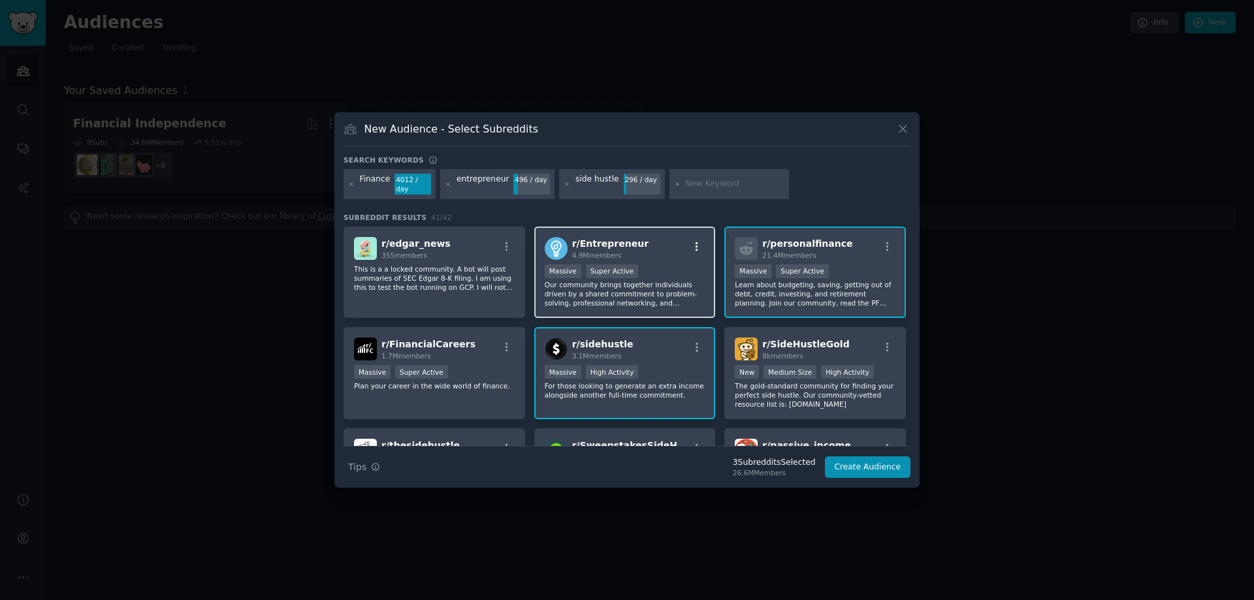
click at [696, 243] on icon "button" at bounding box center [697, 246] width 3 height 9
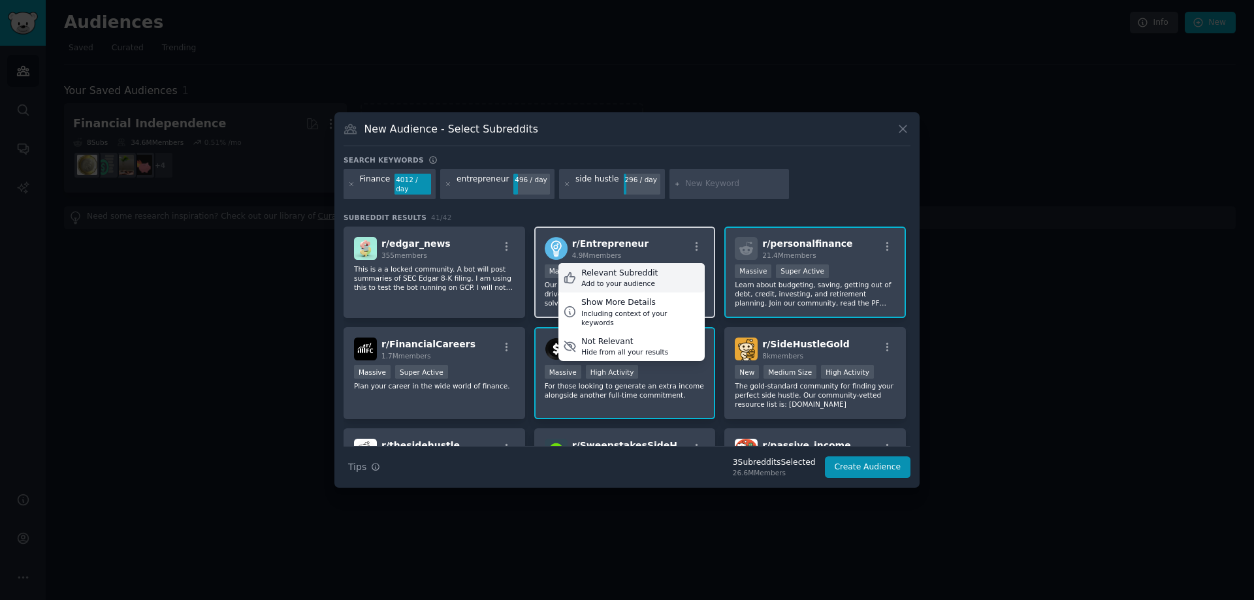
click at [625, 271] on div "Relevant Subreddit" at bounding box center [619, 274] width 76 height 12
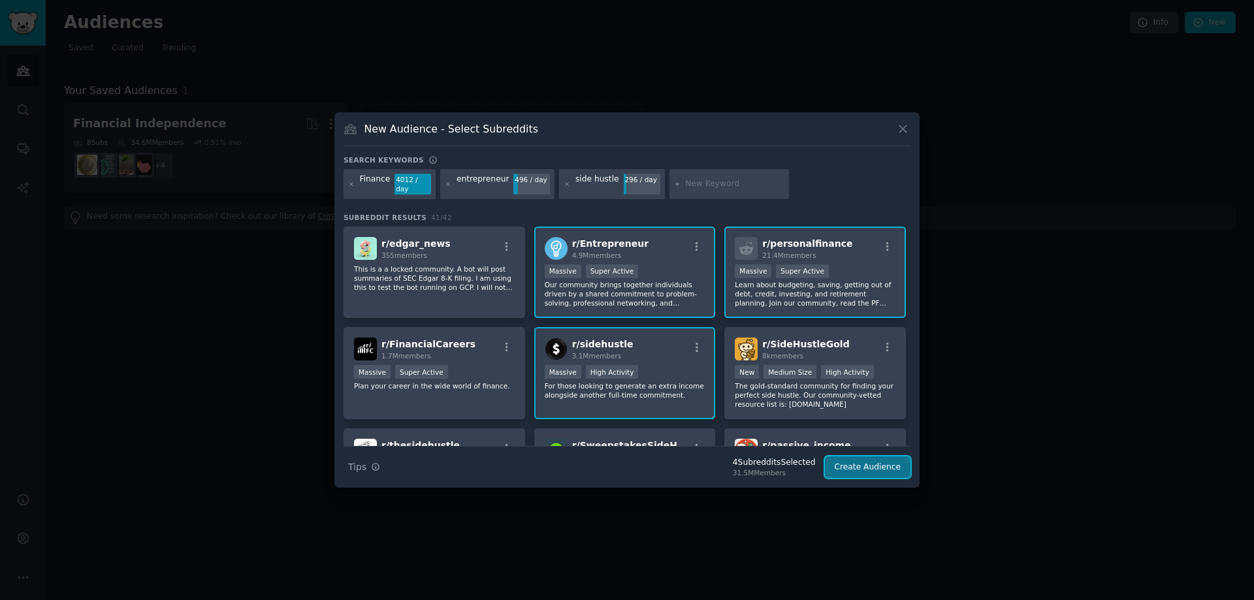
click at [858, 466] on button "Create Audience" at bounding box center [868, 468] width 86 height 22
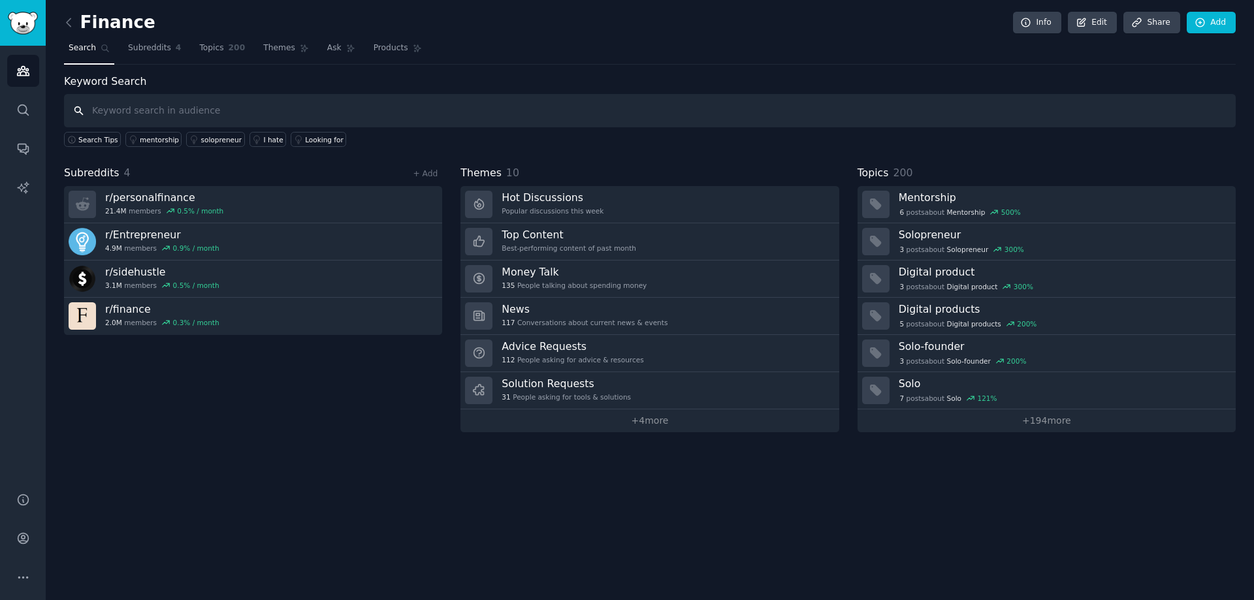
click at [270, 101] on input "text" at bounding box center [650, 110] width 1172 height 33
type input "stuck"
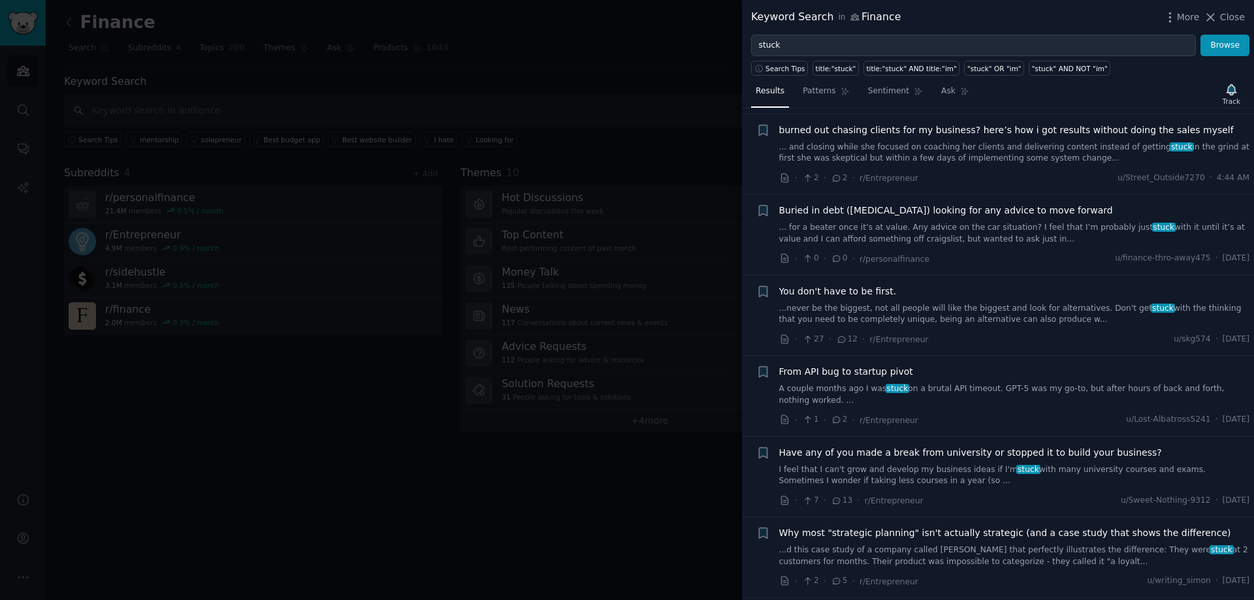
scroll to position [348, 0]
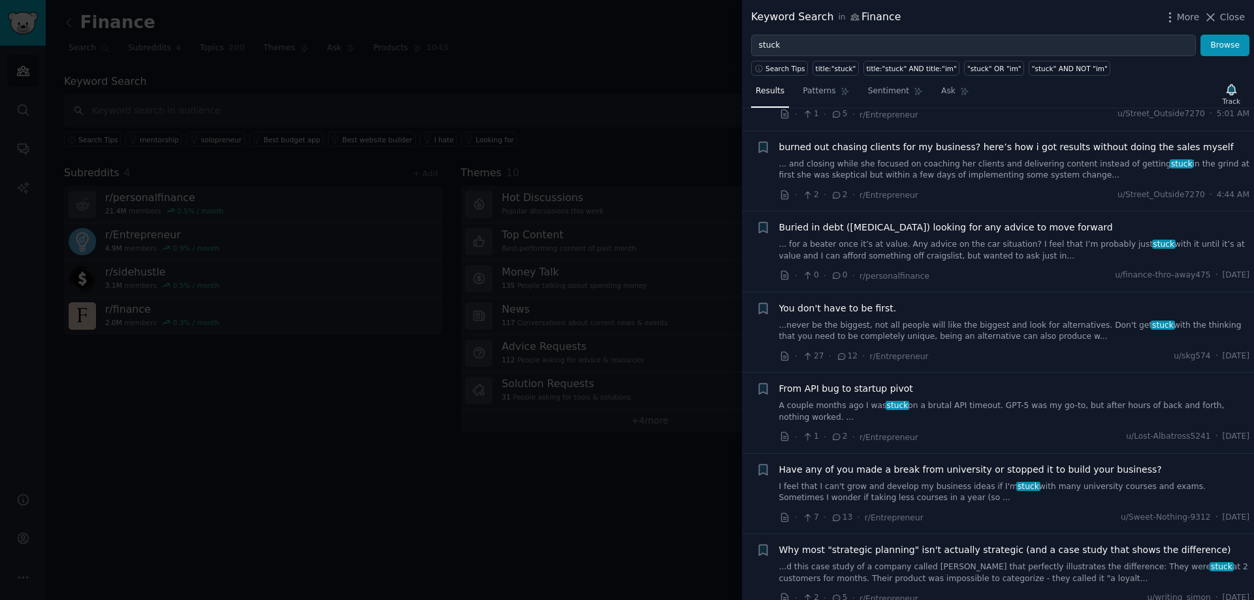
drag, startPoint x: 951, startPoint y: 240, endPoint x: 761, endPoint y: 266, distance: 191.8
click at [761, 266] on div "+" at bounding box center [763, 252] width 14 height 62
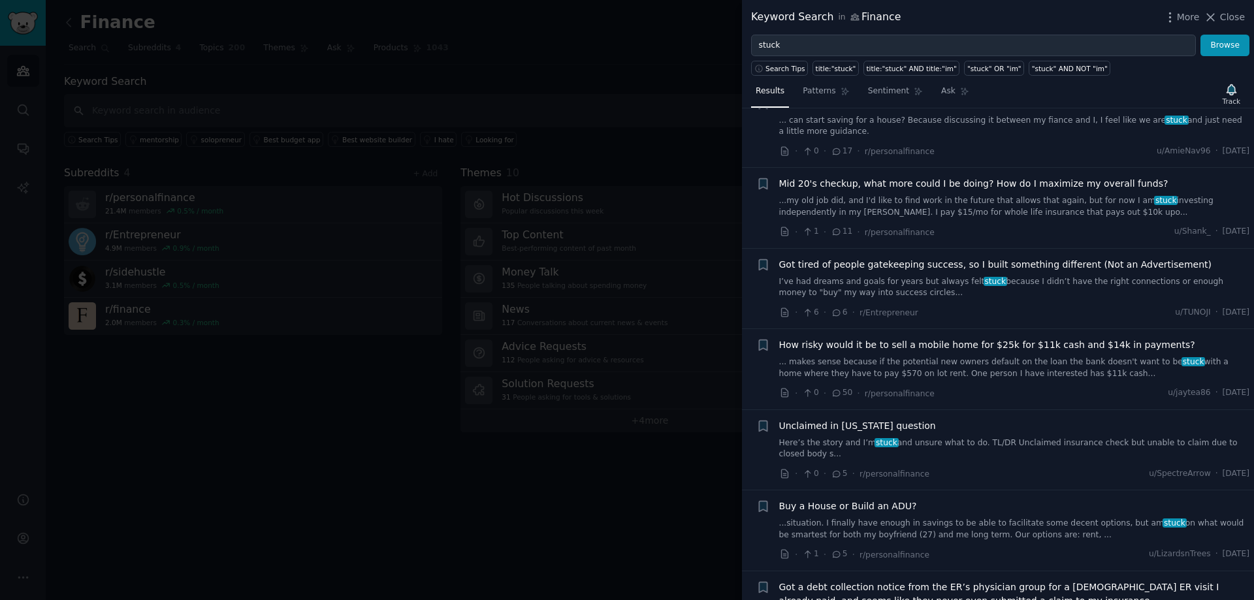
scroll to position [7590, 0]
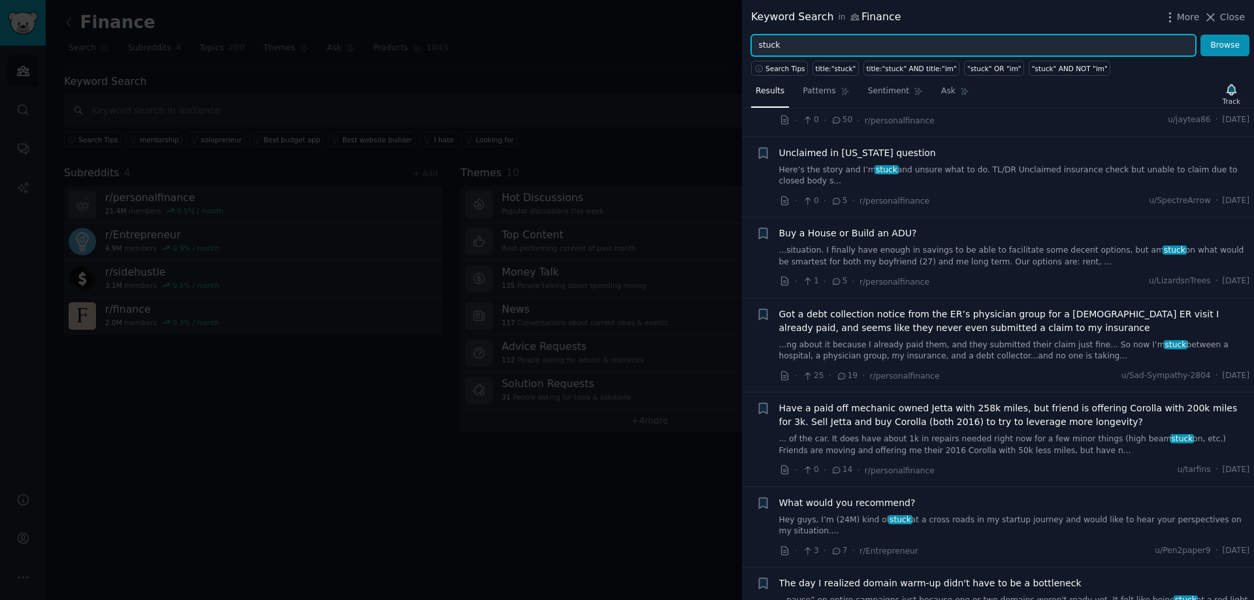
click at [802, 48] on input "stuck" at bounding box center [973, 46] width 445 height 22
type input "s"
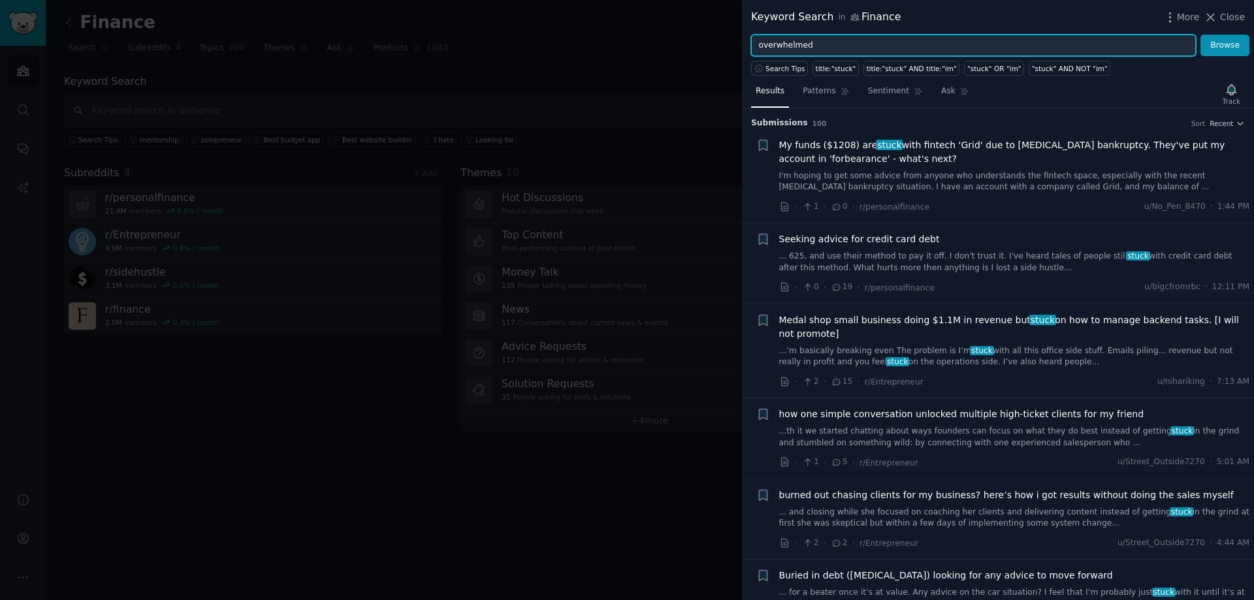
type input "overwhelmed"
click at [1201, 35] on button "Browse" at bounding box center [1225, 46] width 49 height 22
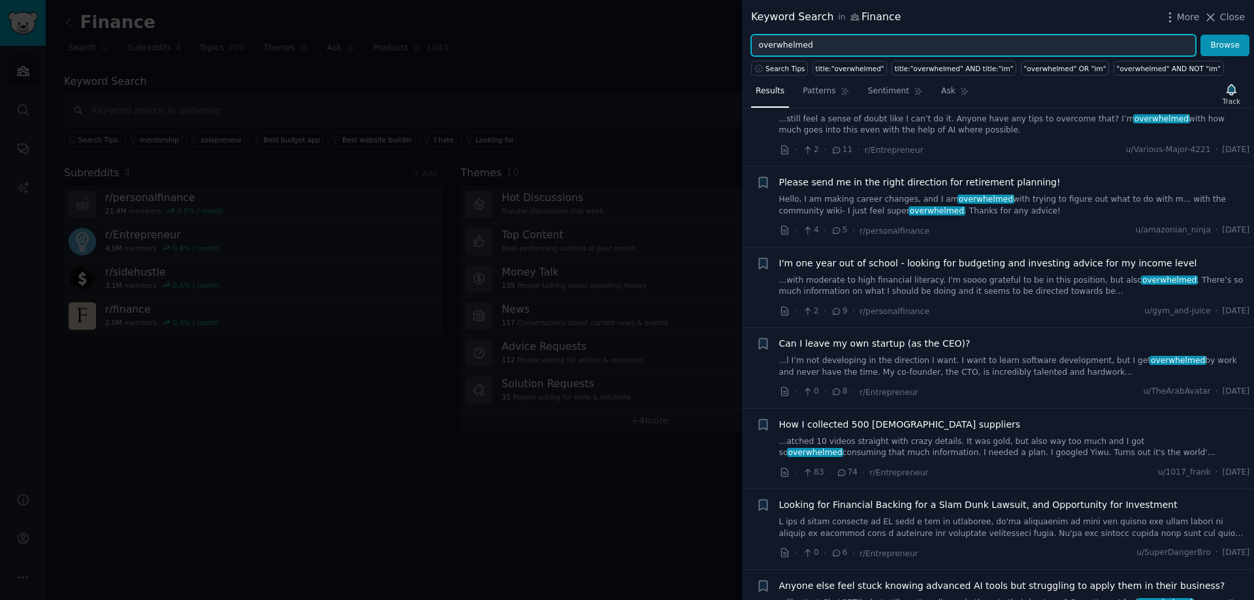
scroll to position [2090, 0]
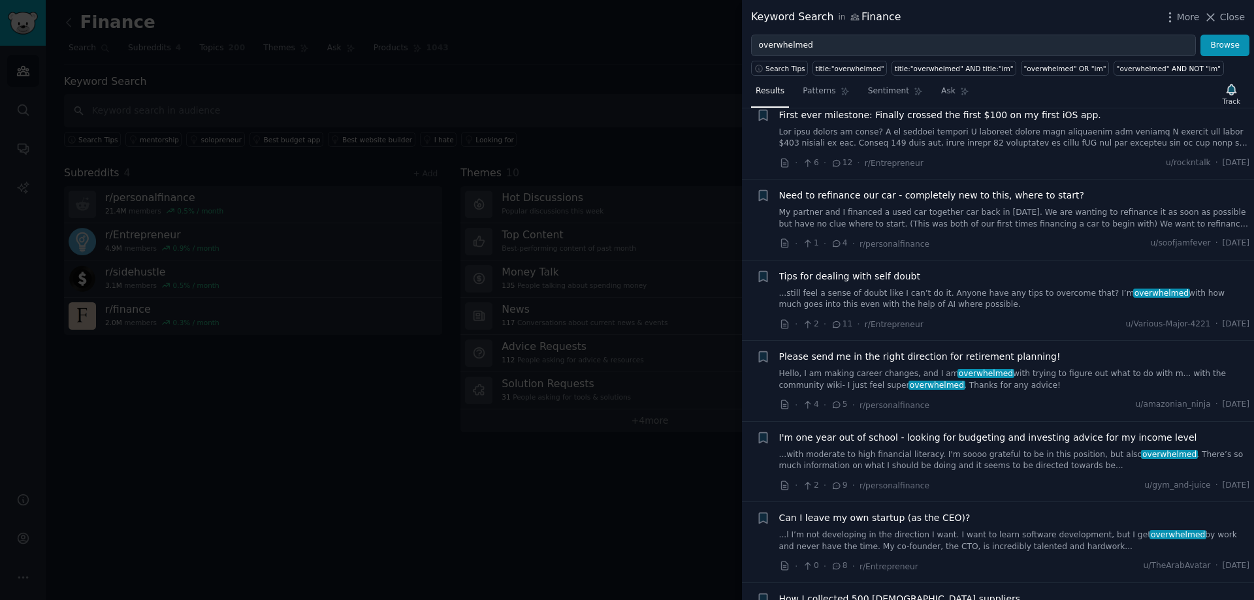
click at [1086, 144] on link at bounding box center [1014, 138] width 471 height 23
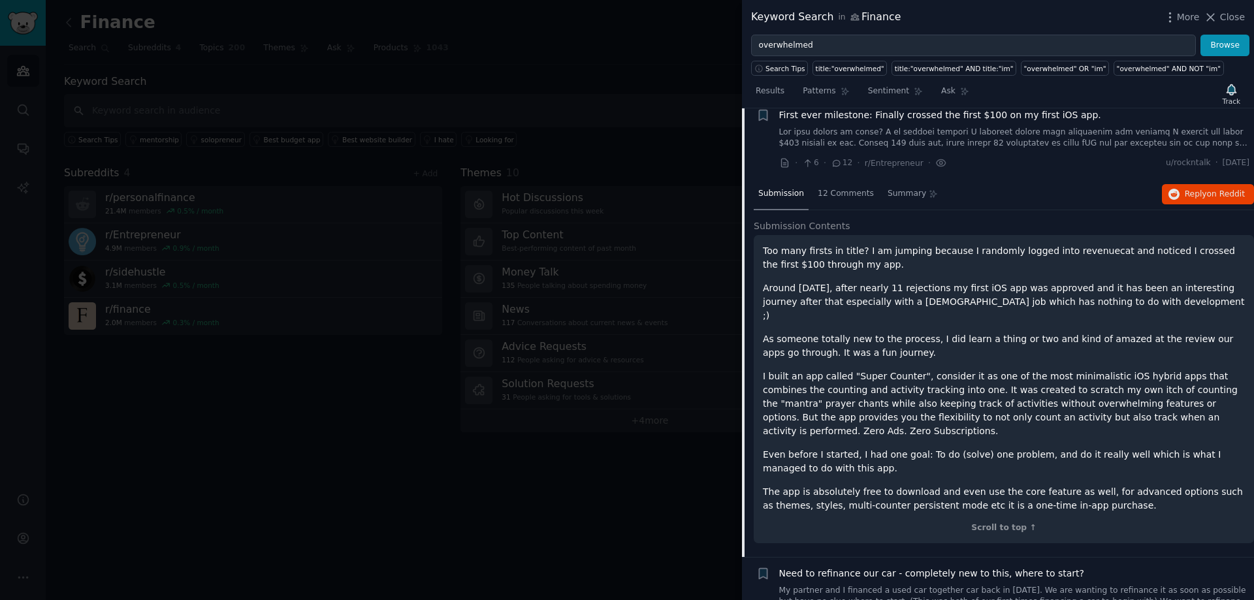
scroll to position [2081, 0]
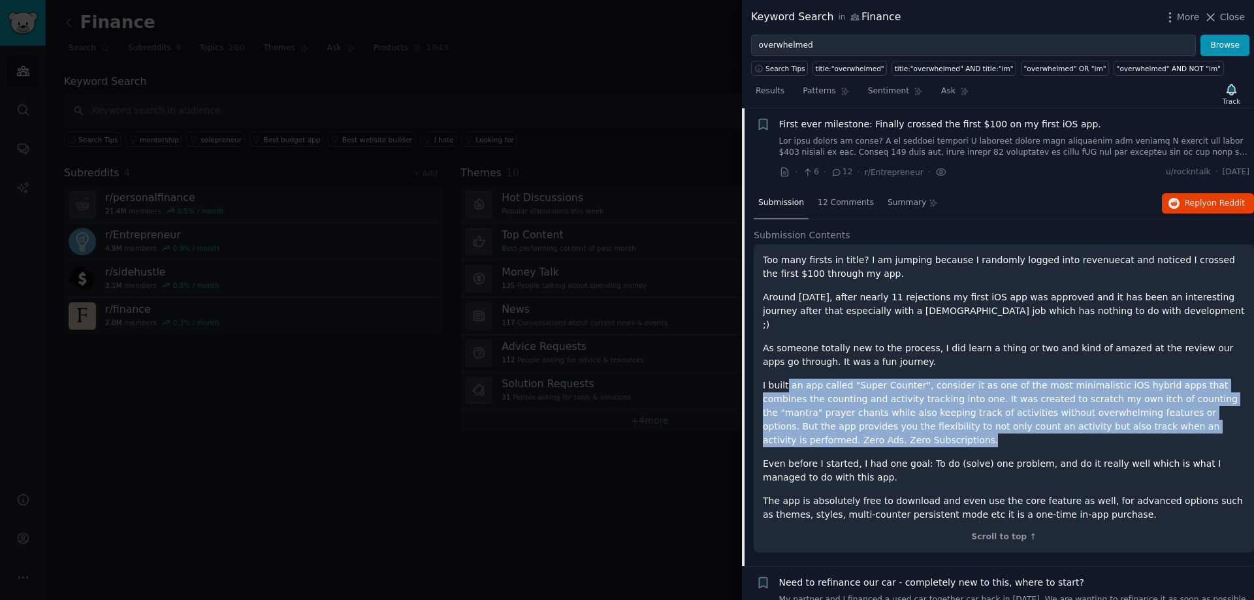
drag, startPoint x: 787, startPoint y: 372, endPoint x: 1190, endPoint y: 410, distance: 404.8
click at [1190, 410] on p "I built an app called "Super Counter", consider it as one of the most minimalis…" at bounding box center [1004, 413] width 482 height 69
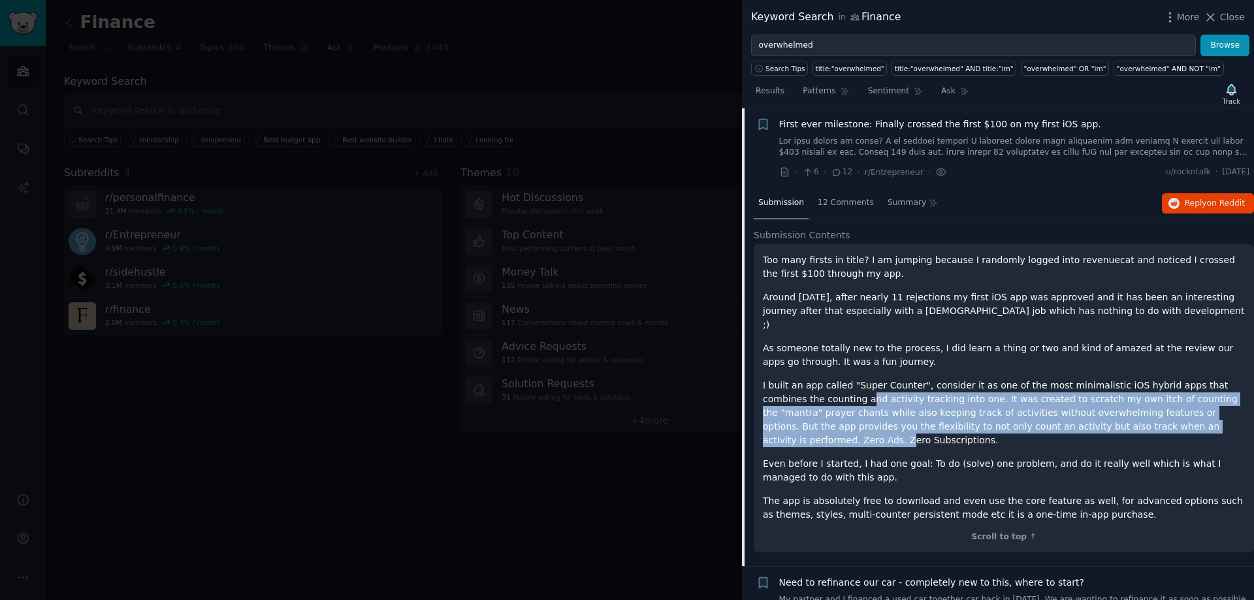
drag, startPoint x: 808, startPoint y: 382, endPoint x: 1104, endPoint y: 415, distance: 297.8
click at [1104, 415] on p "I built an app called "Super Counter", consider it as one of the most minimalis…" at bounding box center [1004, 413] width 482 height 69
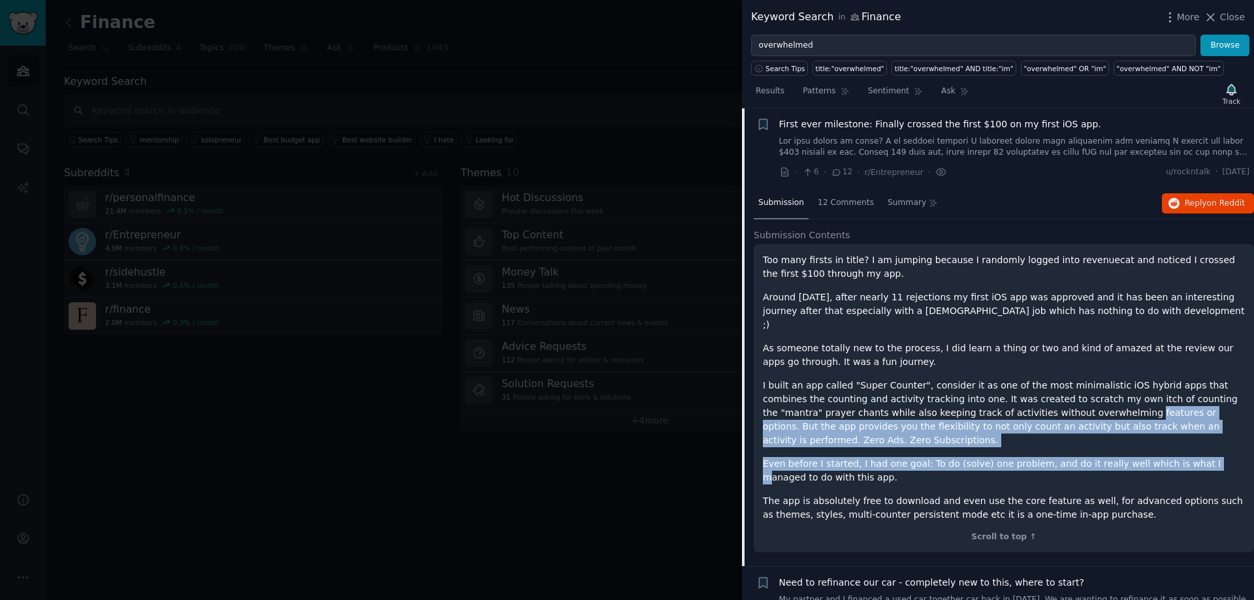
drag, startPoint x: 1004, startPoint y: 395, endPoint x: 1175, endPoint y: 442, distance: 177.5
click at [1175, 442] on div "Too many firsts in title? I am jumping because I randomly logged into revenueca…" at bounding box center [1004, 387] width 482 height 268
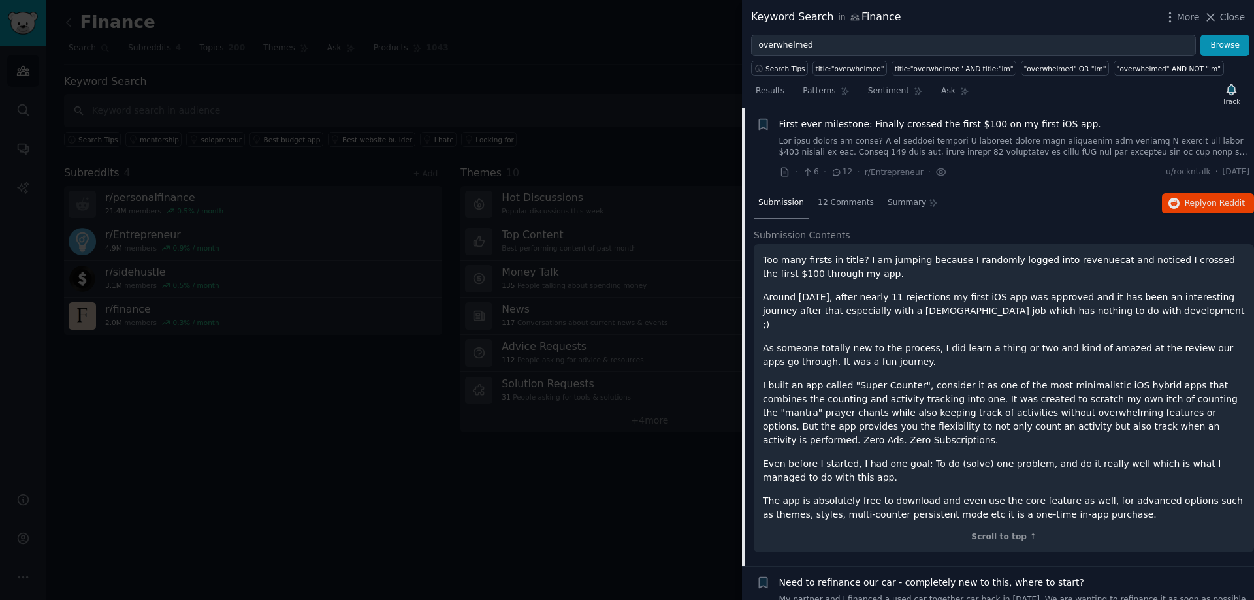
click at [1179, 457] on p "Even before I started, I had one goal: To do (solve) one problem, and do it rea…" at bounding box center [1004, 470] width 482 height 27
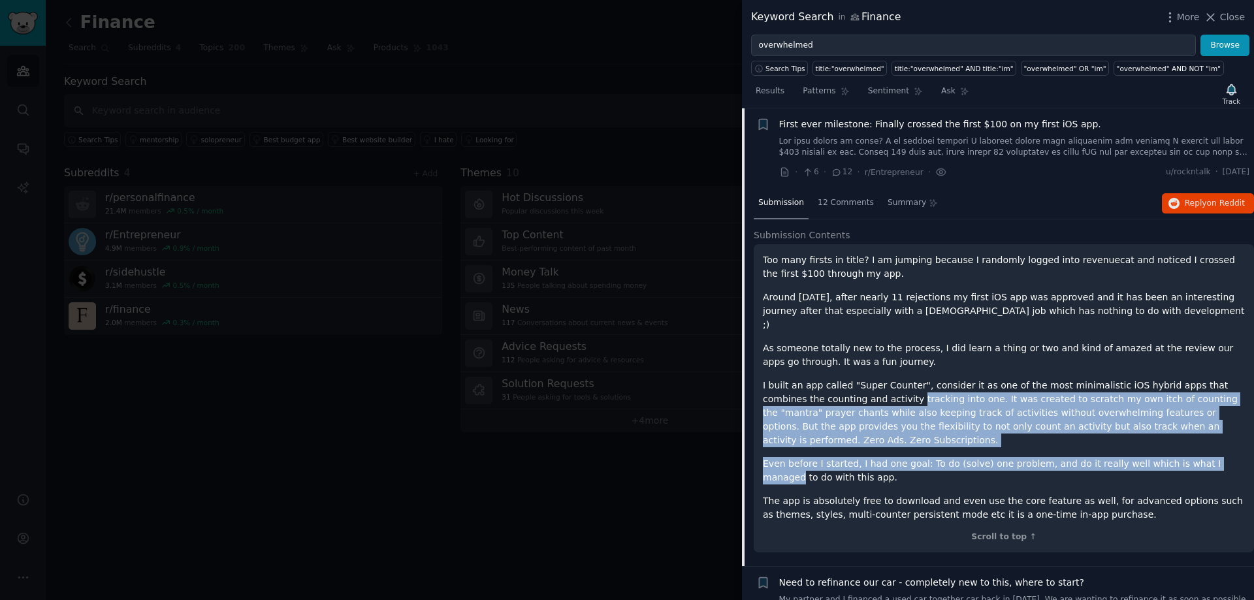
drag, startPoint x: 1179, startPoint y: 442, endPoint x: 862, endPoint y: 381, distance: 322.7
click at [862, 381] on div "Too many firsts in title? I am jumping because I randomly logged into revenueca…" at bounding box center [1004, 387] width 482 height 268
click at [862, 381] on p "I built an app called "Super Counter", consider it as one of the most minimalis…" at bounding box center [1004, 413] width 482 height 69
drag, startPoint x: 862, startPoint y: 381, endPoint x: 1023, endPoint y: 451, distance: 175.3
click at [1023, 451] on div "Too many firsts in title? I am jumping because I randomly logged into revenueca…" at bounding box center [1004, 387] width 482 height 268
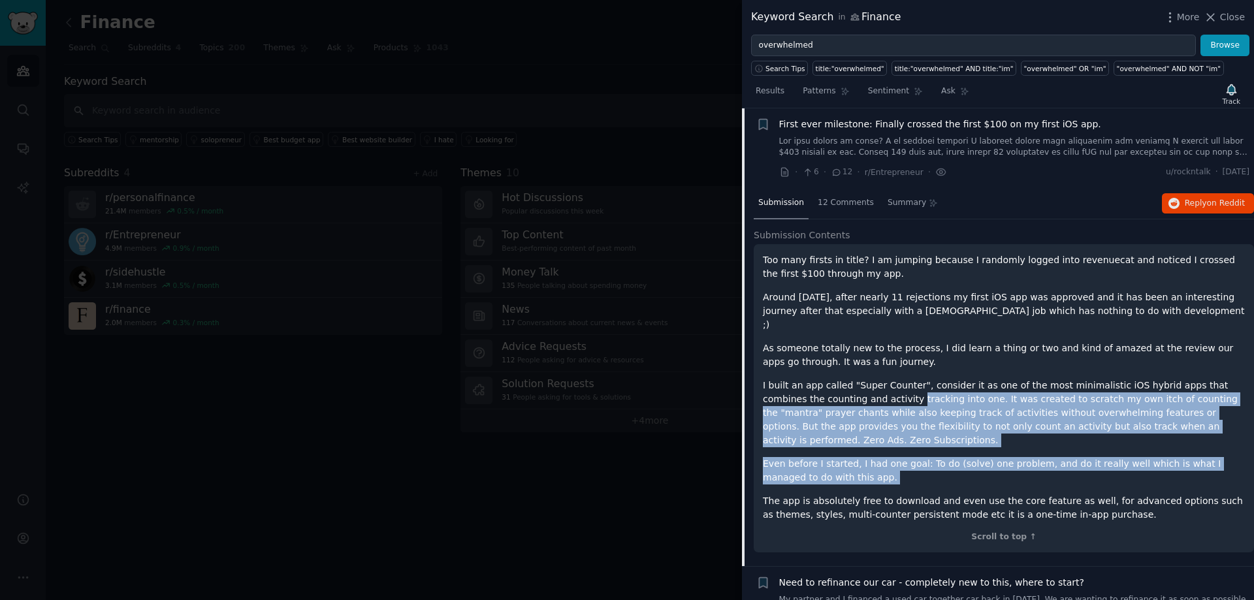
click at [1029, 457] on p "Even before I started, I had one goal: To do (solve) one problem, and do it rea…" at bounding box center [1004, 470] width 482 height 27
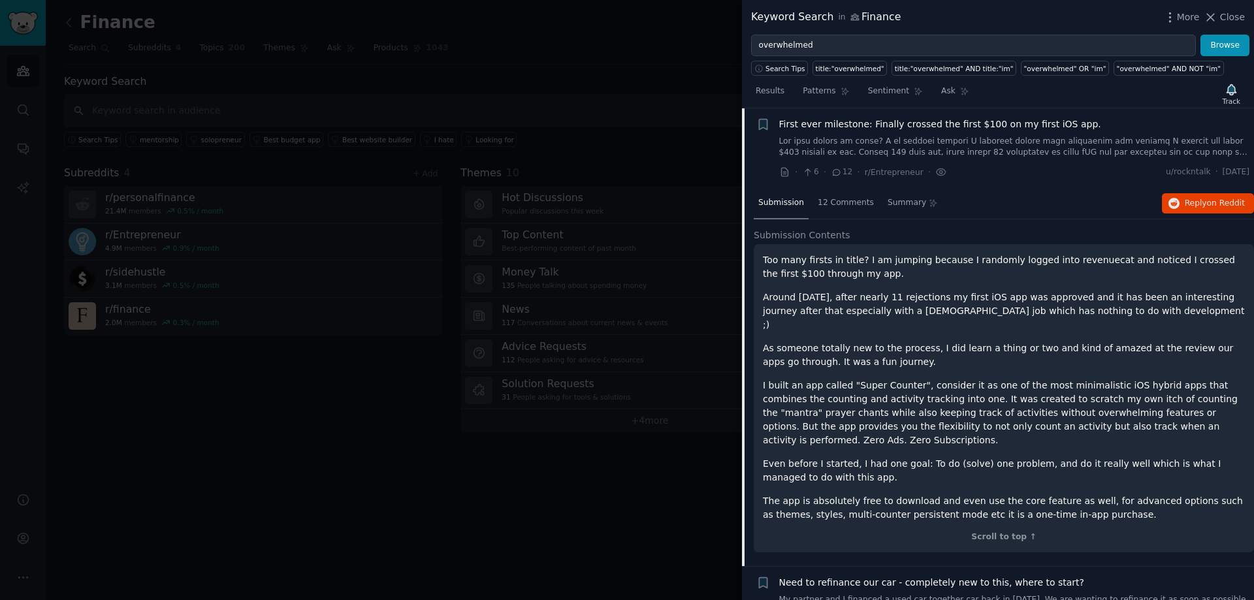
drag, startPoint x: 699, startPoint y: 414, endPoint x: 705, endPoint y: 417, distance: 6.7
click at [699, 415] on div at bounding box center [627, 300] width 1254 height 600
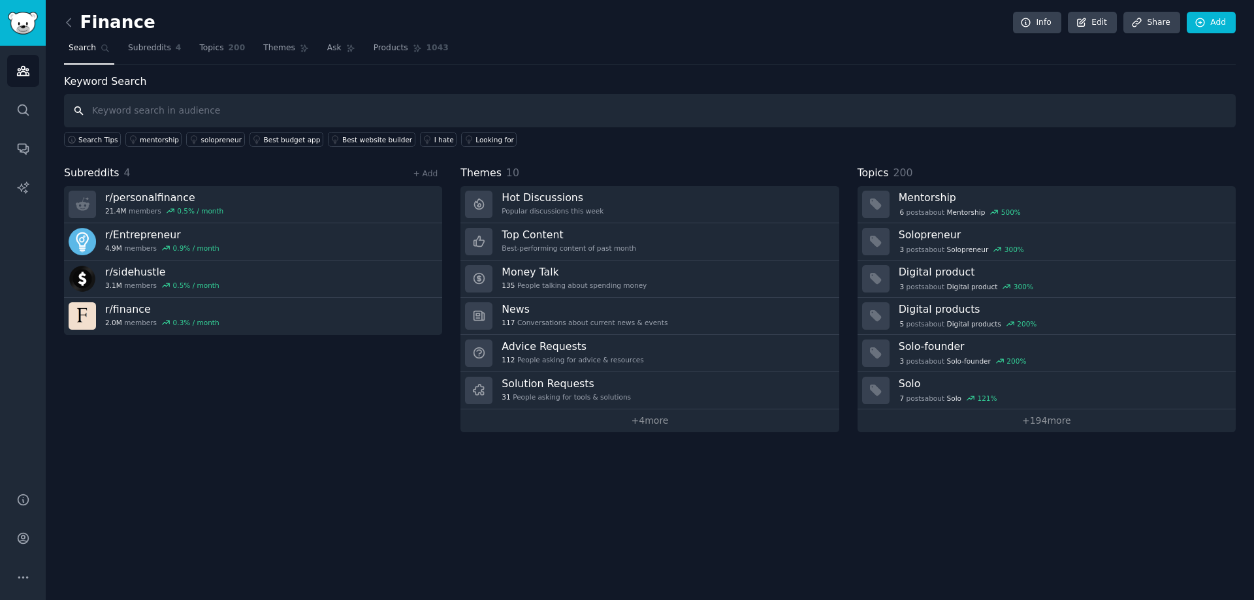
click at [429, 111] on input "text" at bounding box center [650, 110] width 1172 height 33
type input "cant afford"
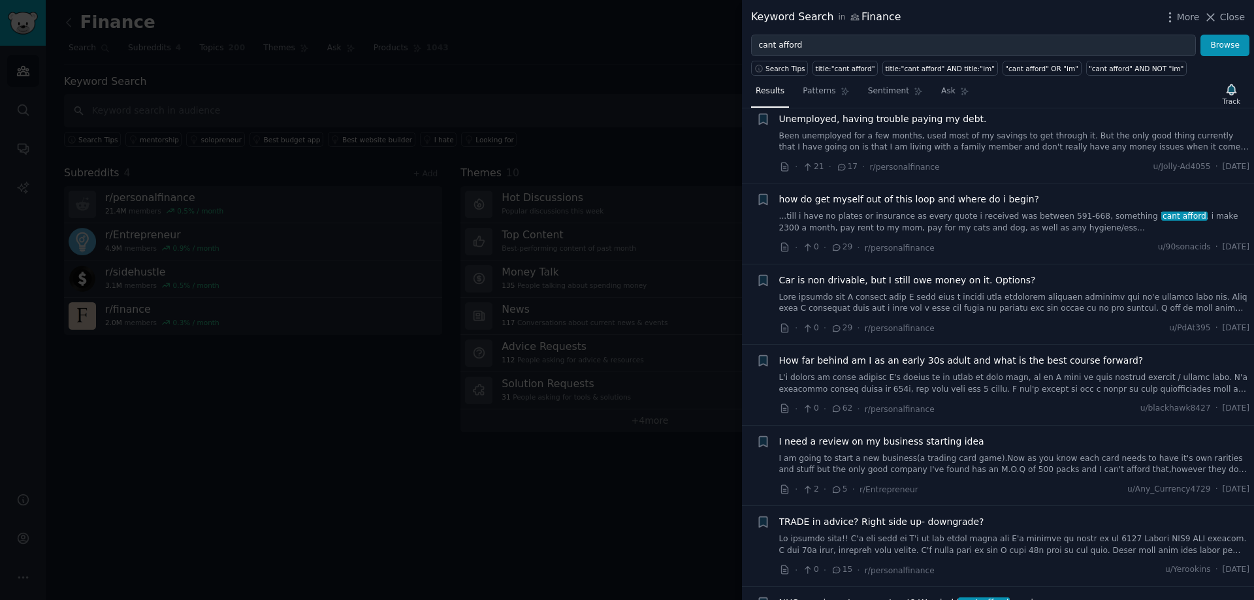
scroll to position [523, 0]
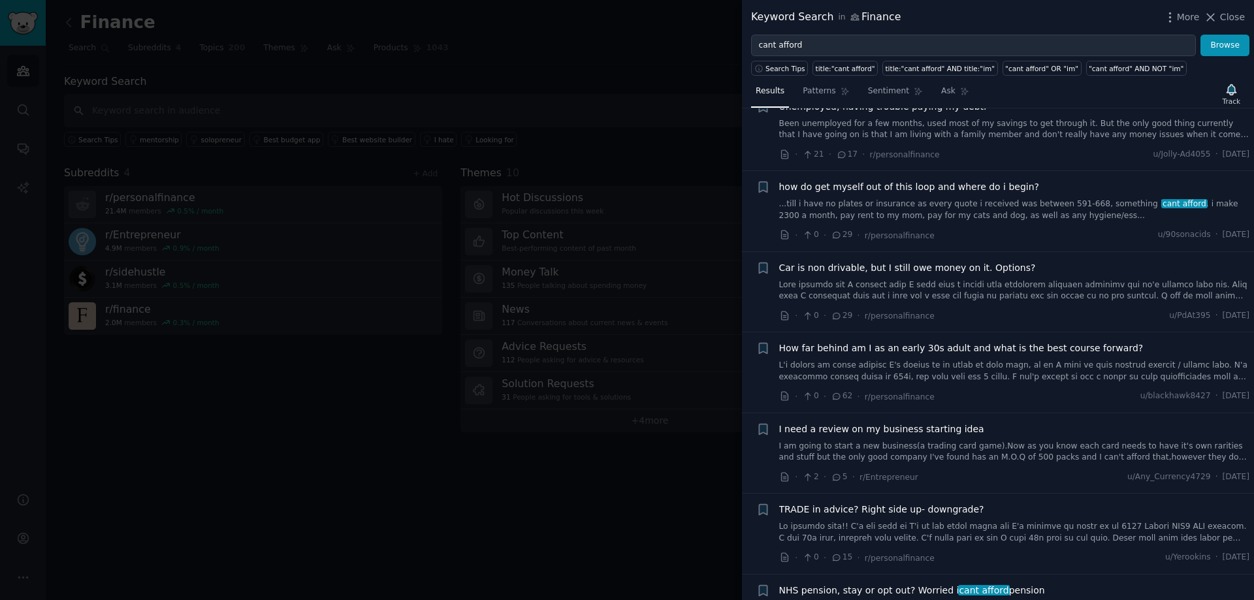
drag, startPoint x: 1032, startPoint y: 178, endPoint x: 1101, endPoint y: 233, distance: 88.9
click at [1101, 233] on div "· 0 · 29 · r/personalfinance u/90sonacids · Fri 8/22/2025" at bounding box center [1014, 236] width 471 height 14
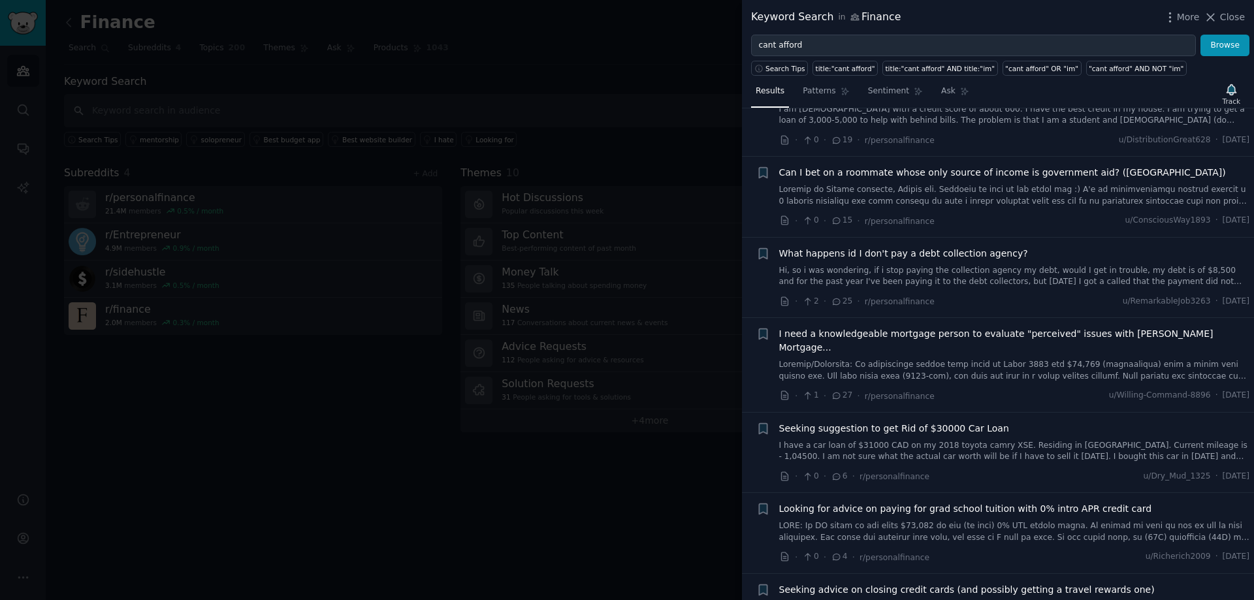
scroll to position [7626, 0]
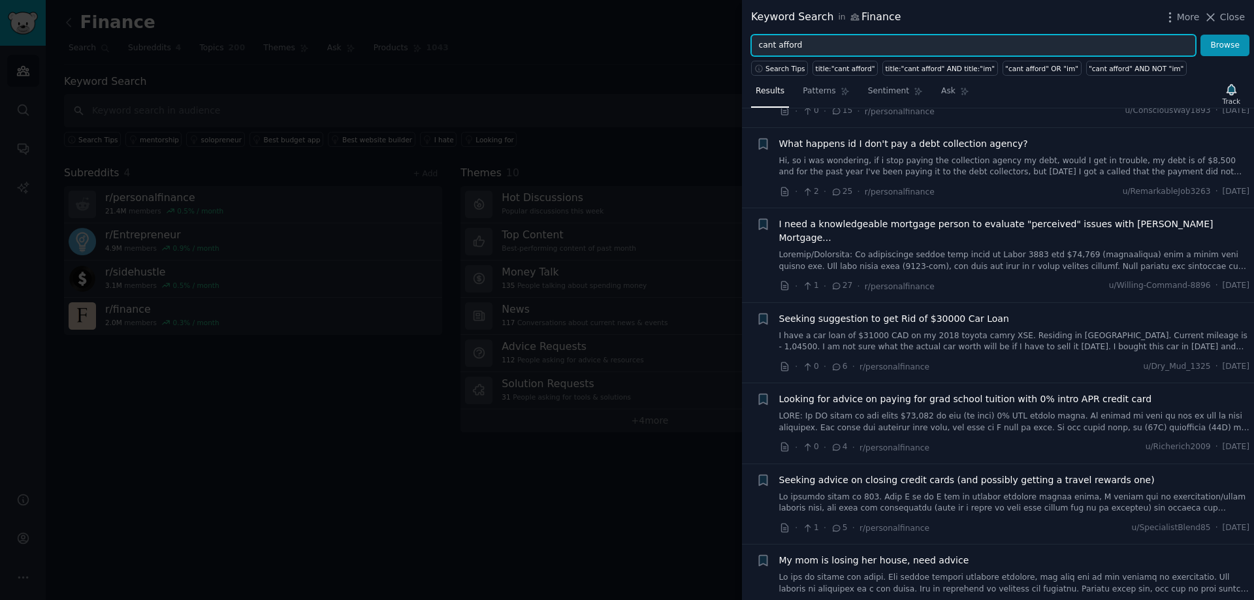
drag, startPoint x: 814, startPoint y: 53, endPoint x: 732, endPoint y: 54, distance: 81.7
click at [732, 54] on div "Keyword Search in Finance More Close cant afford Browse Search Tips title:"cant…" at bounding box center [627, 300] width 1254 height 600
type input "confused about"
click at [1201, 35] on button "Browse" at bounding box center [1225, 46] width 49 height 22
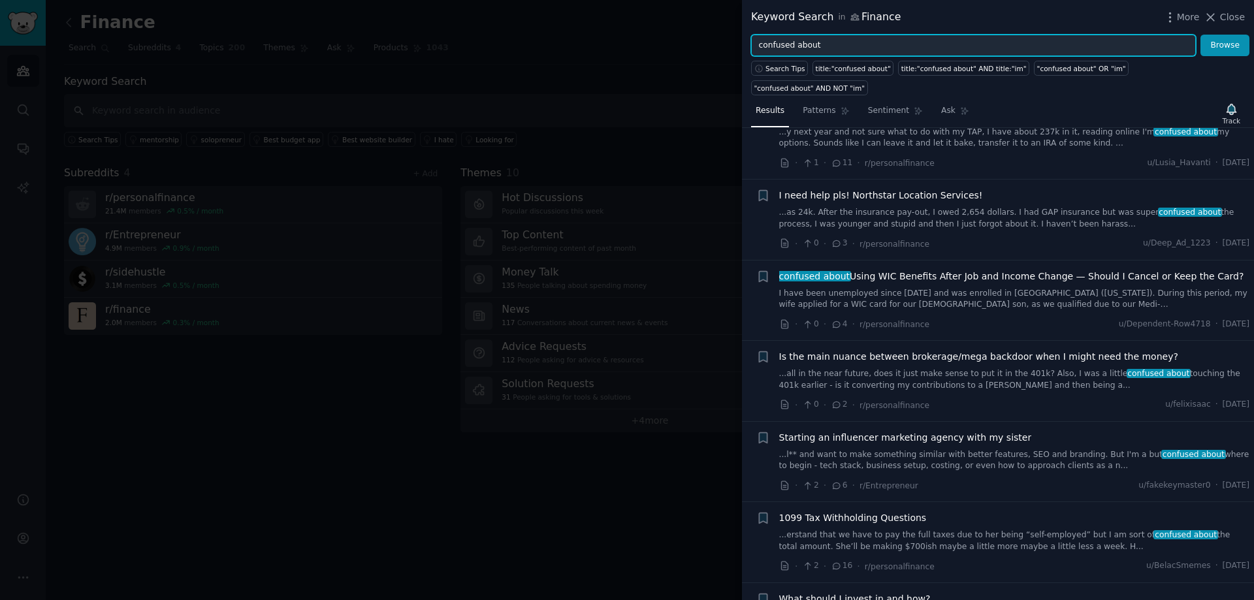
scroll to position [1220, 0]
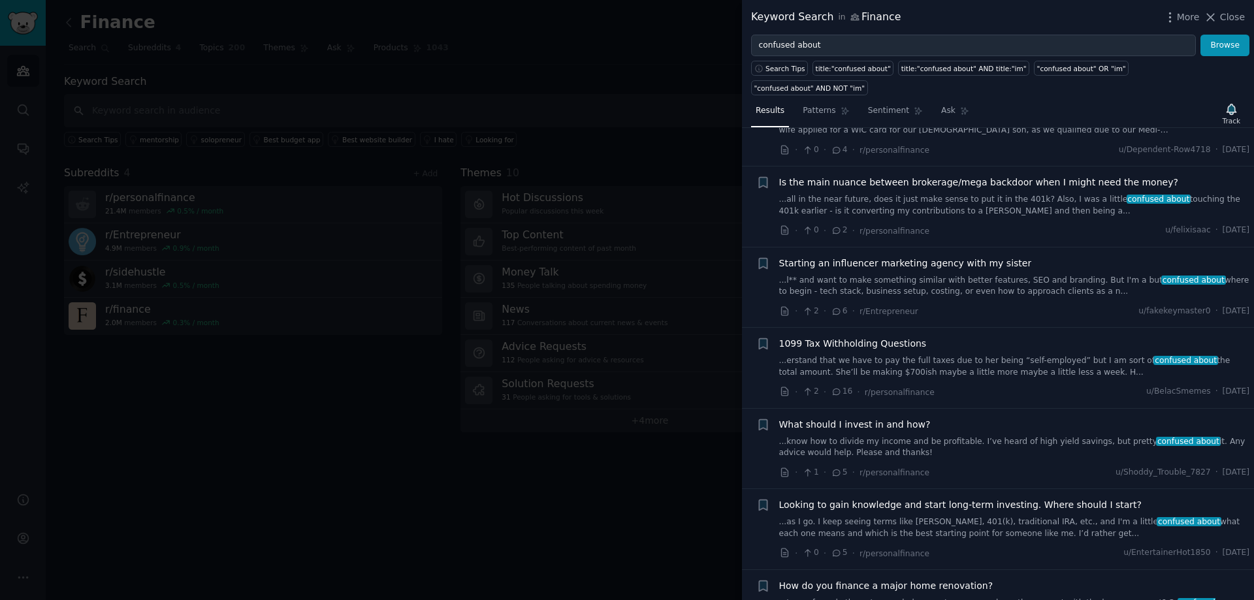
click at [612, 50] on div at bounding box center [627, 300] width 1254 height 600
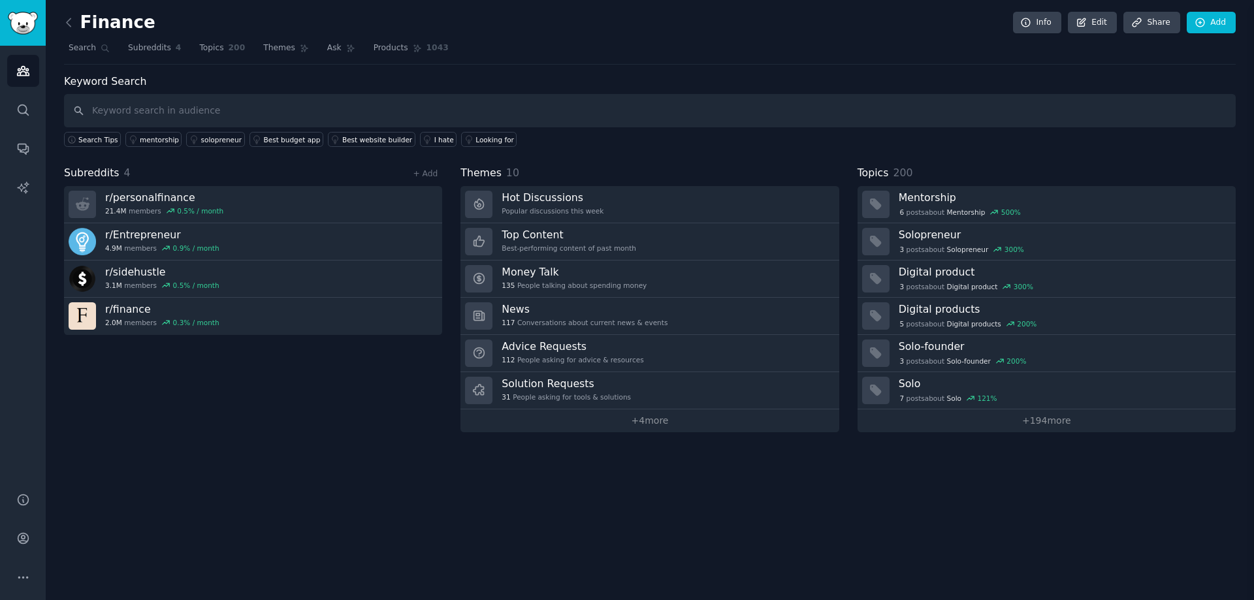
click at [290, 82] on div "Keyword Search Search Tips mentorship solopreneur Best budget app Best website …" at bounding box center [650, 111] width 1172 height 74
click at [27, 67] on icon "Sidebar" at bounding box center [23, 71] width 14 height 14
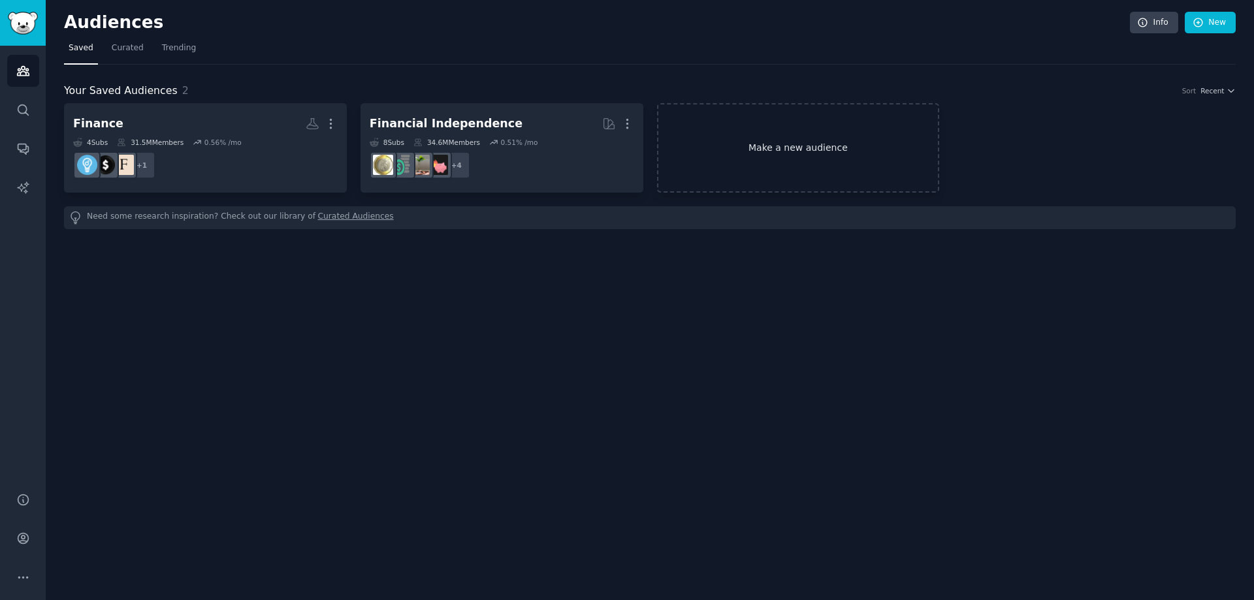
click at [823, 137] on link "Make a new audience" at bounding box center [798, 147] width 283 height 89
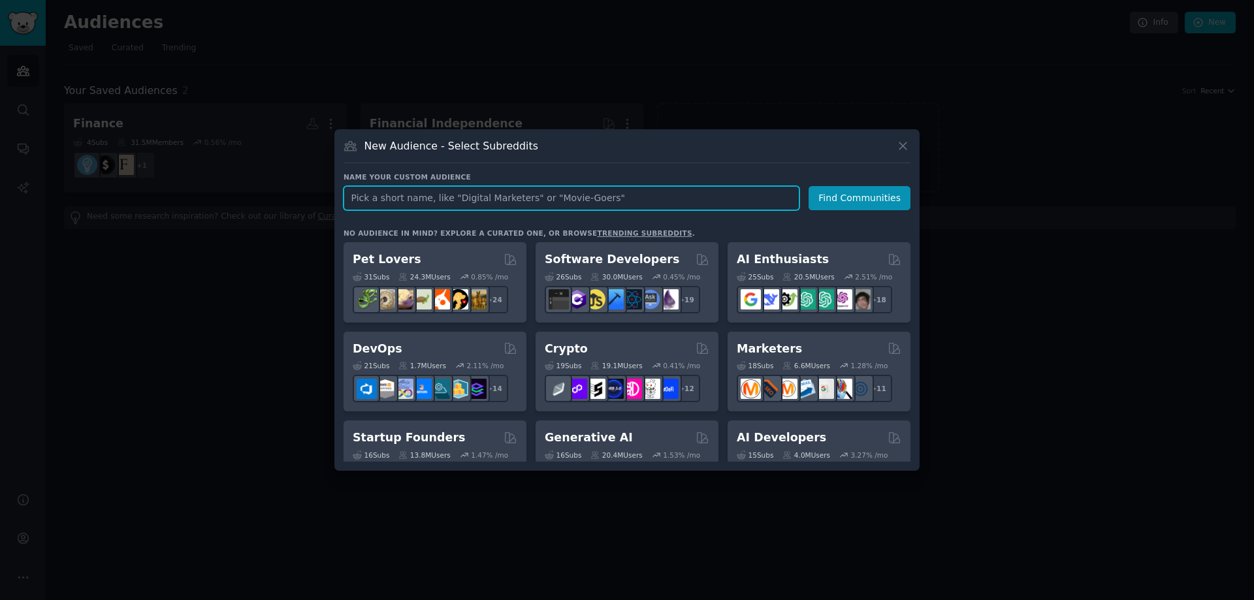
click at [638, 200] on input "text" at bounding box center [572, 198] width 456 height 24
type input "Relationships"
click button "Find Communities" at bounding box center [860, 198] width 102 height 24
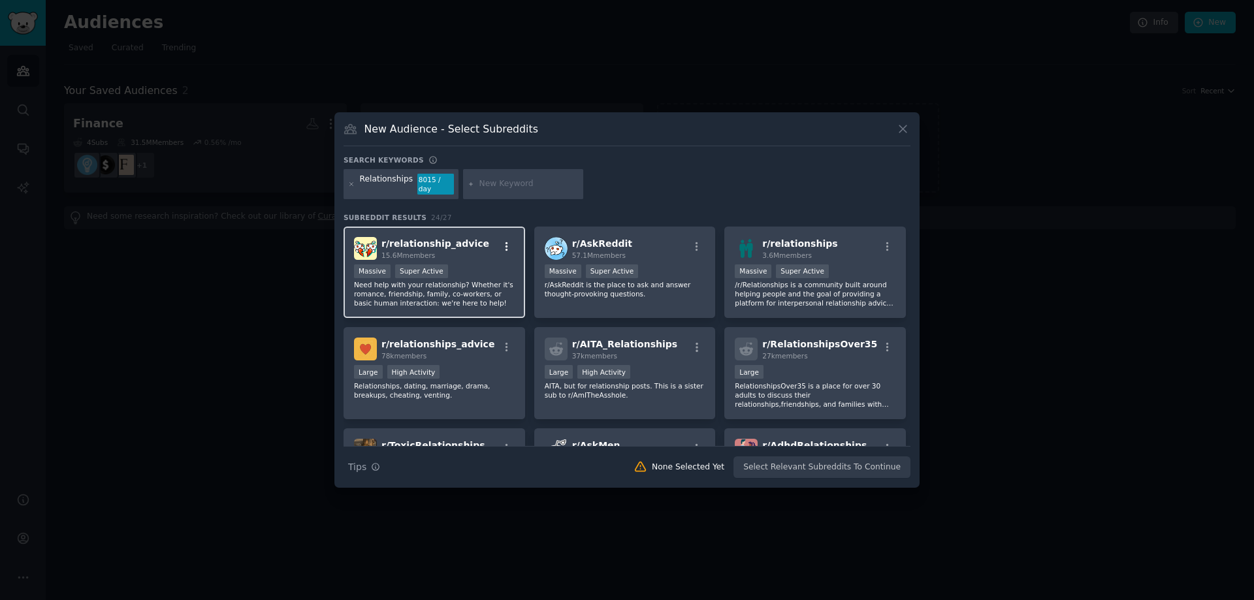
click at [507, 241] on icon "button" at bounding box center [507, 247] width 12 height 12
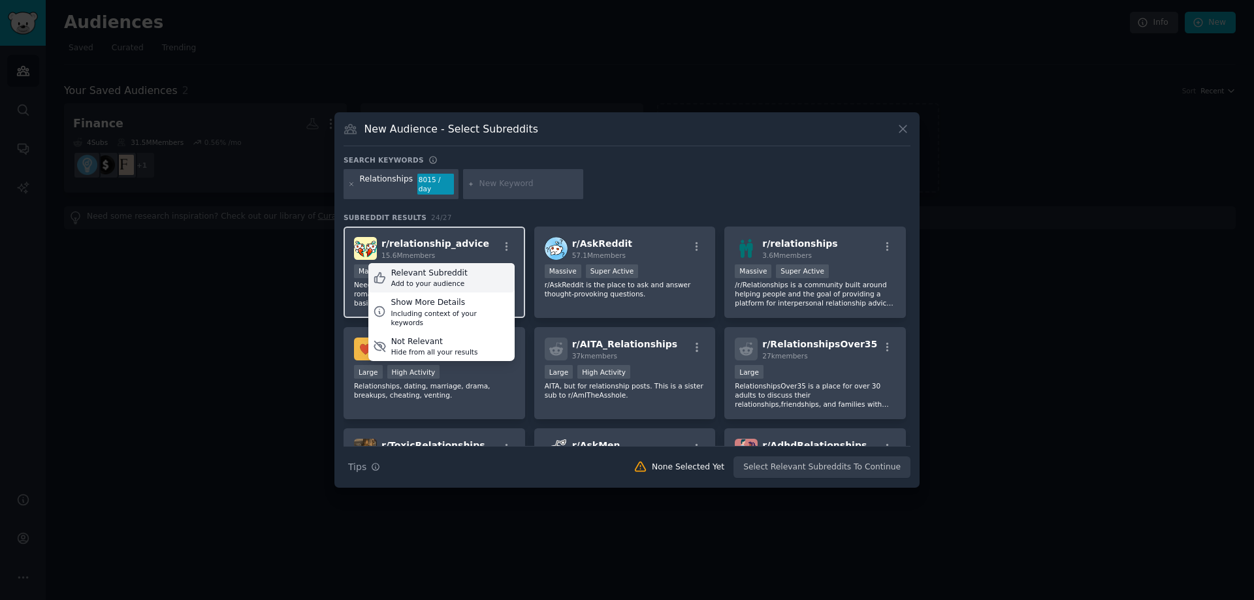
click at [449, 279] on div "Add to your audience" at bounding box center [429, 283] width 76 height 9
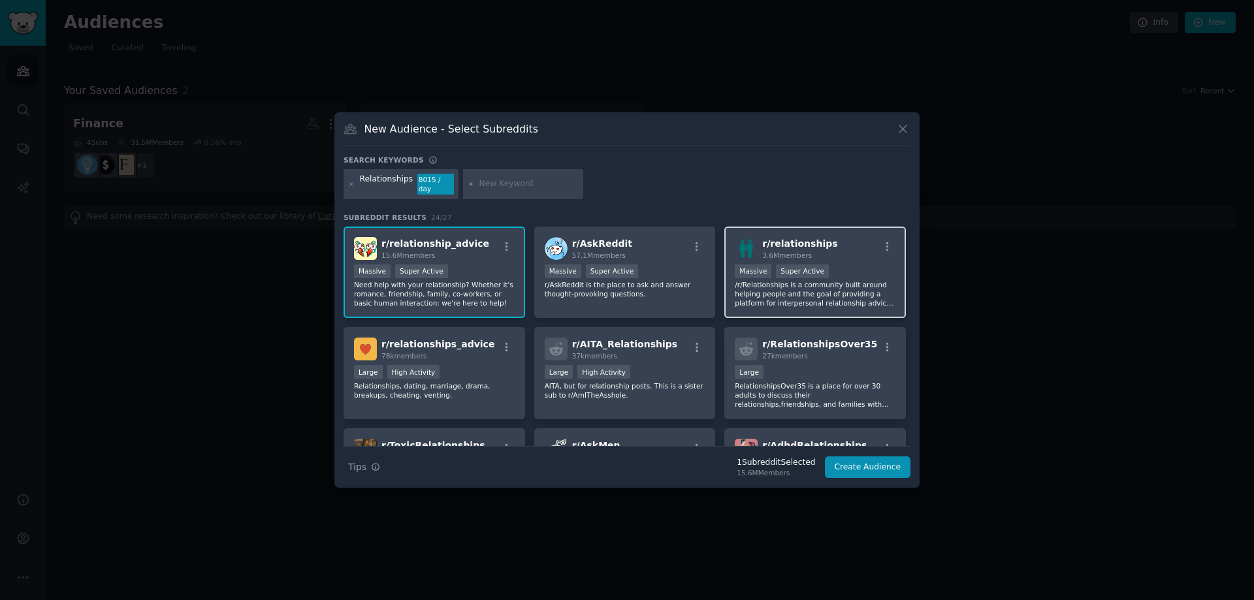
click at [883, 237] on div "r/ relationships 3.6M members" at bounding box center [815, 248] width 161 height 23
click at [887, 241] on icon "button" at bounding box center [888, 247] width 12 height 12
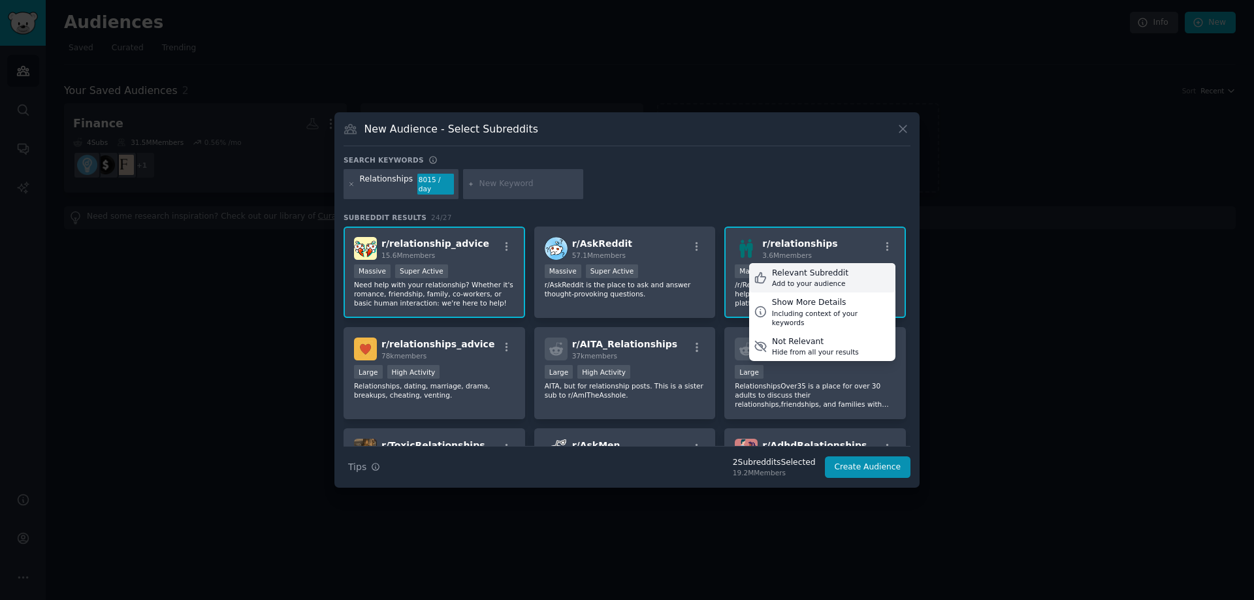
click at [839, 275] on div "Relevant Subreddit Add to your audience" at bounding box center [822, 278] width 146 height 30
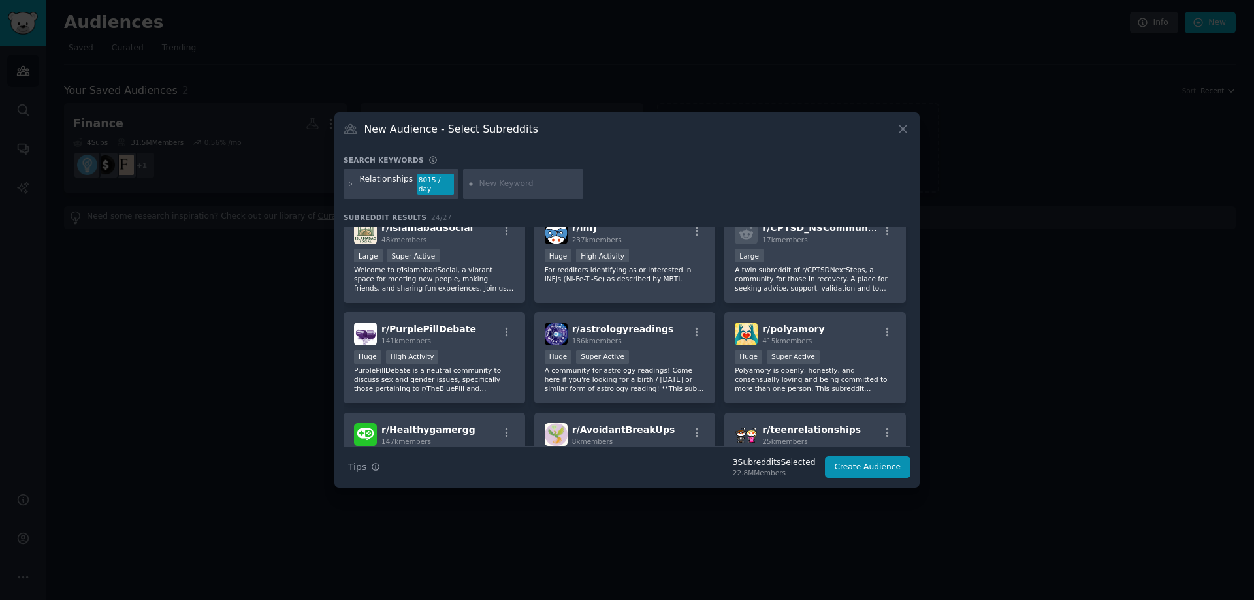
scroll to position [625, 0]
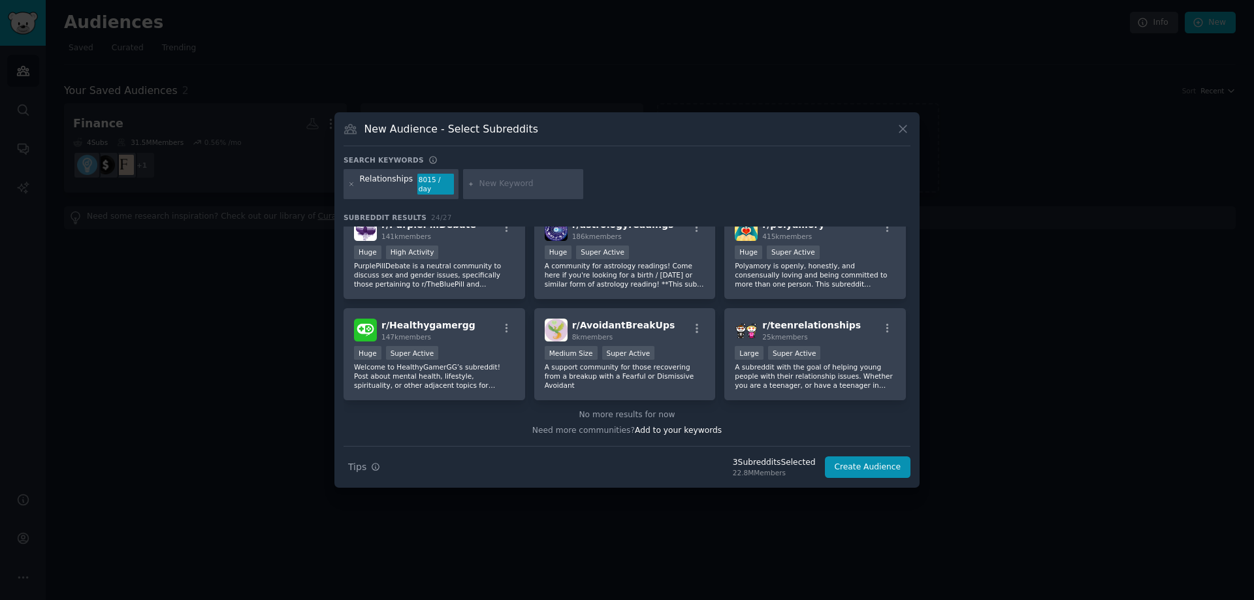
click at [495, 187] on input "text" at bounding box center [529, 184] width 99 height 12
type input "dating advice"
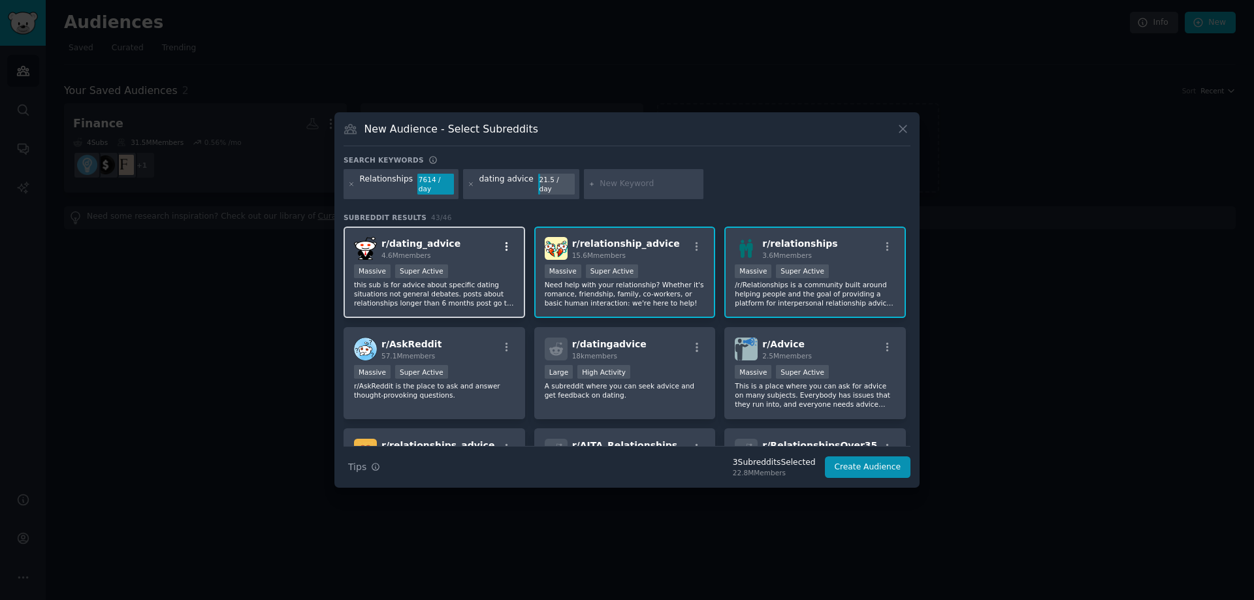
click at [502, 241] on icon "button" at bounding box center [507, 247] width 12 height 12
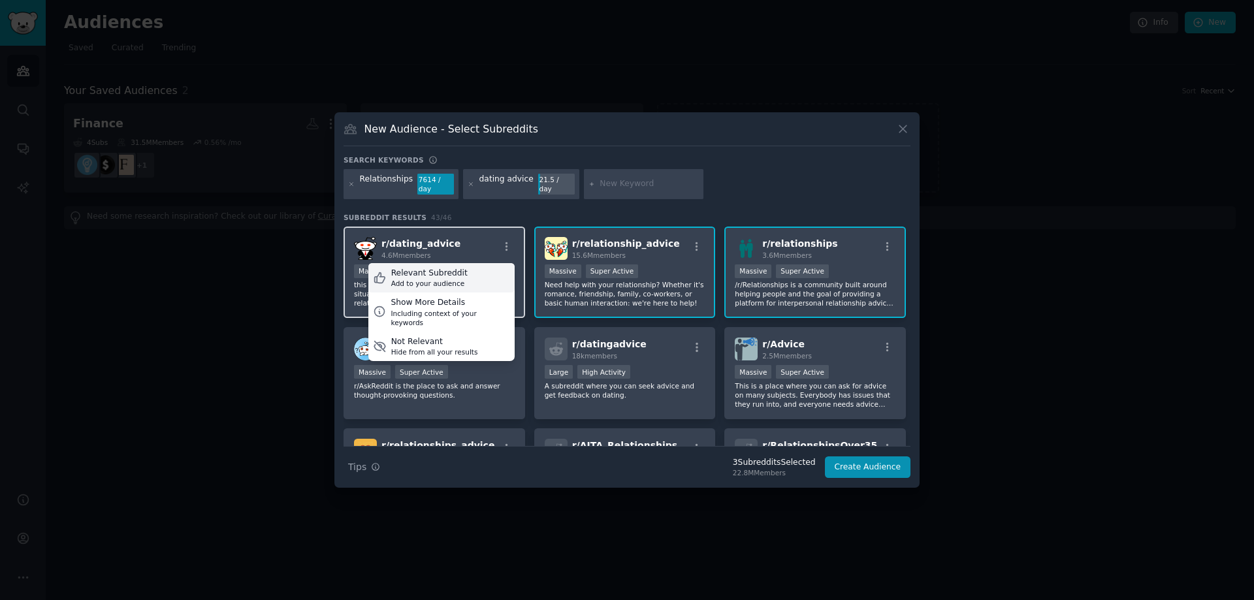
click at [463, 272] on div "Relevant Subreddit Add to your audience" at bounding box center [441, 278] width 146 height 30
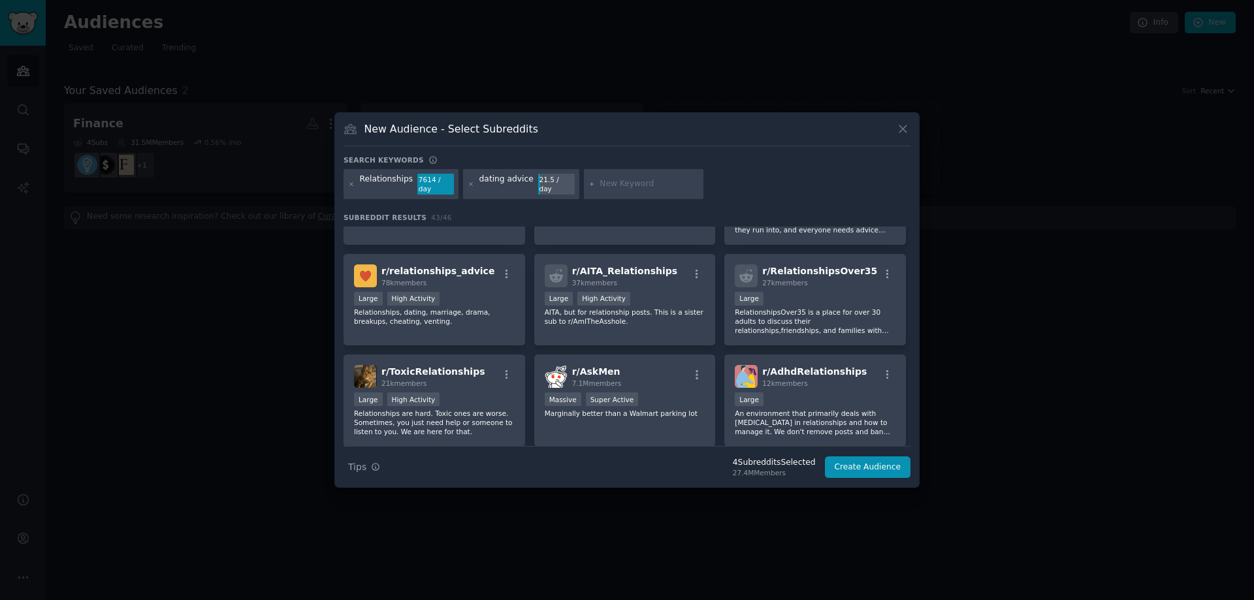
scroll to position [348, 0]
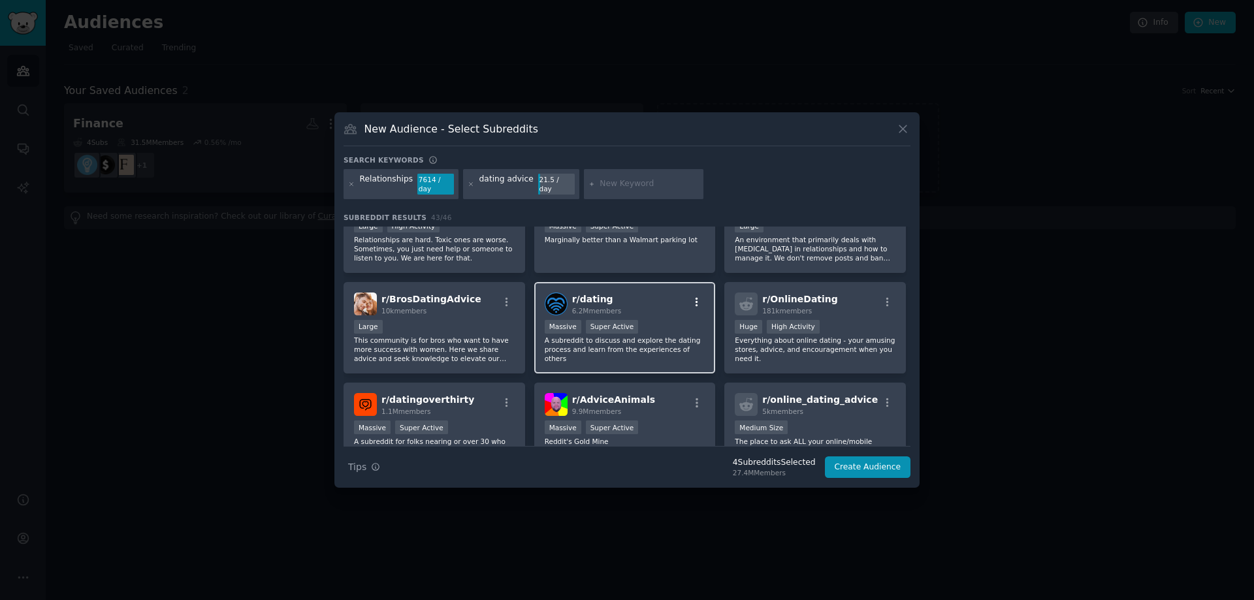
click at [700, 297] on icon "button" at bounding box center [697, 303] width 12 height 12
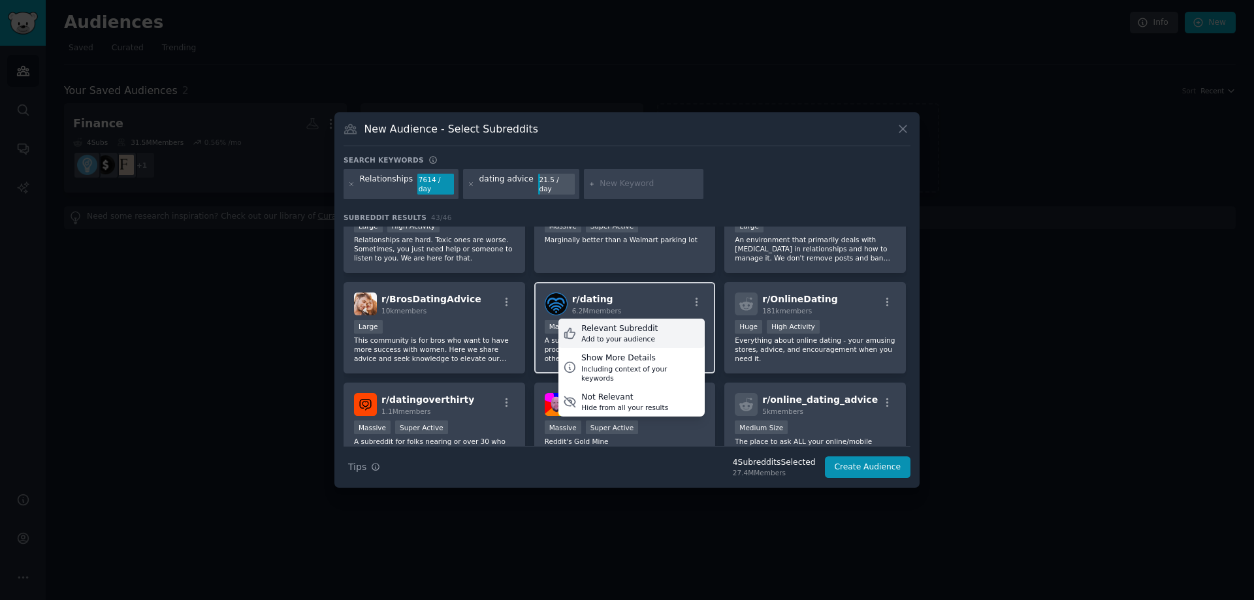
click at [657, 332] on div "Relevant Subreddit Add to your audience" at bounding box center [632, 334] width 146 height 30
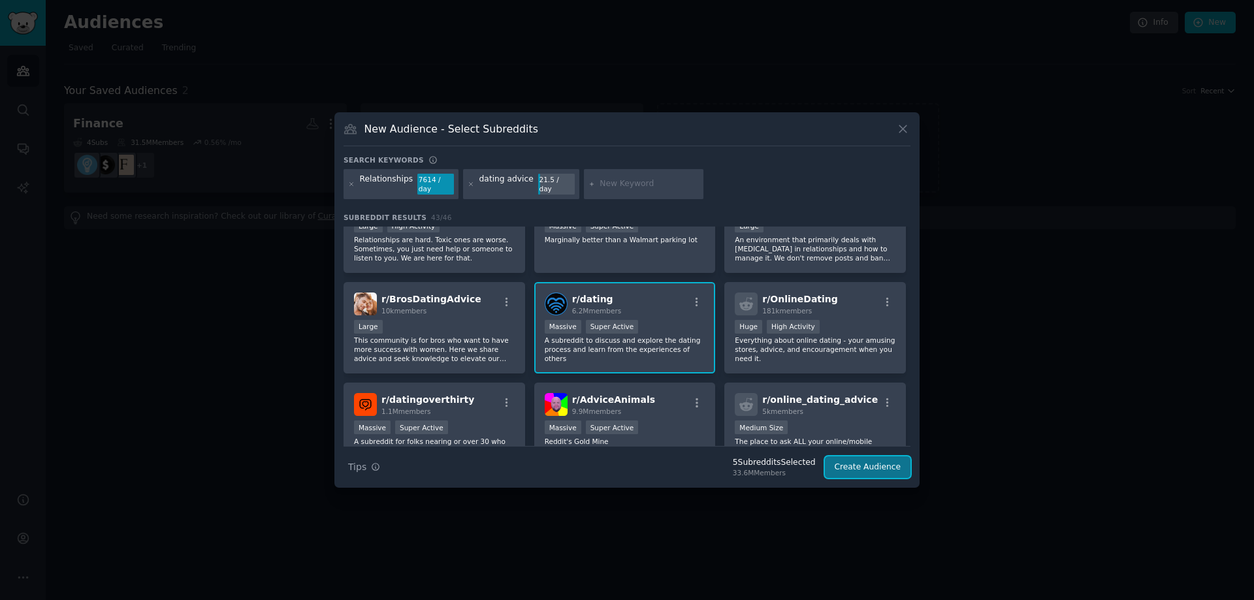
click at [877, 457] on button "Create Audience" at bounding box center [868, 468] width 86 height 22
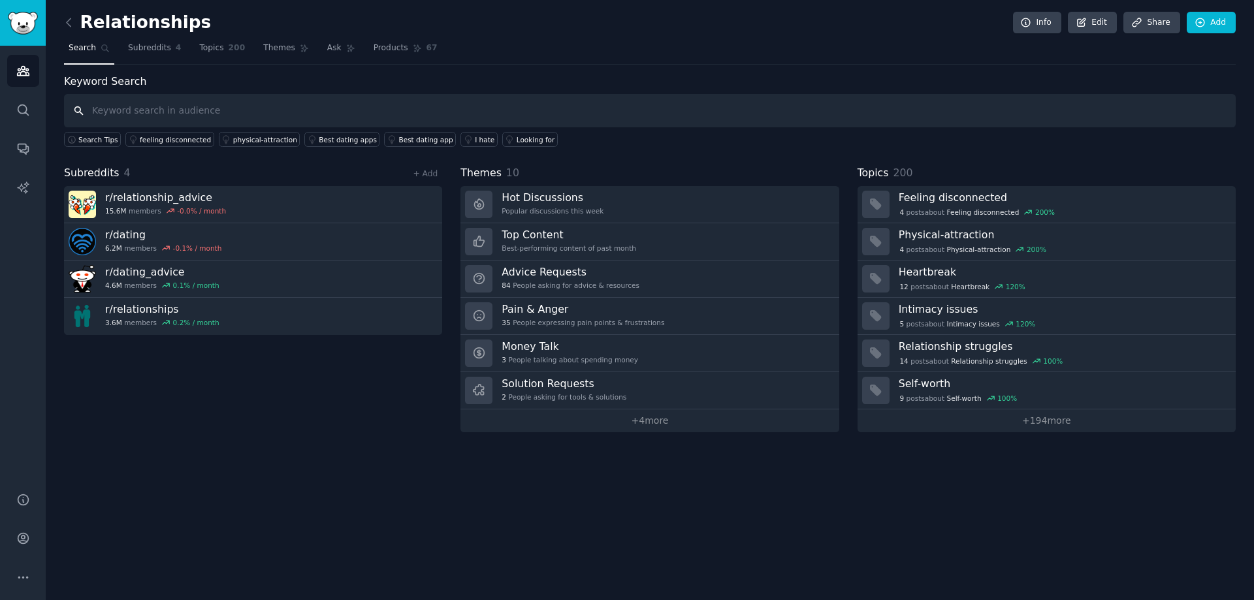
click at [398, 112] on input "text" at bounding box center [650, 110] width 1172 height 33
type input "struggling with"
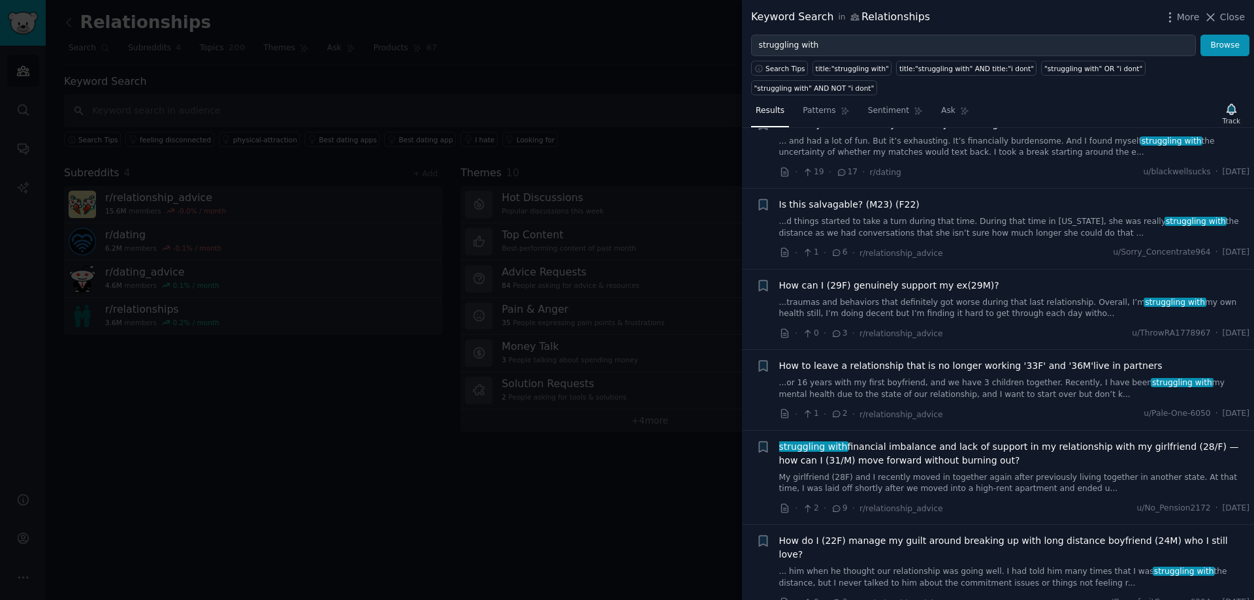
scroll to position [4704, 0]
